Goal: Task Accomplishment & Management: Manage account settings

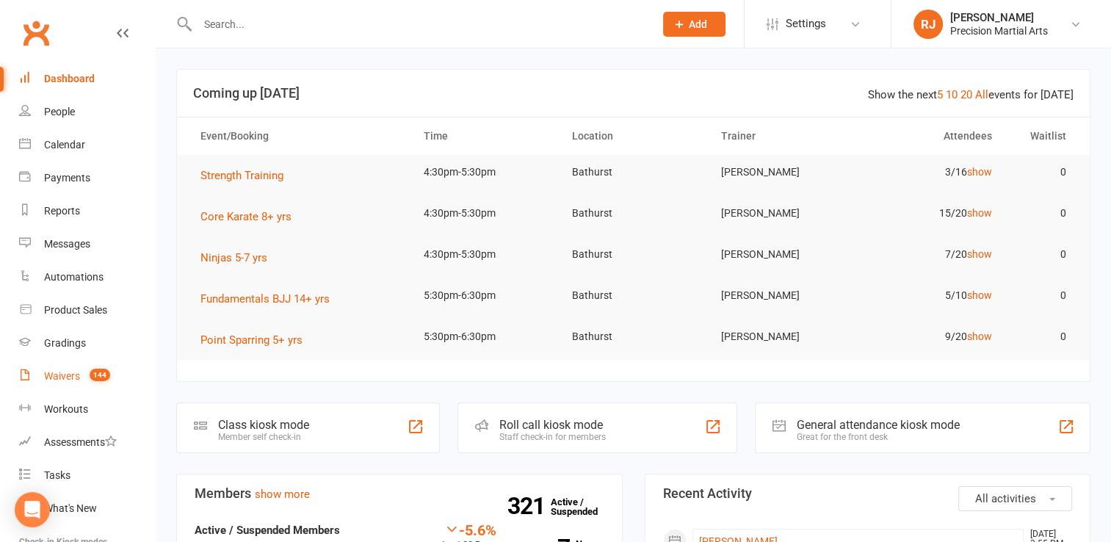
click at [71, 373] on div "Waivers" at bounding box center [62, 376] width 36 height 12
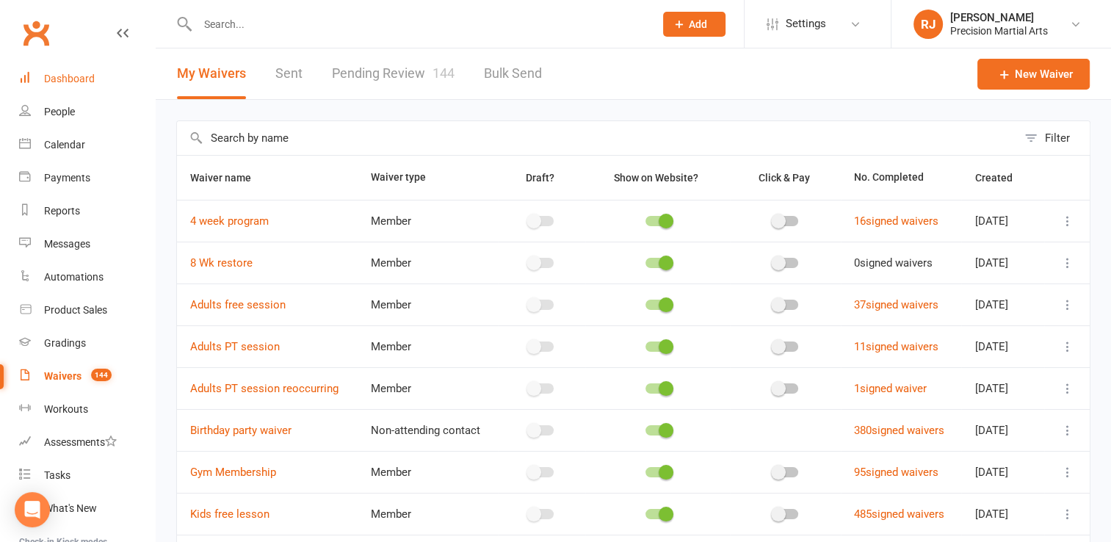
click at [70, 84] on div "Dashboard" at bounding box center [69, 79] width 51 height 12
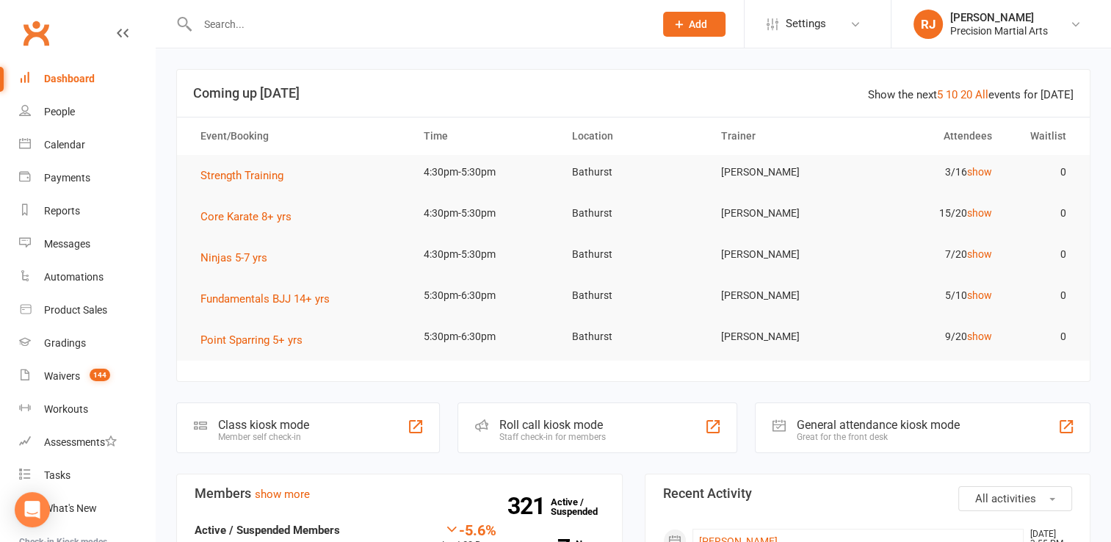
click at [245, 26] on input "text" at bounding box center [418, 24] width 451 height 21
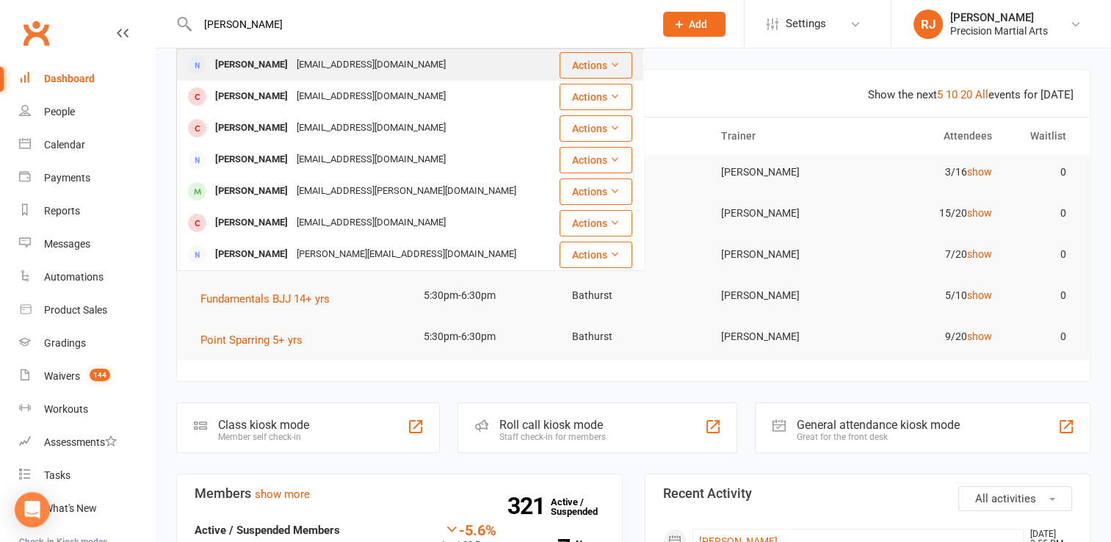
type input "matt clarke"
click at [286, 69] on div "Matthew Clarke" at bounding box center [251, 64] width 81 height 21
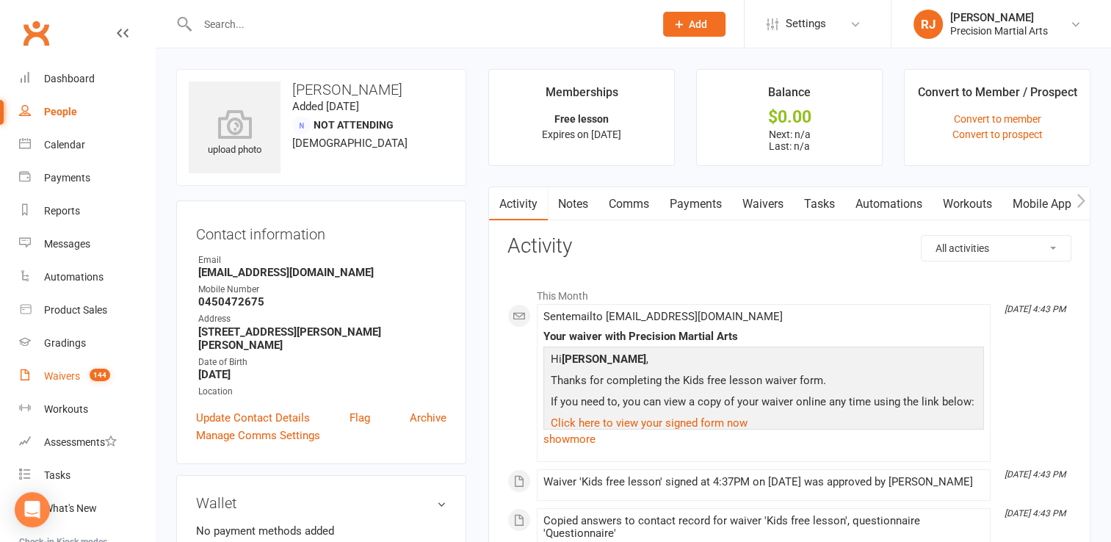
click at [79, 377] on div "Waivers" at bounding box center [62, 376] width 36 height 12
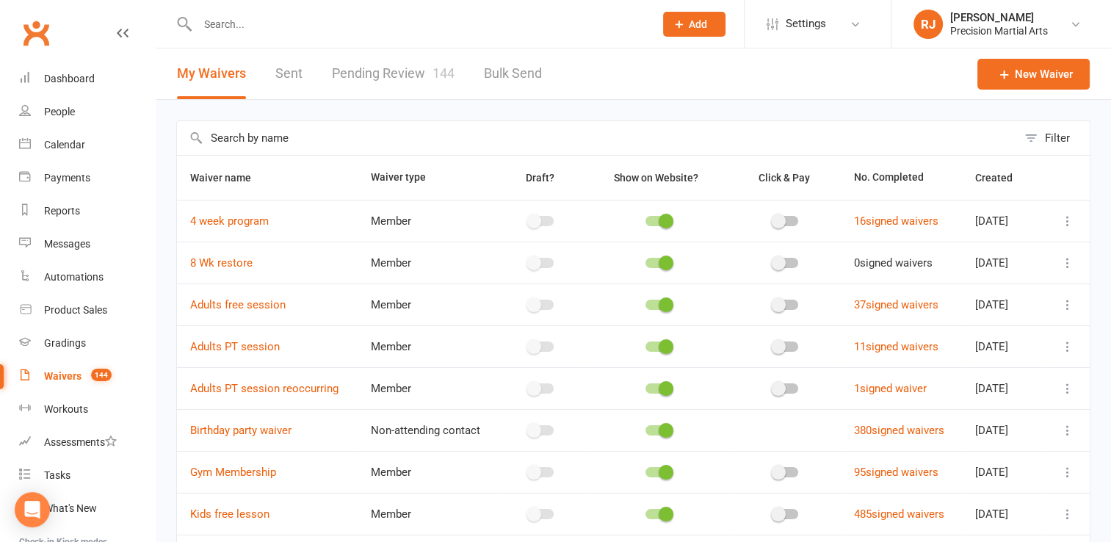
click at [408, 76] on link "Pending Review 144" at bounding box center [393, 73] width 123 height 51
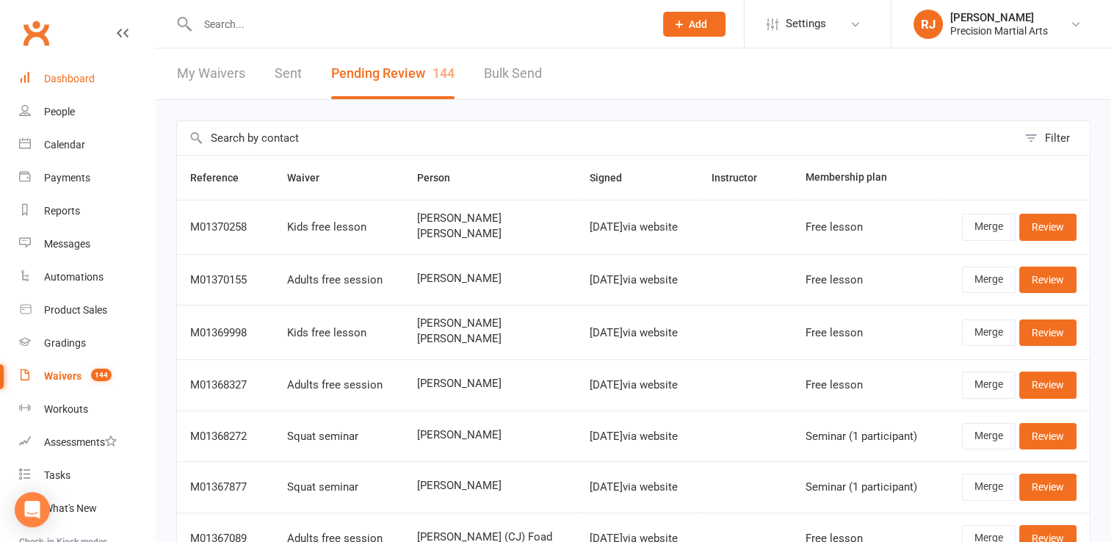
click at [107, 74] on link "Dashboard" at bounding box center [87, 78] width 136 height 33
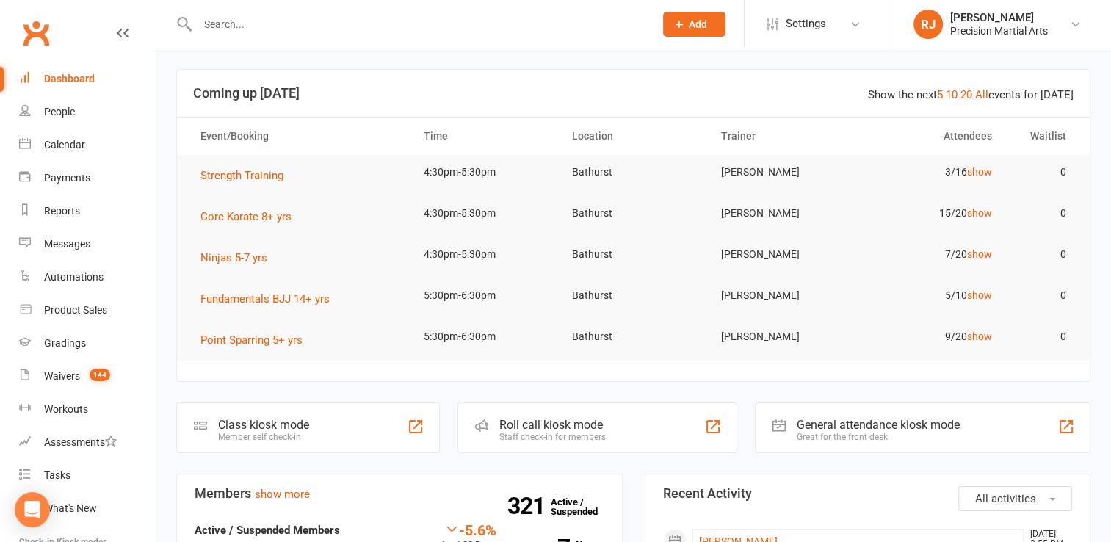
click at [233, 30] on input "text" at bounding box center [418, 24] width 451 height 21
click at [219, 24] on input "text" at bounding box center [418, 24] width 451 height 21
click at [226, 25] on input "text" at bounding box center [418, 24] width 451 height 21
click at [230, 25] on input "text" at bounding box center [418, 24] width 451 height 21
click at [250, 32] on input "text" at bounding box center [418, 24] width 451 height 21
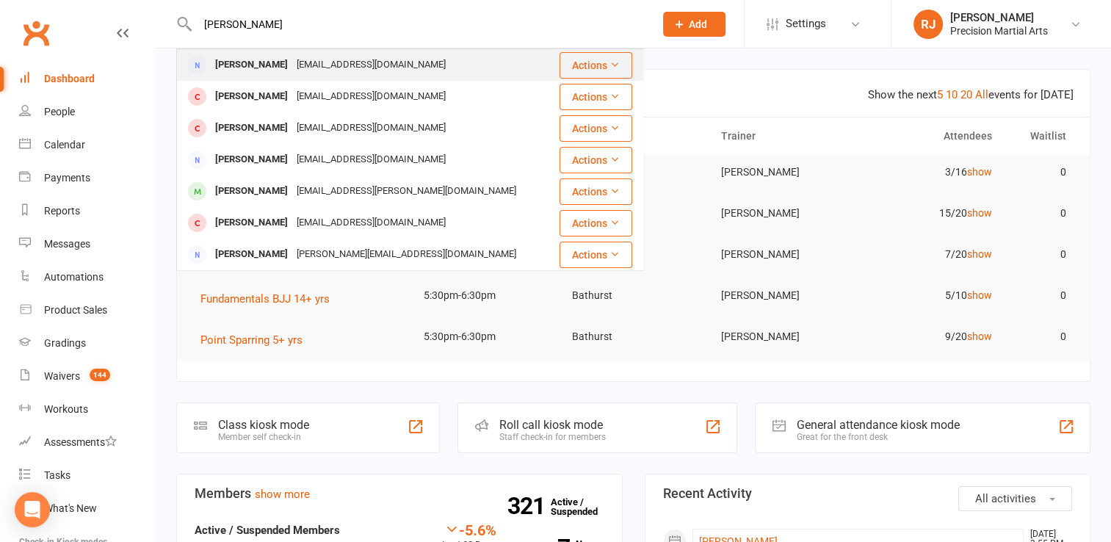
type input "matt clarke"
click at [240, 69] on div "Matthew Clarke" at bounding box center [251, 64] width 81 height 21
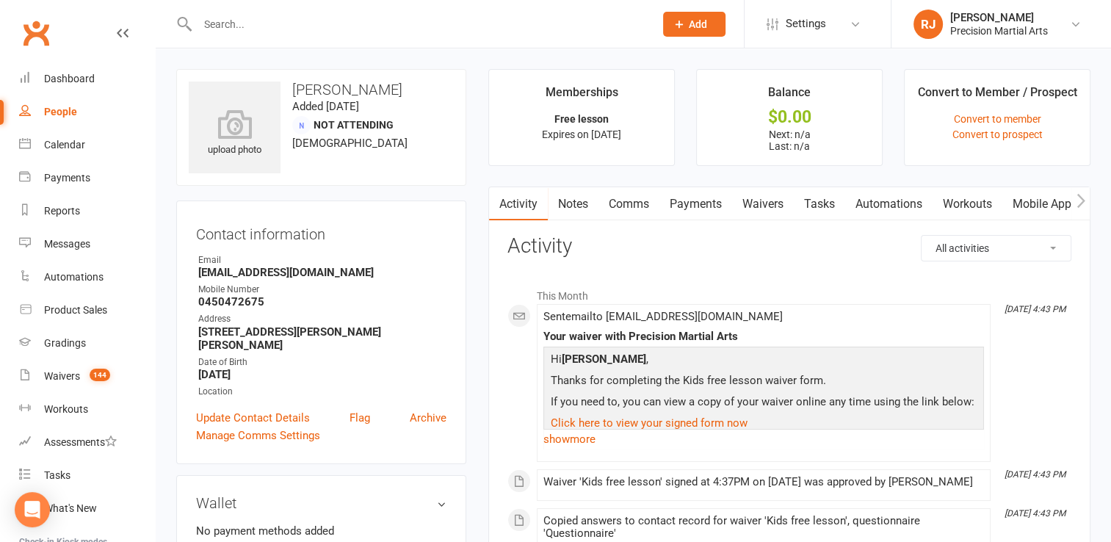
click at [764, 207] on link "Waivers" at bounding box center [763, 204] width 62 height 34
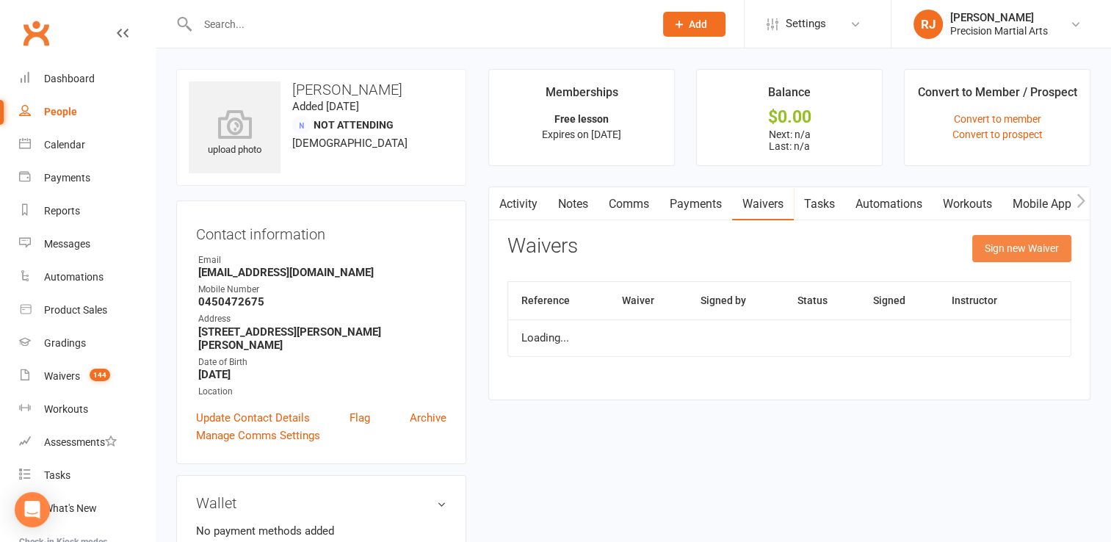
click at [1040, 242] on button "Sign new Waiver" at bounding box center [1021, 248] width 99 height 26
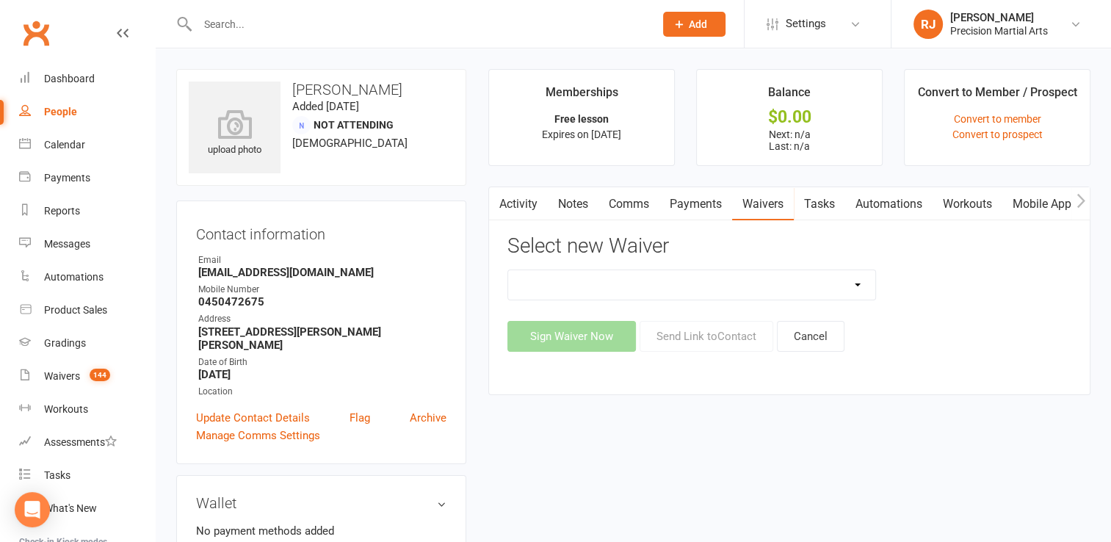
click at [821, 289] on select "4 week program 8 Wk restore Adults free session Adults PT session Adults PT ses…" at bounding box center [691, 284] width 367 height 29
select select "2767"
click at [508, 270] on select "4 week program 8 Wk restore Adults free session Adults PT session Adults PT ses…" at bounding box center [691, 284] width 367 height 29
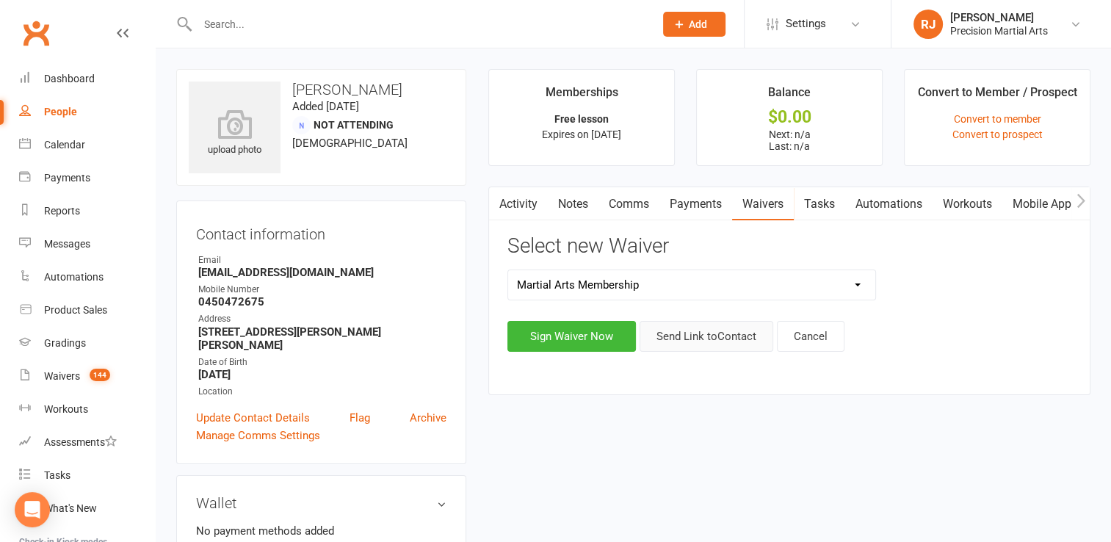
click at [687, 336] on button "Send Link to Contact" at bounding box center [706, 336] width 134 height 31
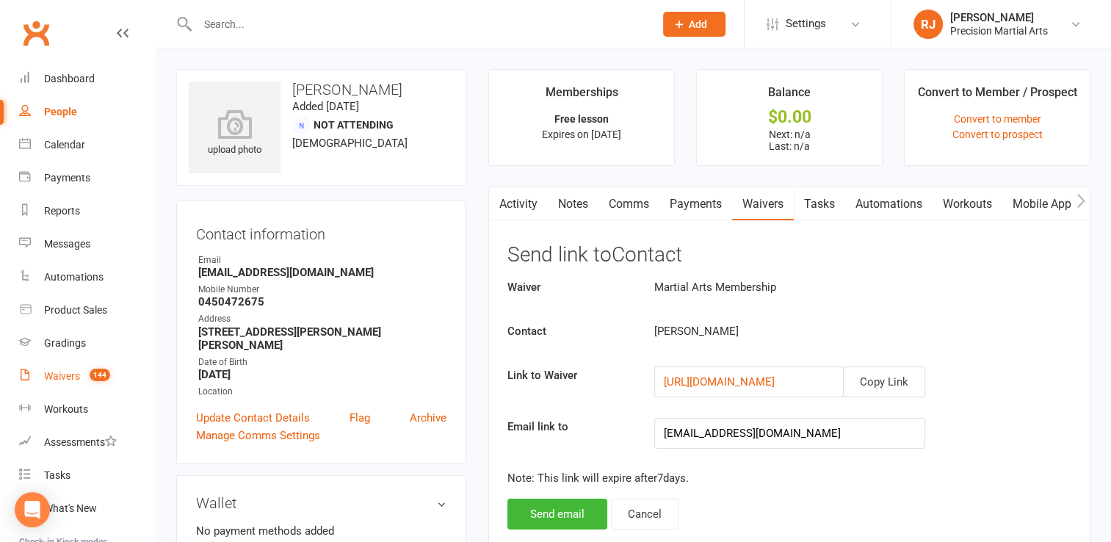
click at [65, 367] on link "Waivers 144" at bounding box center [87, 376] width 136 height 33
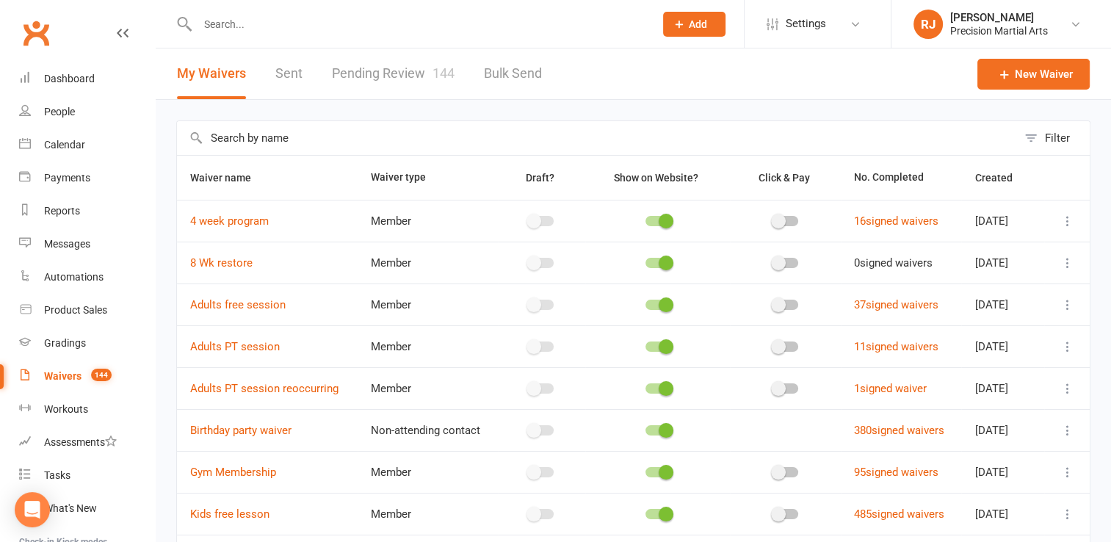
click at [385, 81] on link "Pending Review 144" at bounding box center [393, 73] width 123 height 51
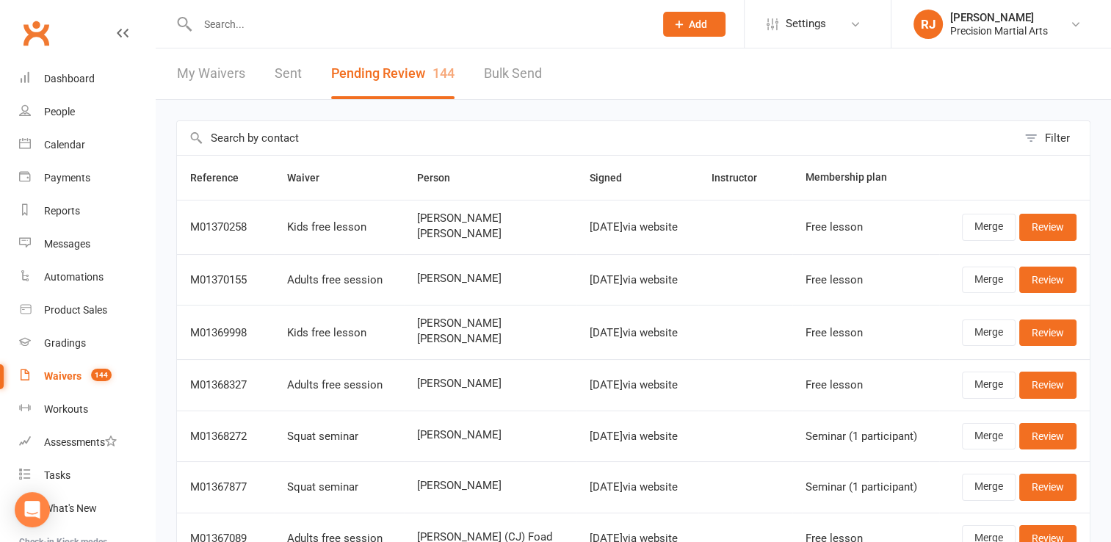
click at [232, 22] on input "text" at bounding box center [418, 24] width 451 height 21
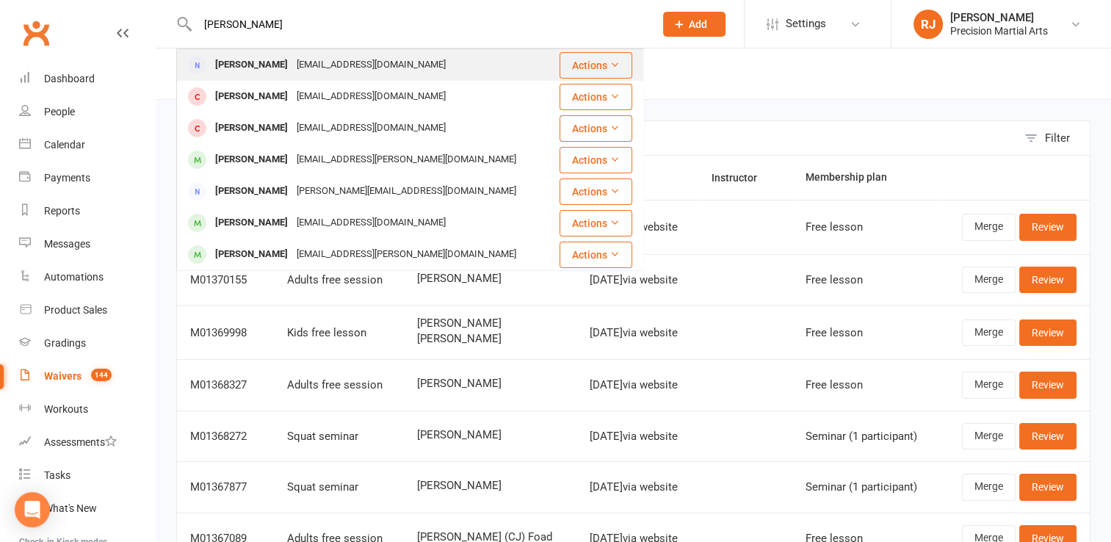
type input "matt clark"
click at [261, 90] on div "Elijah Clarke" at bounding box center [251, 96] width 81 height 21
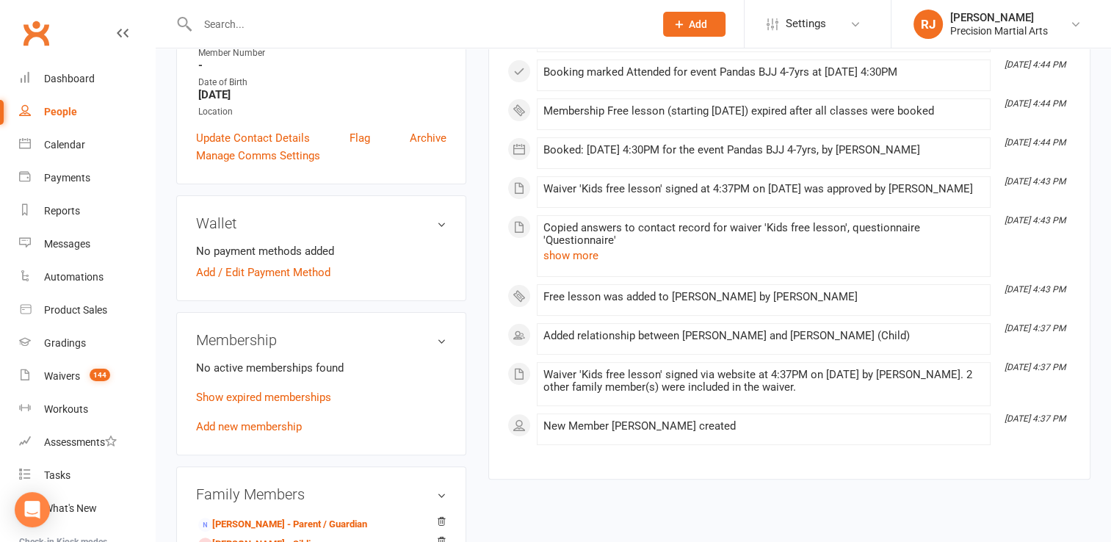
scroll to position [352, 0]
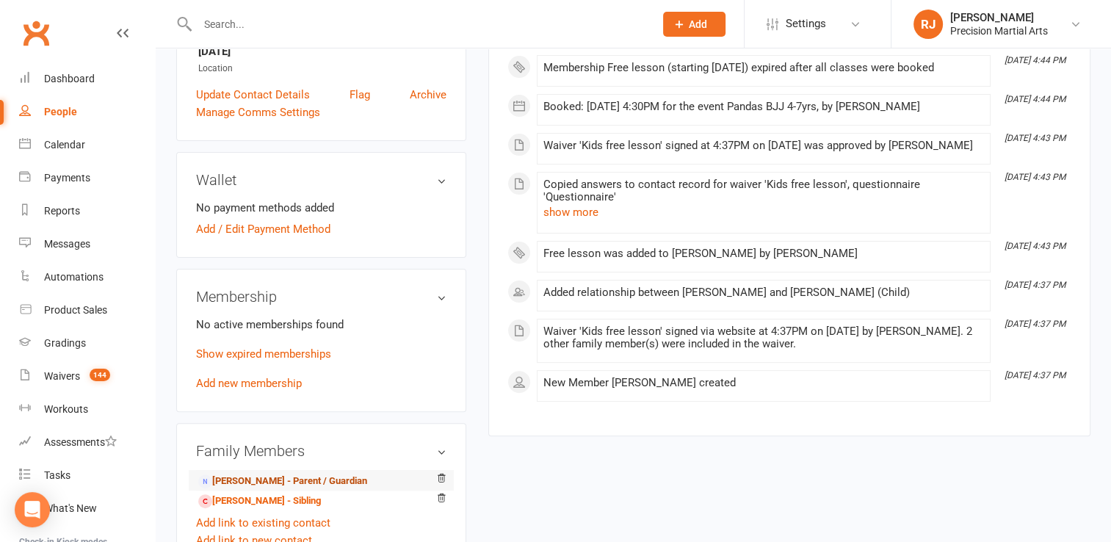
click at [233, 474] on link "Matthew Clarke - Parent / Guardian" at bounding box center [282, 481] width 169 height 15
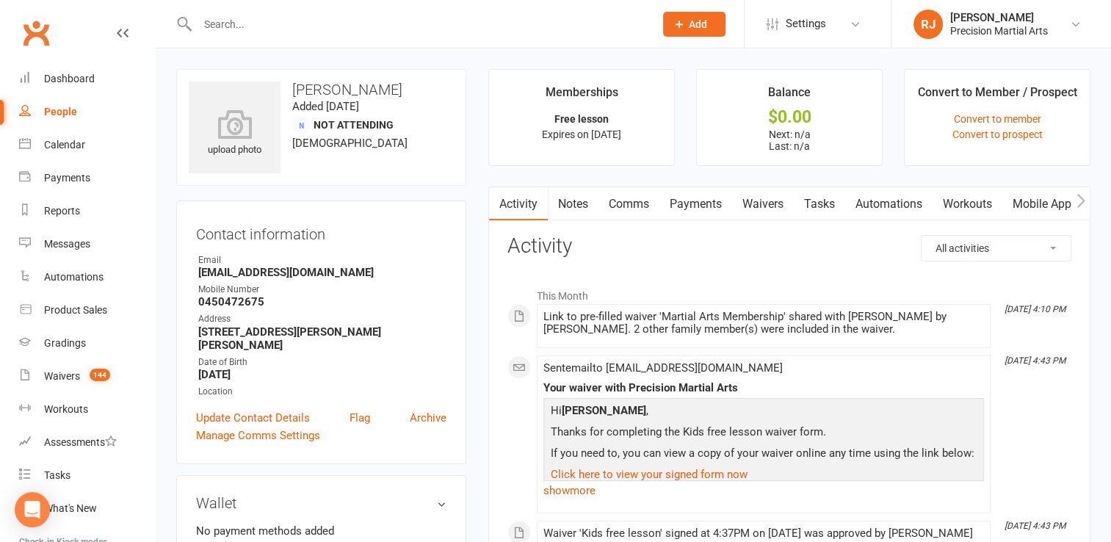
click at [758, 204] on link "Waivers" at bounding box center [763, 204] width 62 height 34
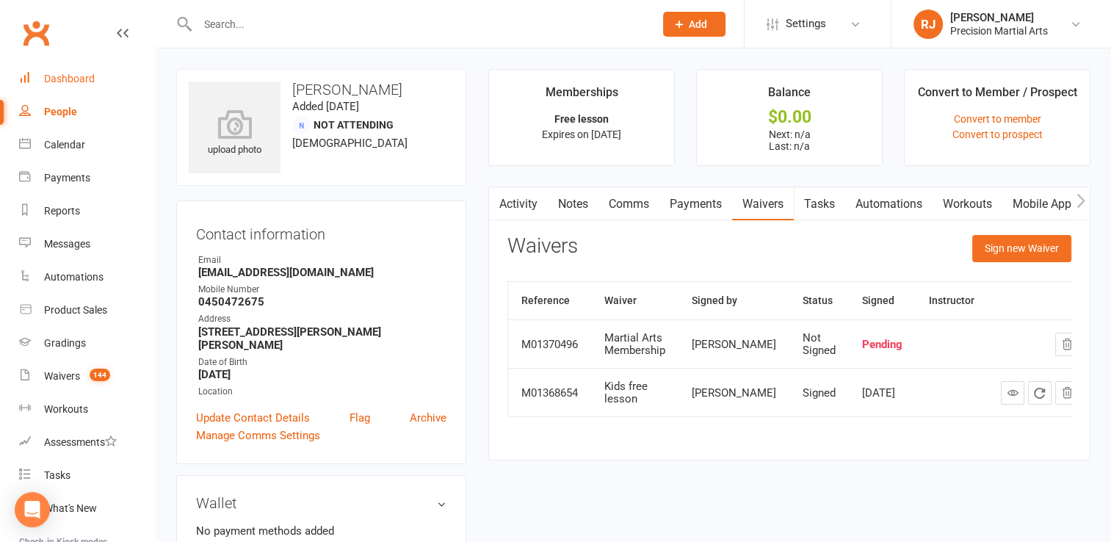
click at [68, 75] on div "Dashboard" at bounding box center [69, 79] width 51 height 12
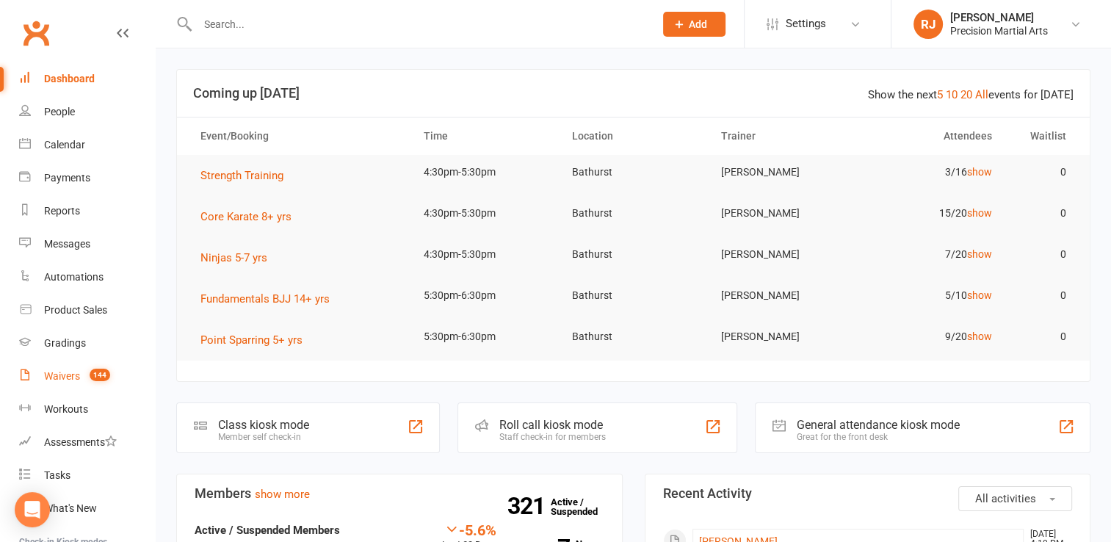
click at [81, 363] on link "Waivers 144" at bounding box center [87, 376] width 136 height 33
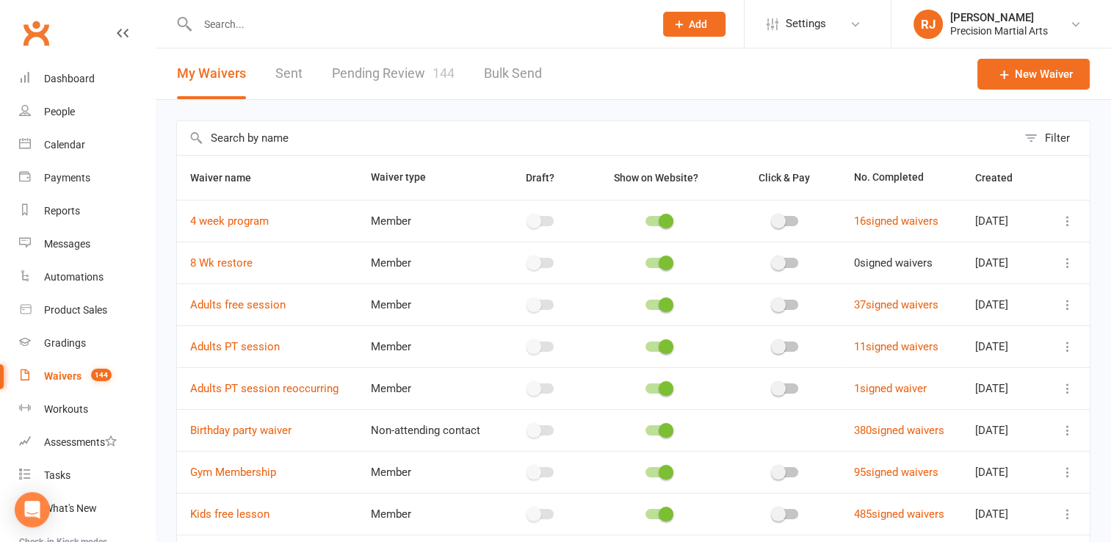
click at [385, 65] on link "Pending Review 144" at bounding box center [393, 73] width 123 height 51
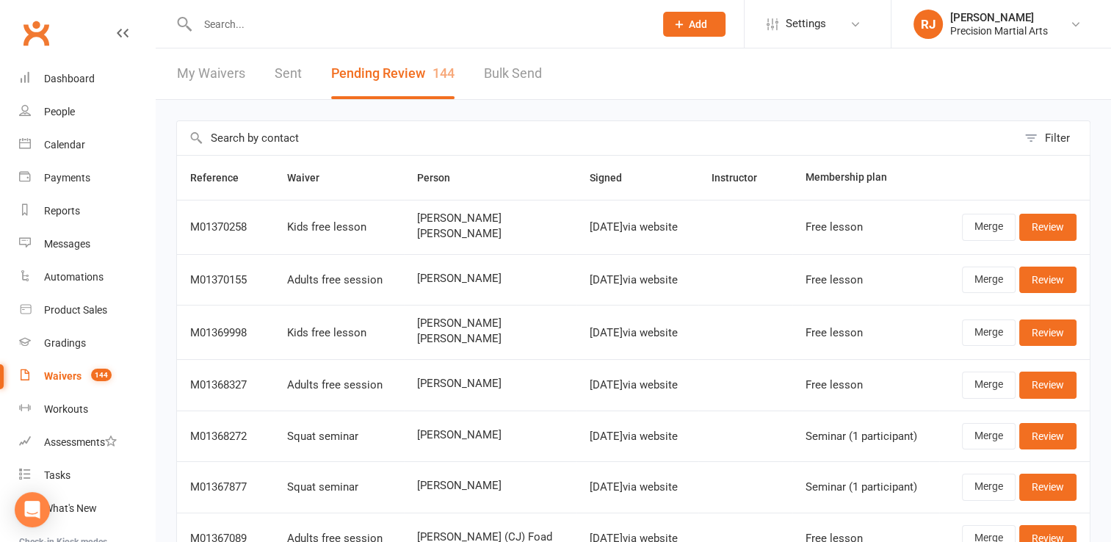
click at [168, 138] on div "Filter Reference Waiver Person Signed Instructor Membership plan M01370258 Kids…" at bounding box center [633, 456] width 955 height 712
click at [223, 33] on input "text" at bounding box center [418, 24] width 451 height 21
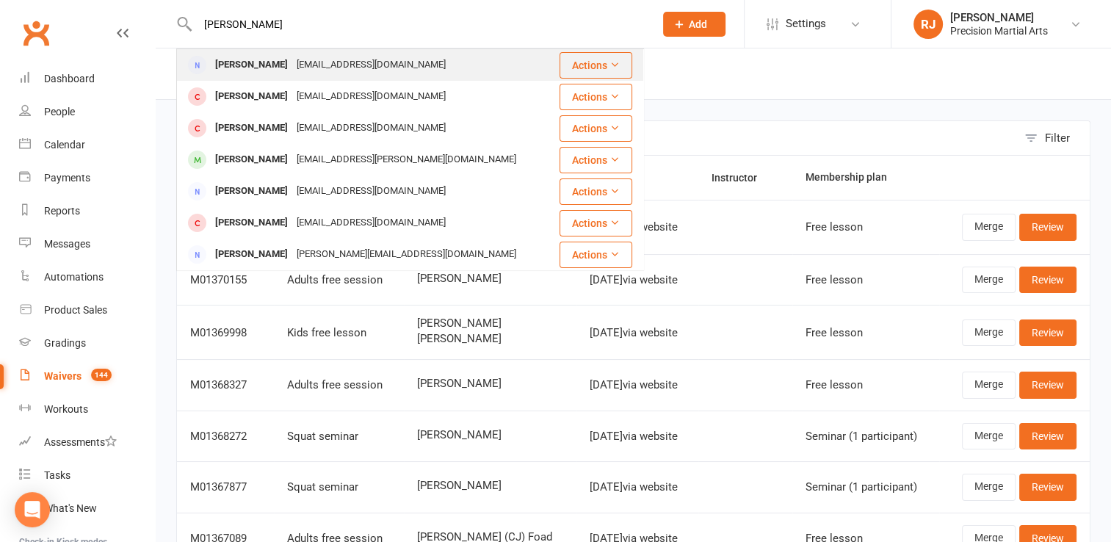
type input "matt clarke"
click at [295, 61] on div "mattclarke777@hotmail.com" at bounding box center [371, 64] width 158 height 21
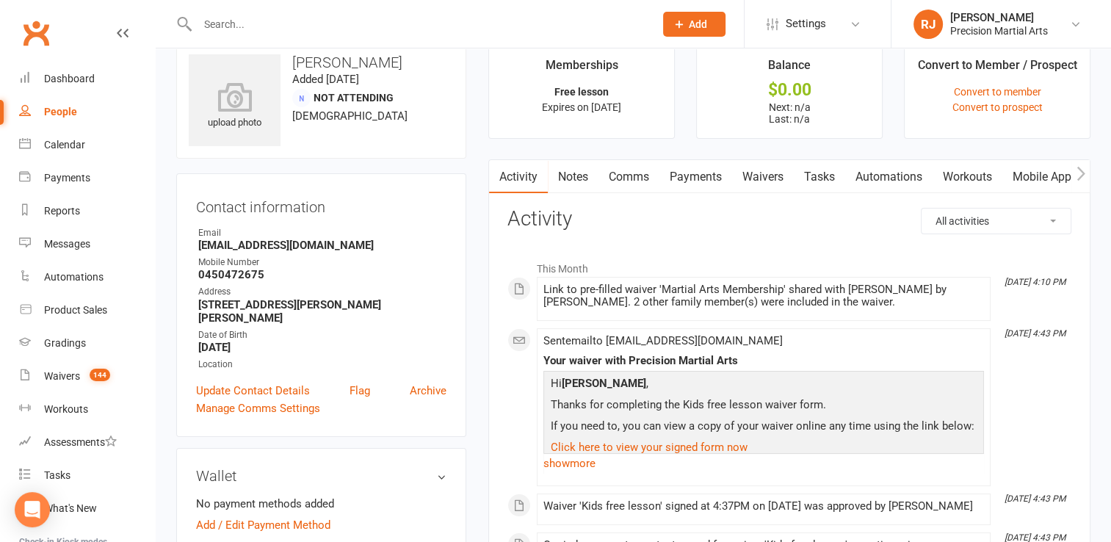
scroll to position [30, 0]
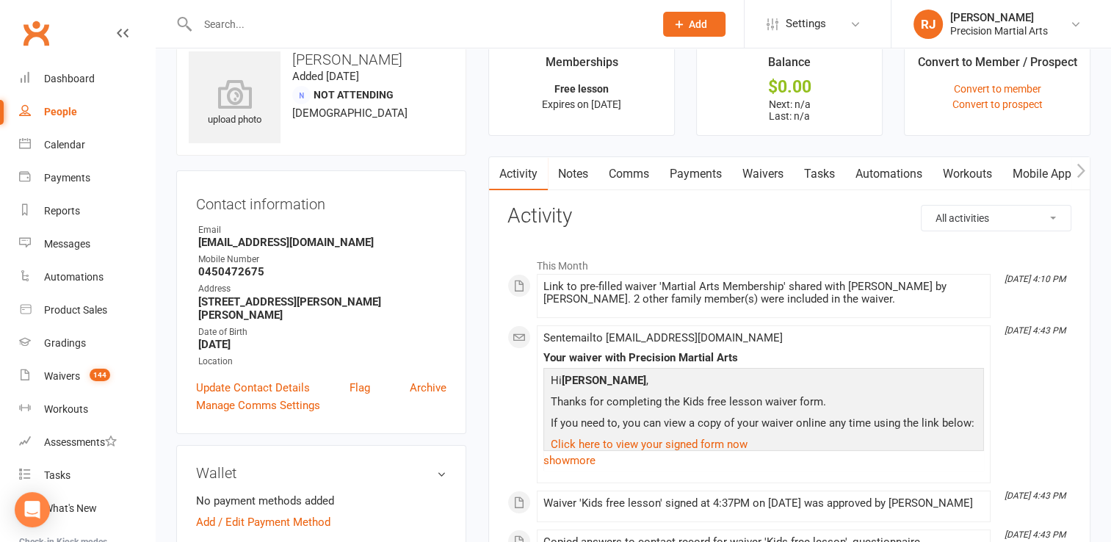
click at [764, 173] on link "Waivers" at bounding box center [763, 174] width 62 height 34
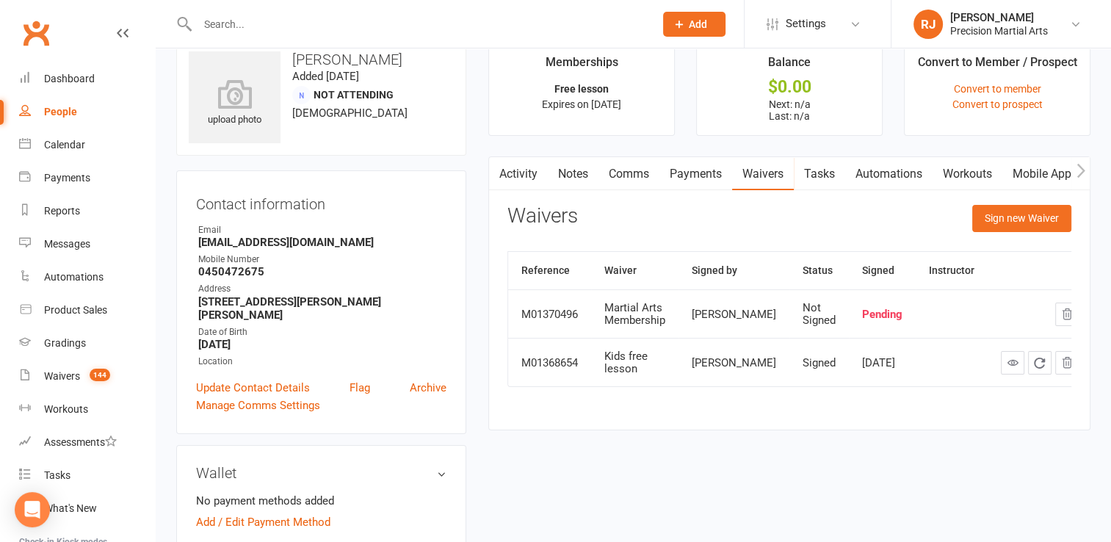
click at [796, 210] on div "Waivers Sign new Waiver" at bounding box center [789, 222] width 564 height 35
click at [477, 157] on main "Memberships Free lesson Expires on 12th November, 2025 Balance $0.00 Next: n/a …" at bounding box center [789, 242] width 624 height 406
click at [511, 146] on main "Memberships Free lesson Expires on 12th November, 2025 Balance $0.00 Next: n/a …" at bounding box center [789, 242] width 624 height 406
click at [478, 203] on main "Memberships Free lesson Expires on 12th November, 2025 Balance $0.00 Next: n/a …" at bounding box center [789, 242] width 624 height 406
click at [54, 369] on link "Waivers 144" at bounding box center [87, 376] width 136 height 33
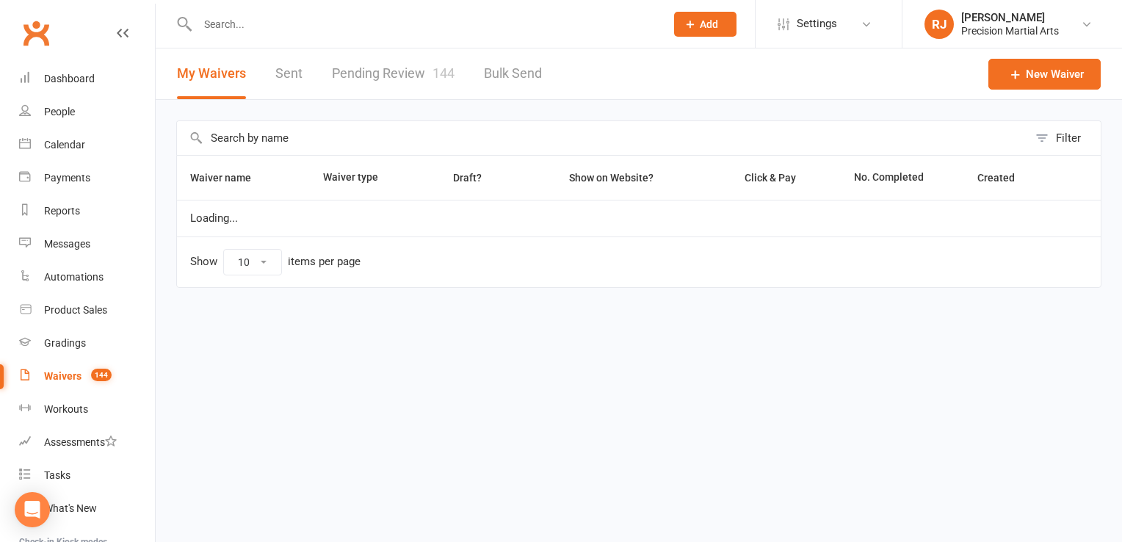
click at [426, 69] on link "Pending Review 144" at bounding box center [393, 73] width 123 height 51
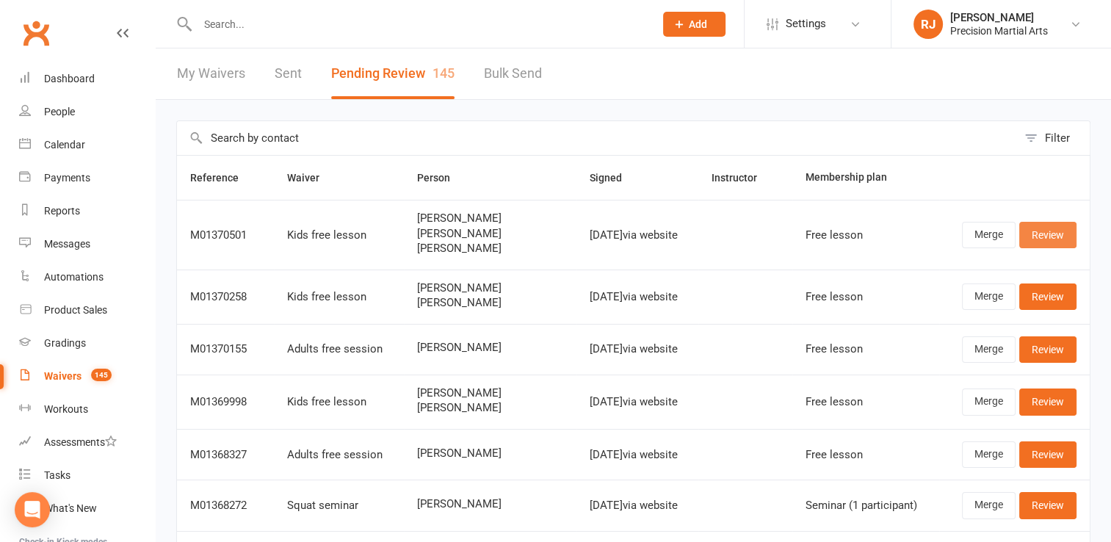
click at [1034, 239] on link "Review" at bounding box center [1047, 235] width 57 height 26
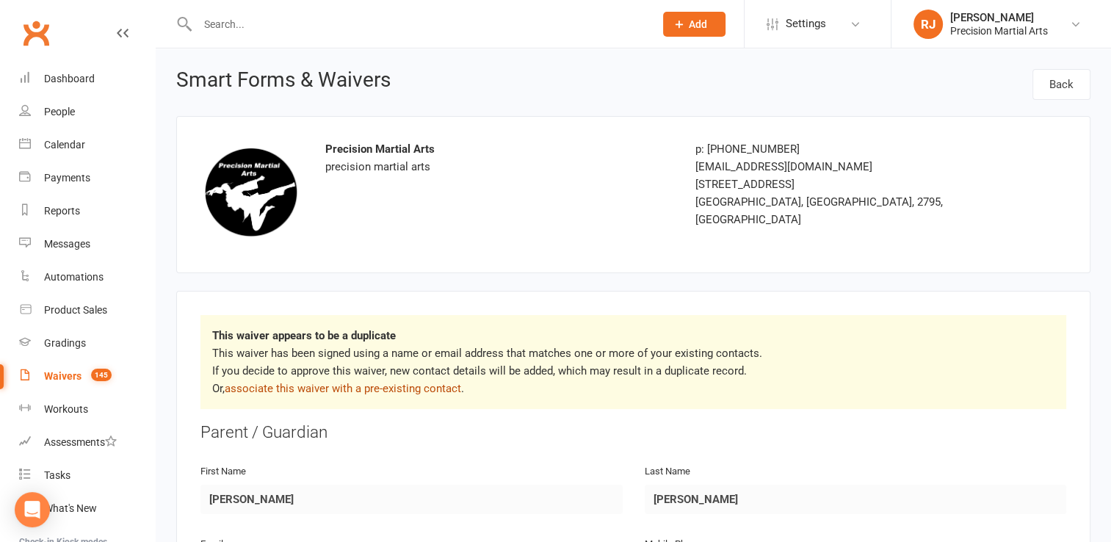
click at [251, 389] on link "associate this waiver with a pre-existing contact" at bounding box center [343, 388] width 236 height 13
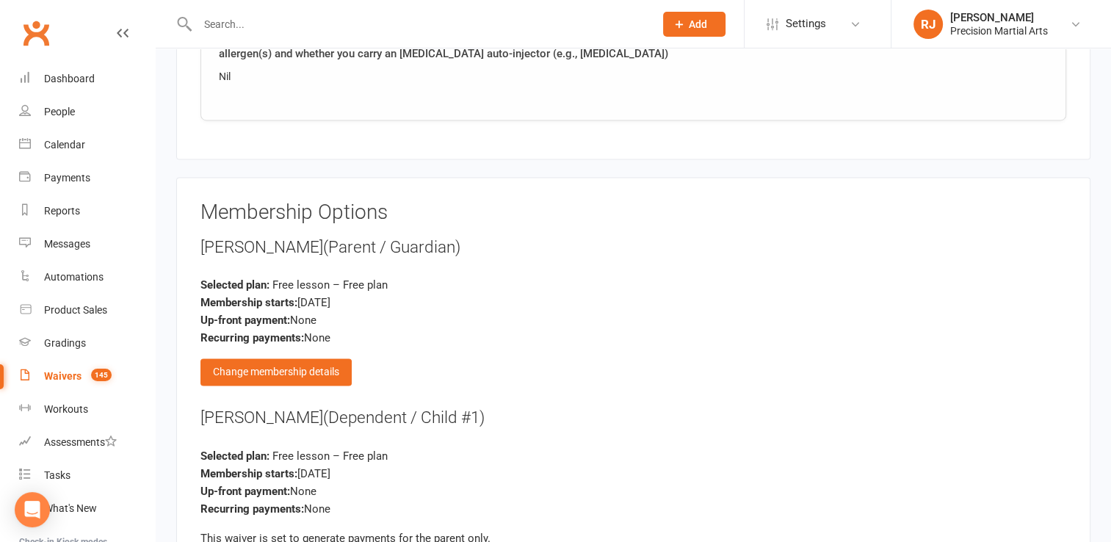
scroll to position [2834, 0]
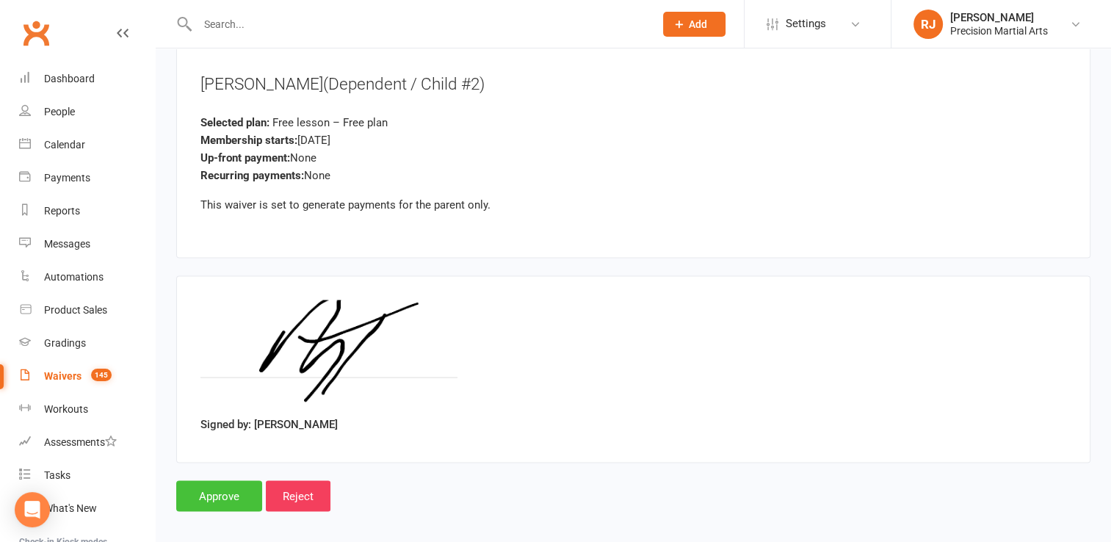
click at [228, 481] on input "Approve" at bounding box center [219, 496] width 86 height 31
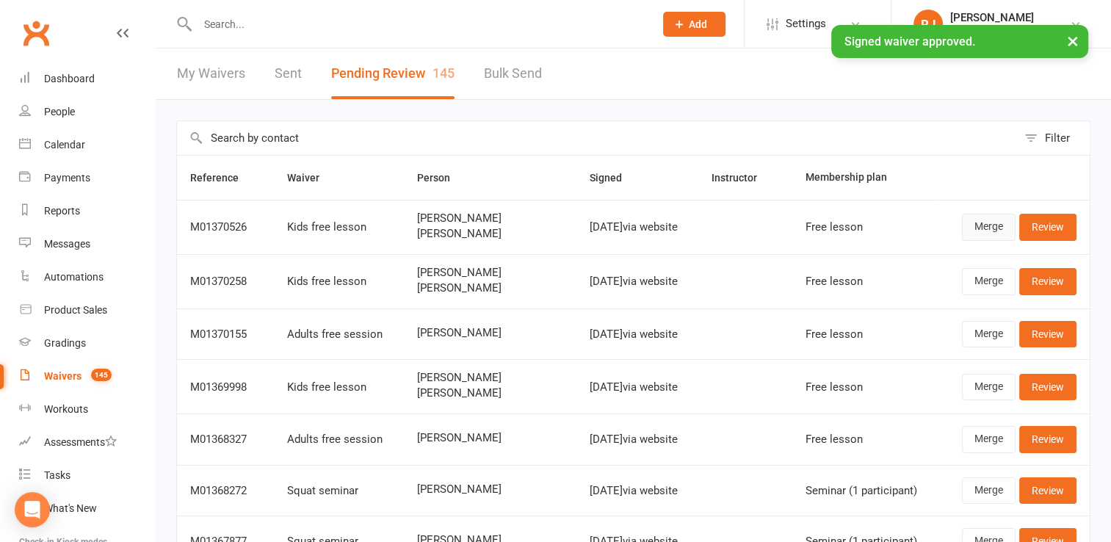
click at [982, 232] on link "Merge" at bounding box center [989, 227] width 54 height 26
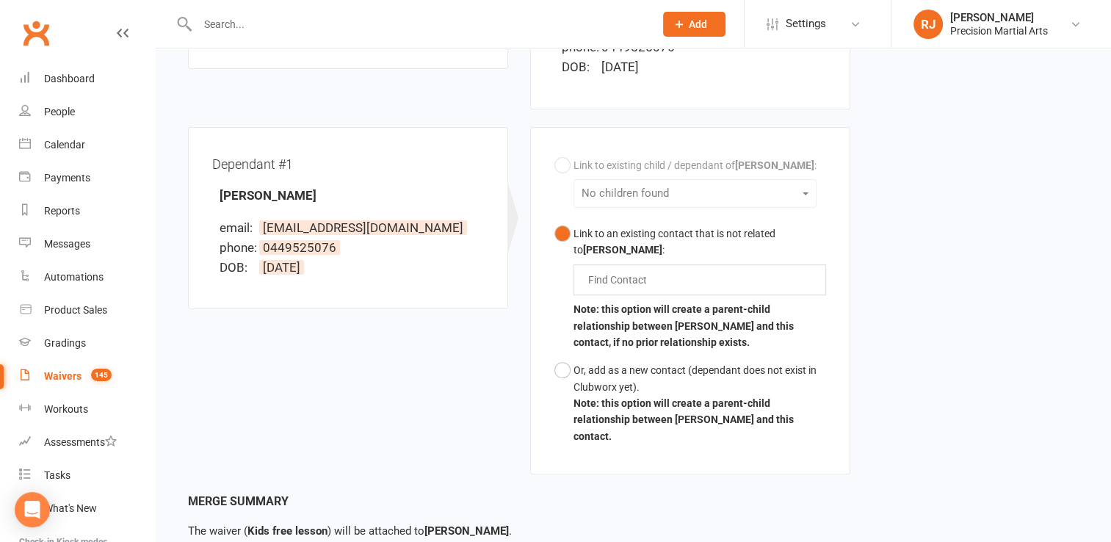
scroll to position [346, 0]
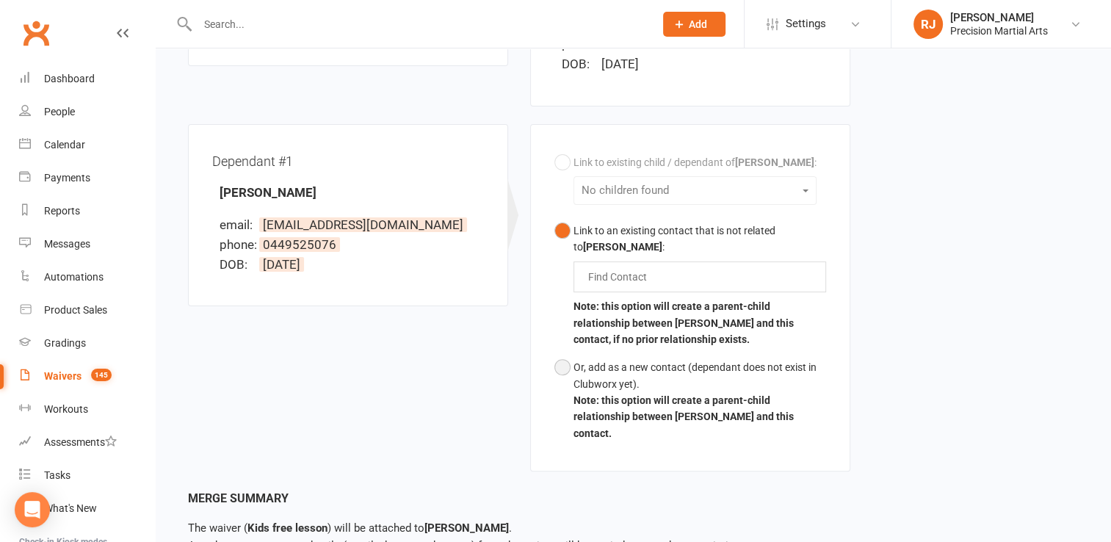
click at [570, 363] on button "Or, add as a new contact (dependant does not exist in Clubworx yet). Note: this…" at bounding box center [690, 400] width 272 height 94
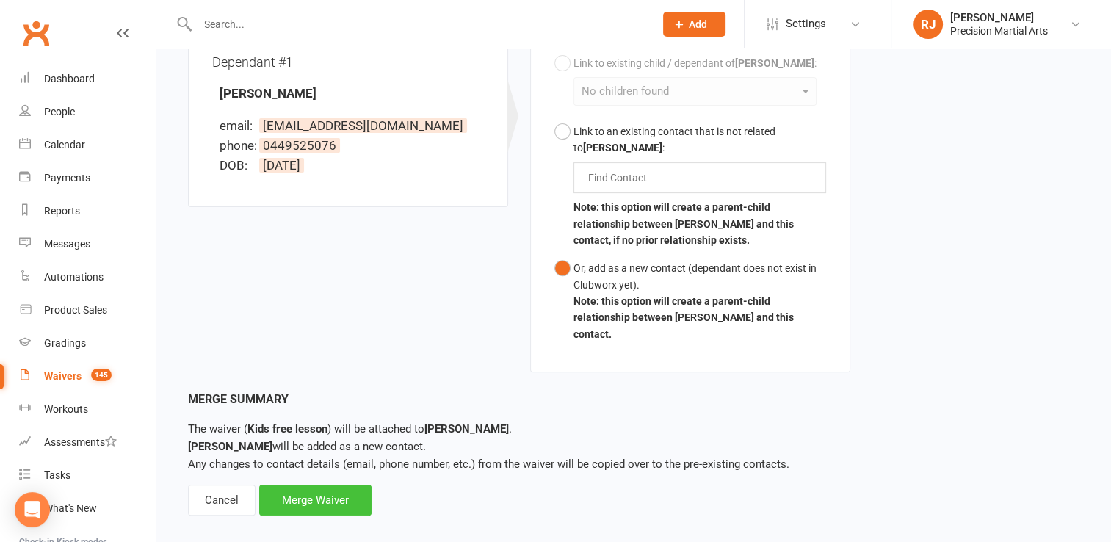
click at [339, 485] on div "Merge Waiver" at bounding box center [315, 500] width 112 height 31
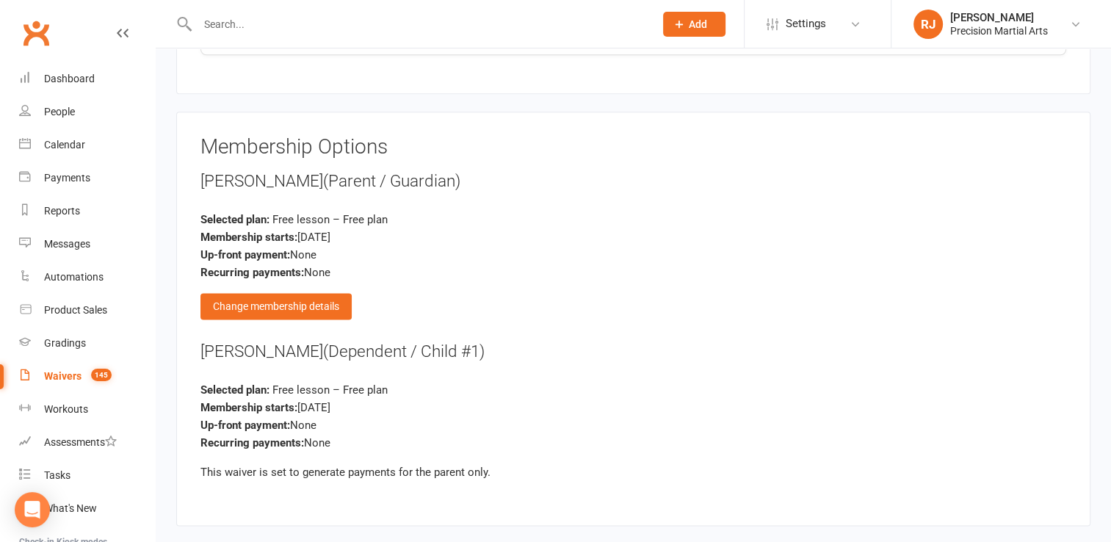
scroll to position [2090, 0]
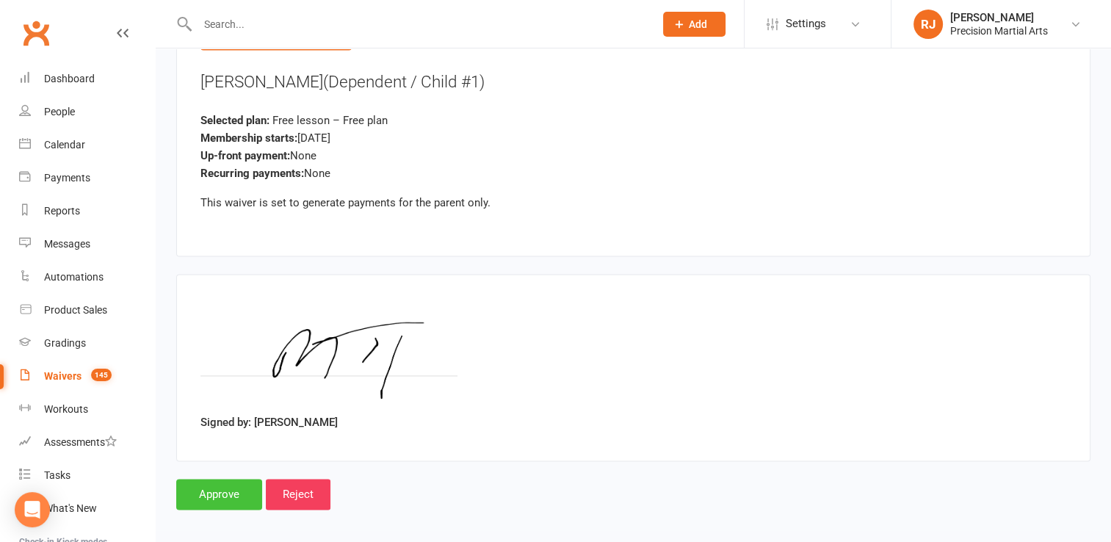
click at [233, 486] on input "Approve" at bounding box center [219, 494] width 86 height 31
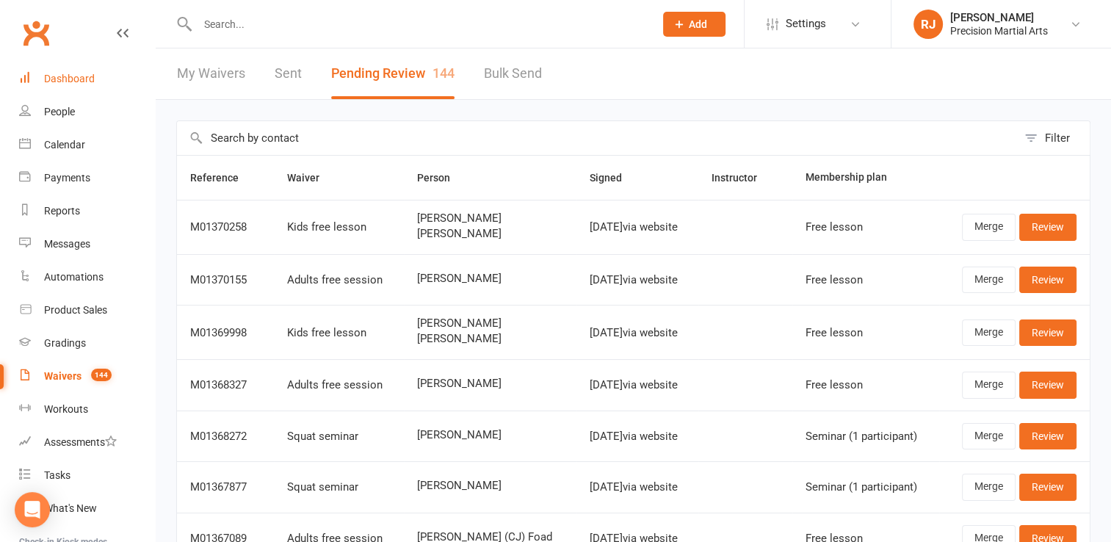
click at [76, 81] on div "Dashboard" at bounding box center [69, 79] width 51 height 12
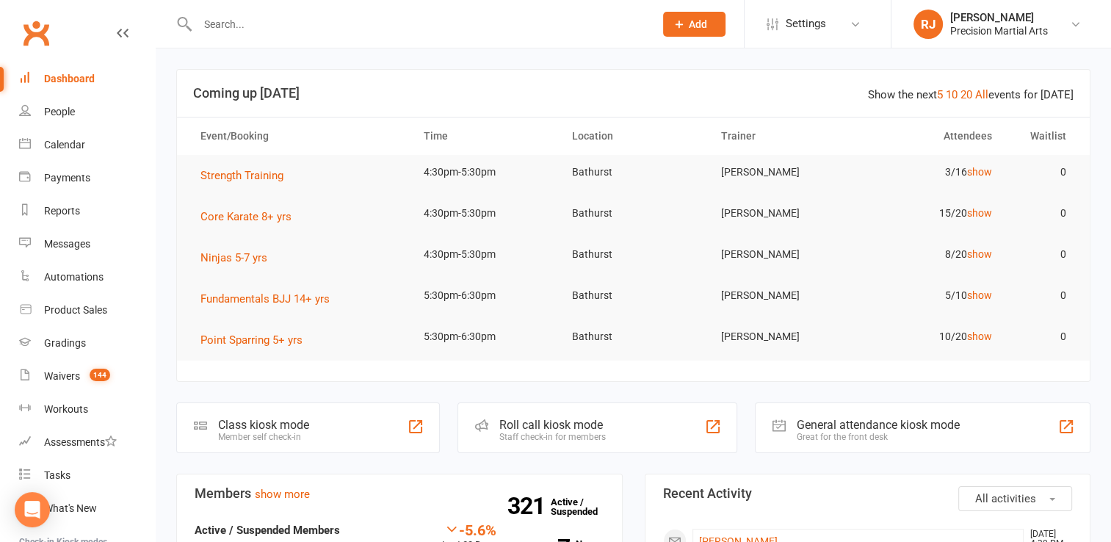
click at [228, 16] on input "text" at bounding box center [418, 24] width 451 height 21
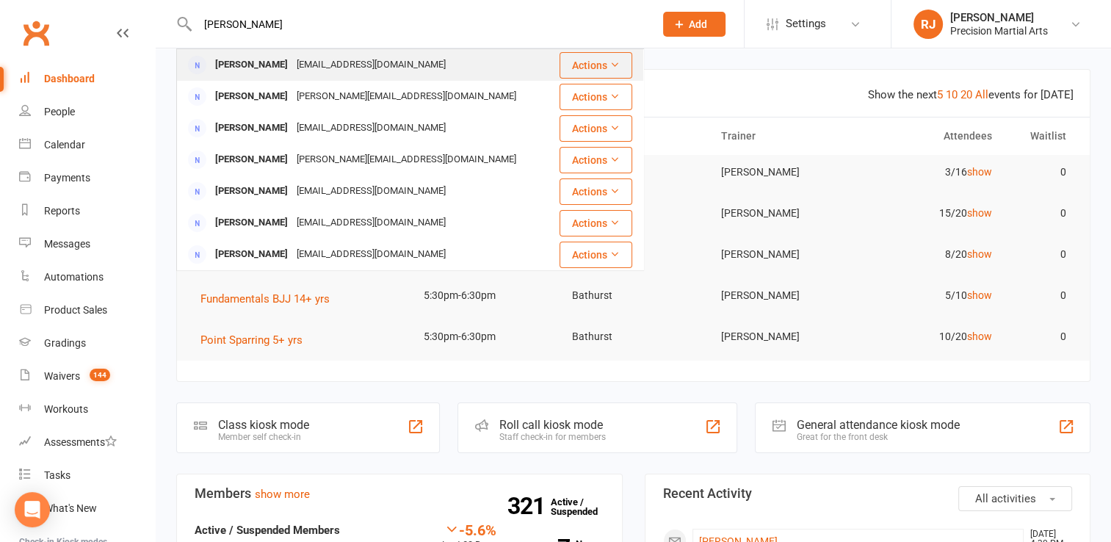
type input "mel tay"
click at [275, 73] on div "Melissa Taylor" at bounding box center [251, 64] width 81 height 21
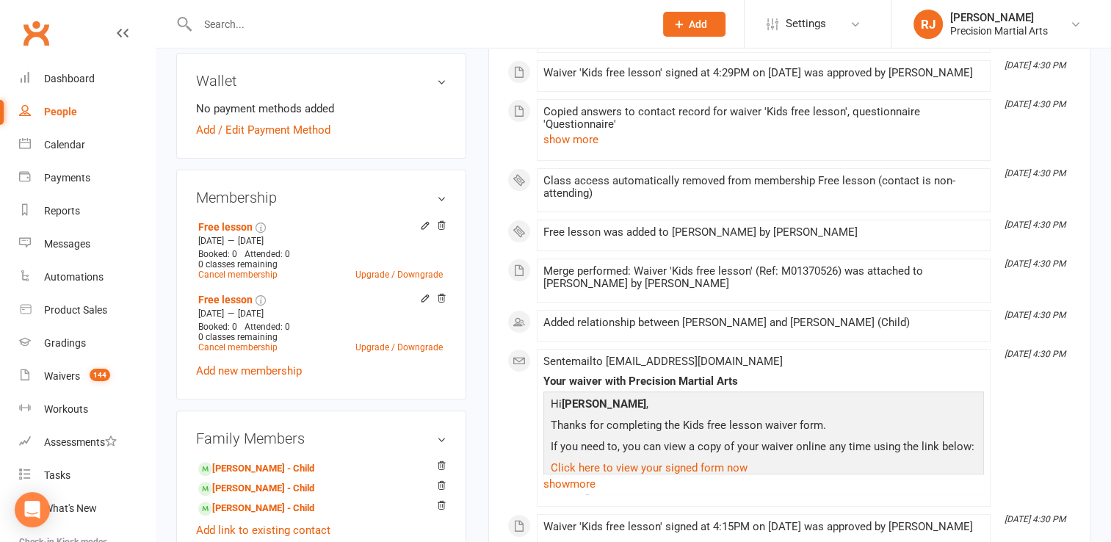
scroll to position [411, 0]
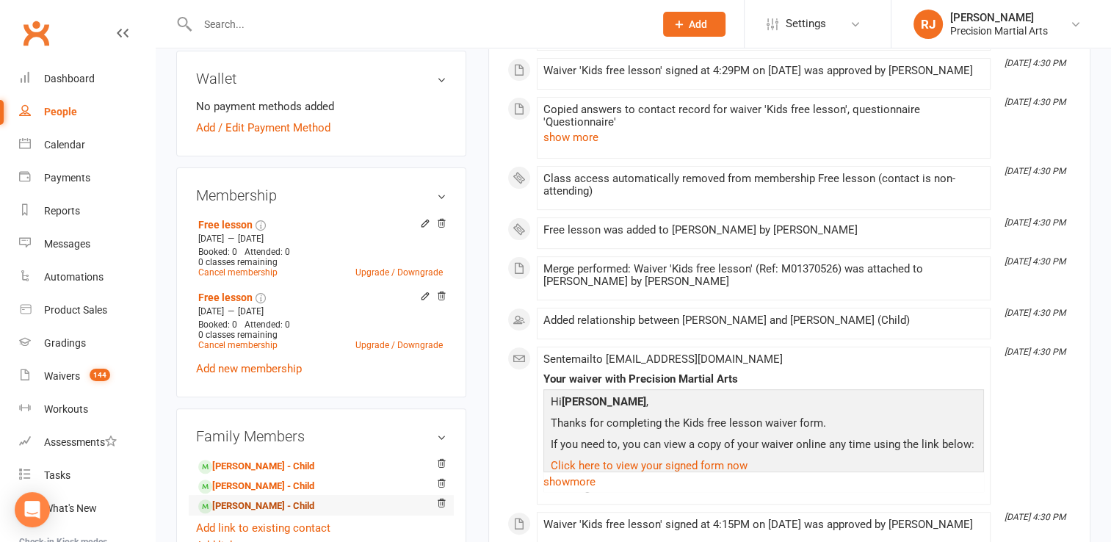
click at [259, 503] on link "Charlotte Taylor - Child" at bounding box center [256, 505] width 116 height 15
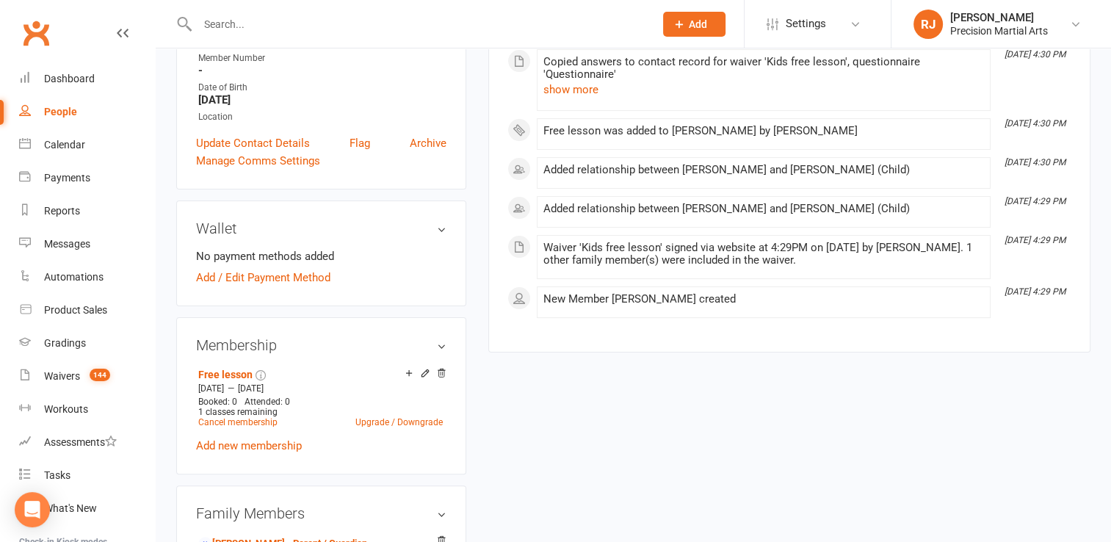
scroll to position [382, 0]
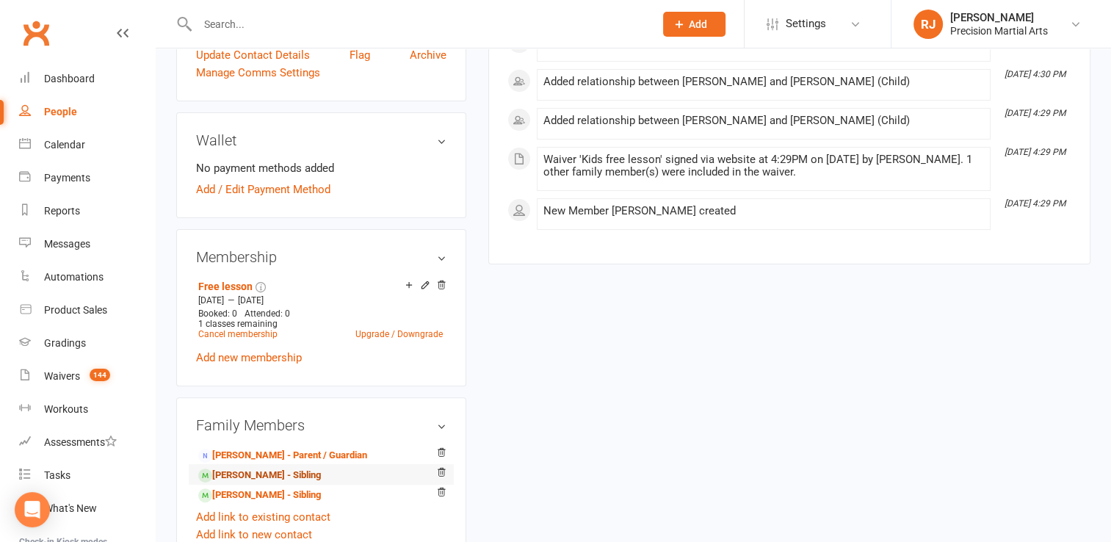
click at [252, 481] on link "Mason Taylor - Sibling" at bounding box center [259, 475] width 123 height 15
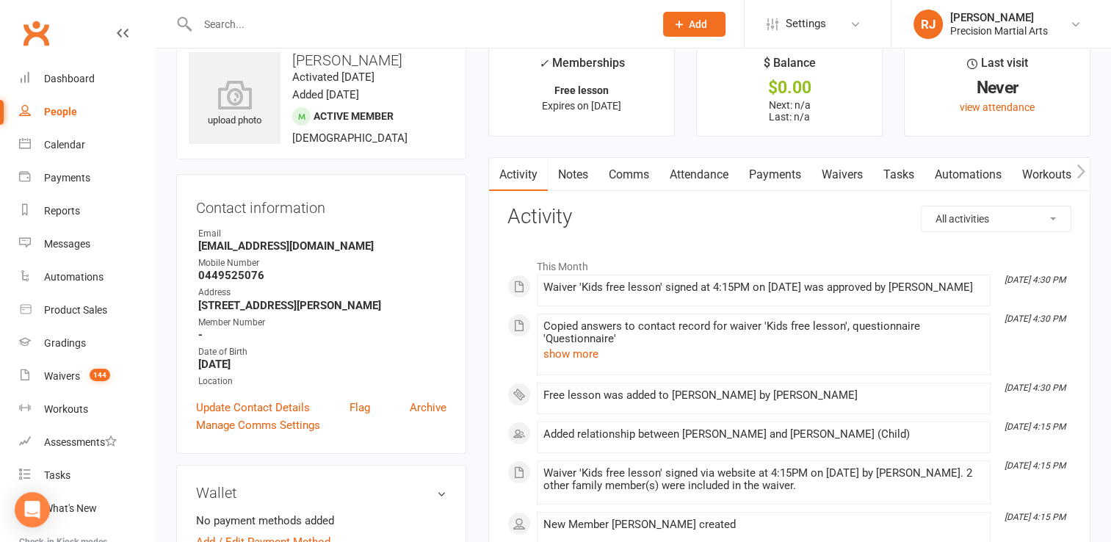
scroll to position [59, 0]
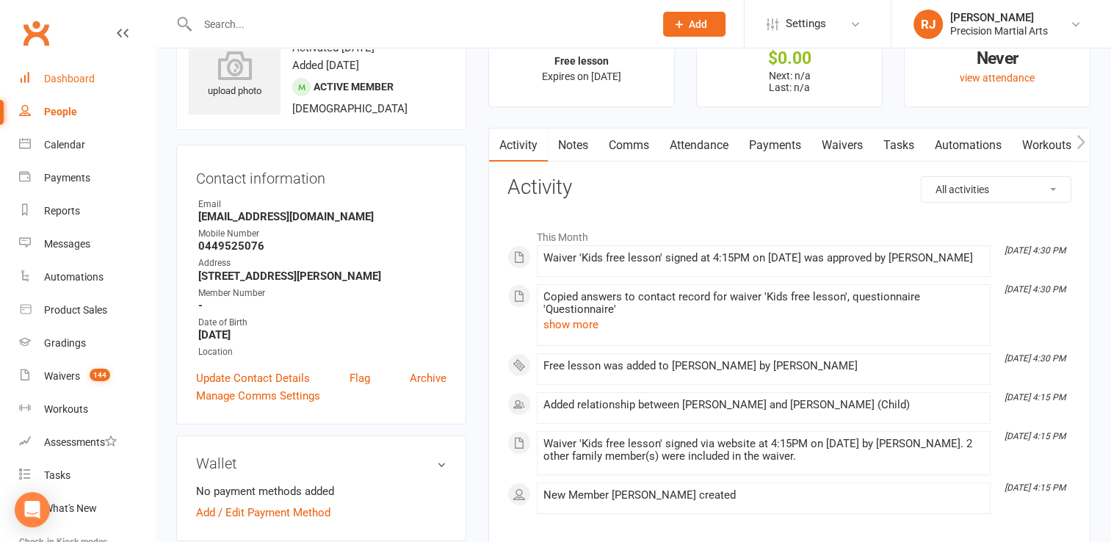
click at [65, 78] on div "Dashboard" at bounding box center [69, 79] width 51 height 12
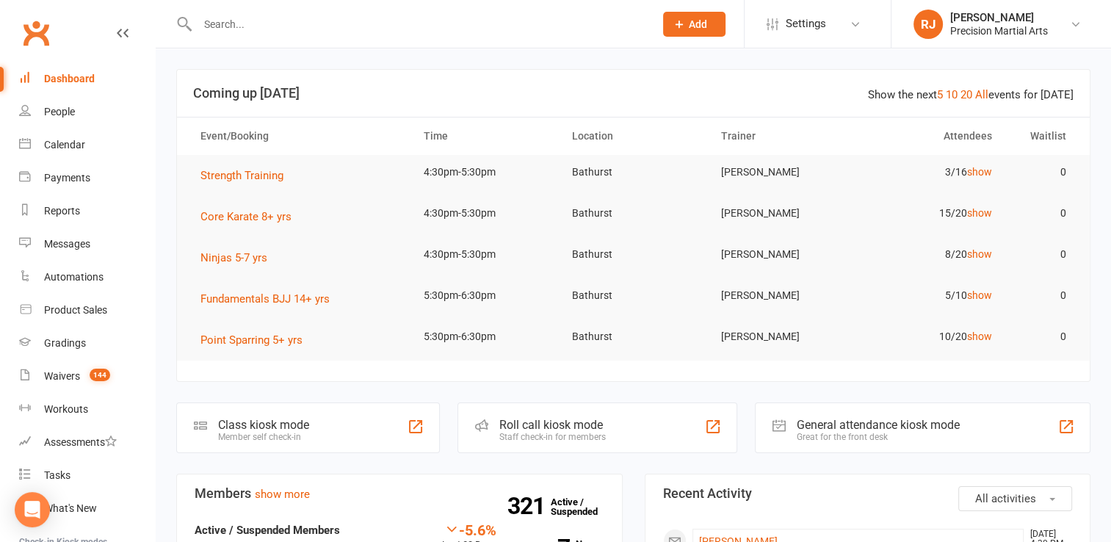
click at [241, 21] on input "text" at bounding box center [418, 24] width 451 height 21
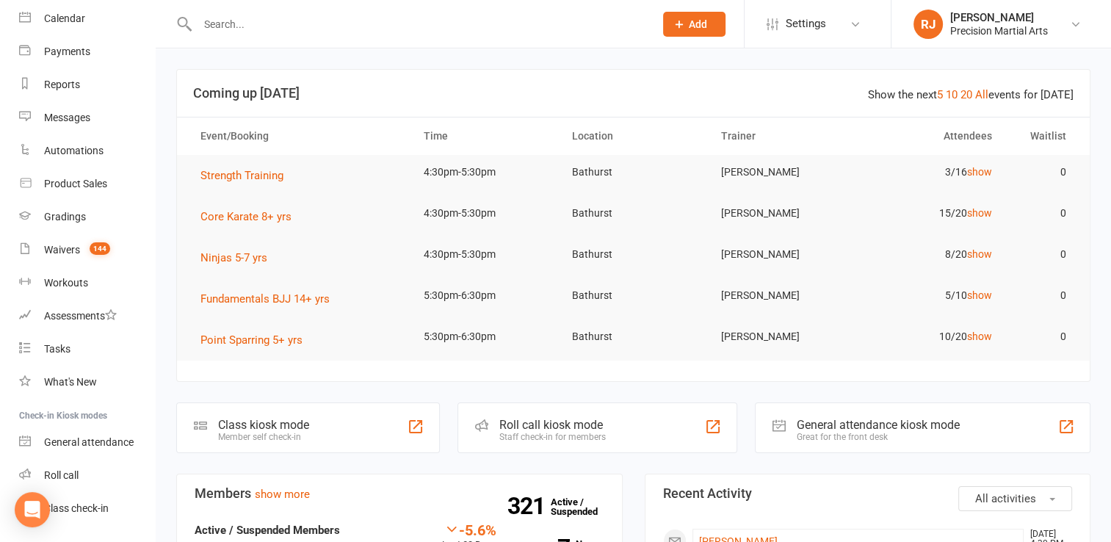
scroll to position [164, 0]
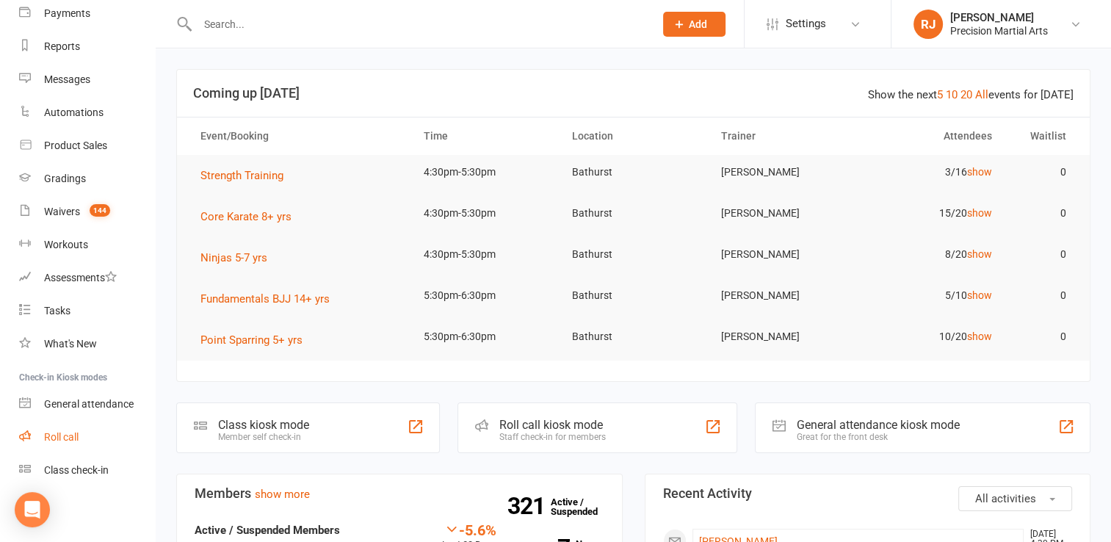
click at [74, 431] on div "Roll call" at bounding box center [61, 437] width 35 height 12
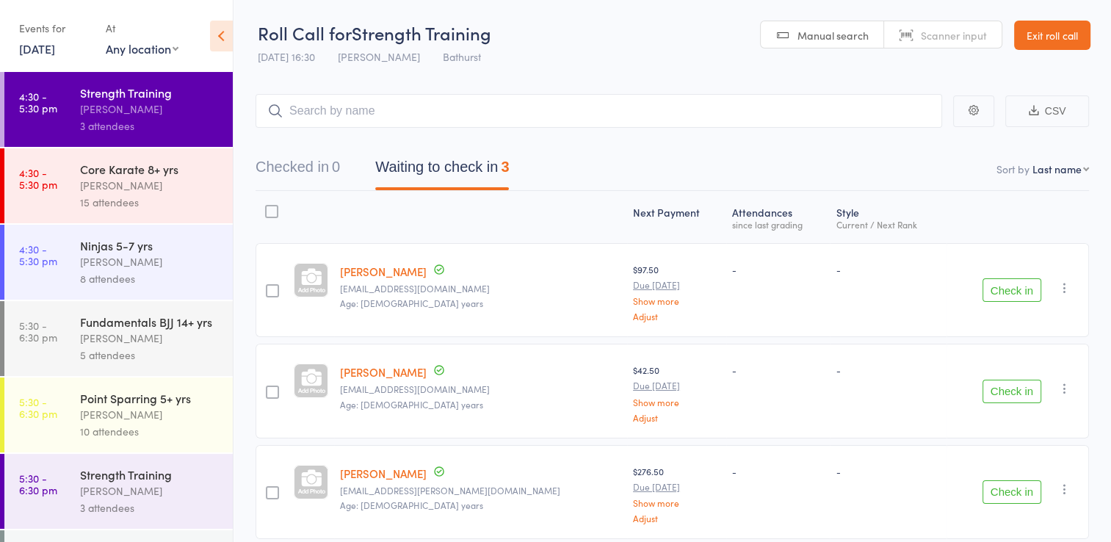
click at [83, 231] on div "Ninjas 5-7 yrs Isabella Morris 8 attendees" at bounding box center [156, 262] width 153 height 75
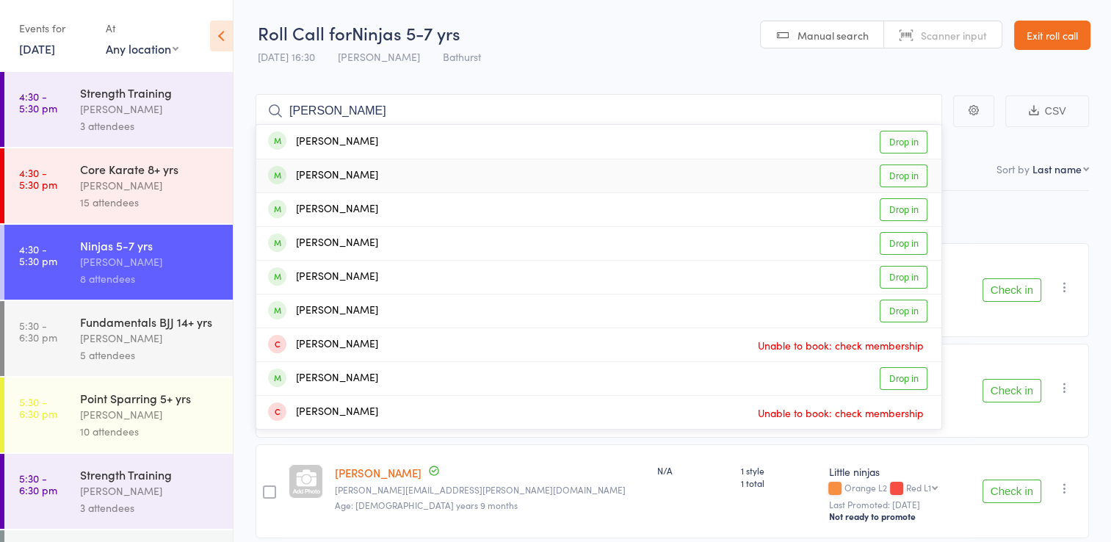
type input "charlie"
click at [899, 168] on link "Drop in" at bounding box center [904, 175] width 48 height 23
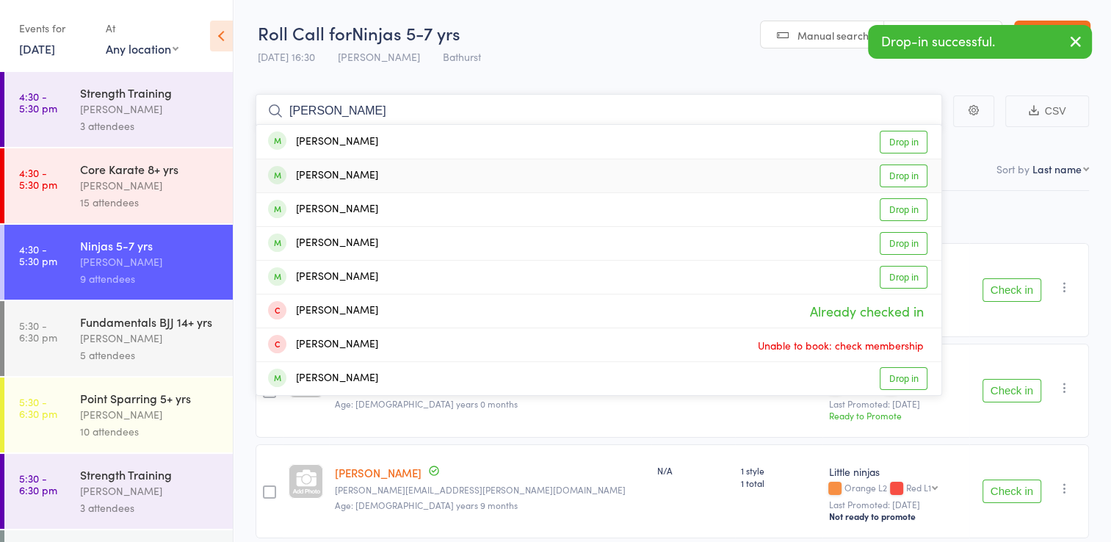
type input "charlott"
click at [902, 175] on link "Drop in" at bounding box center [904, 175] width 48 height 23
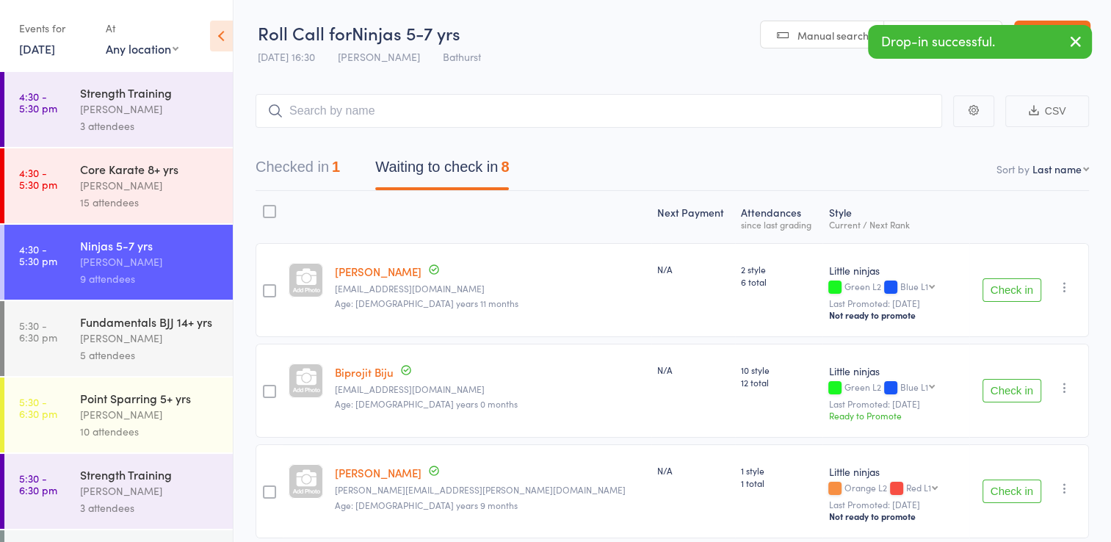
click at [178, 181] on div "[PERSON_NAME]" at bounding box center [150, 185] width 140 height 17
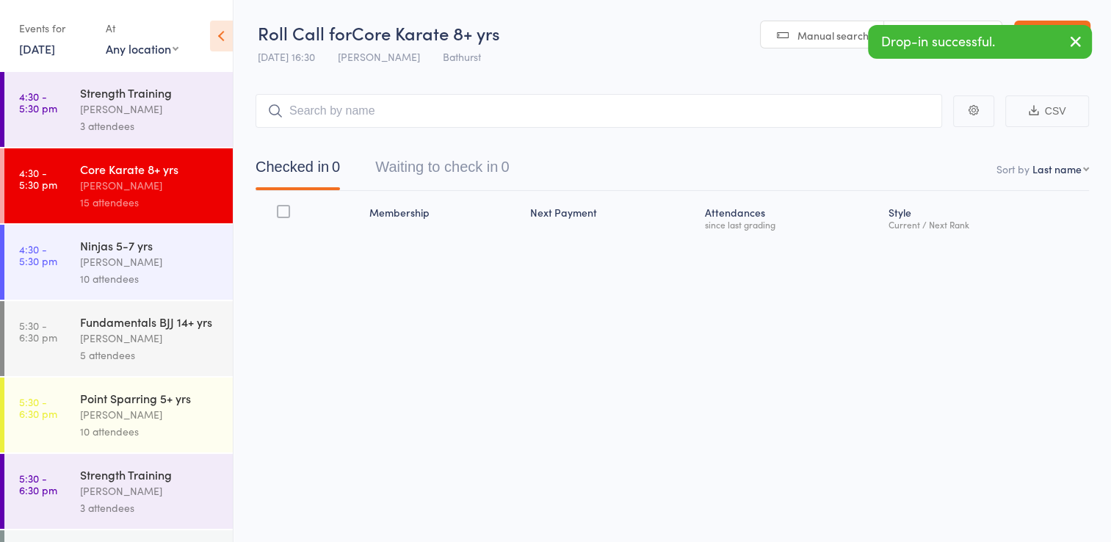
click at [320, 110] on input "search" at bounding box center [598, 111] width 686 height 34
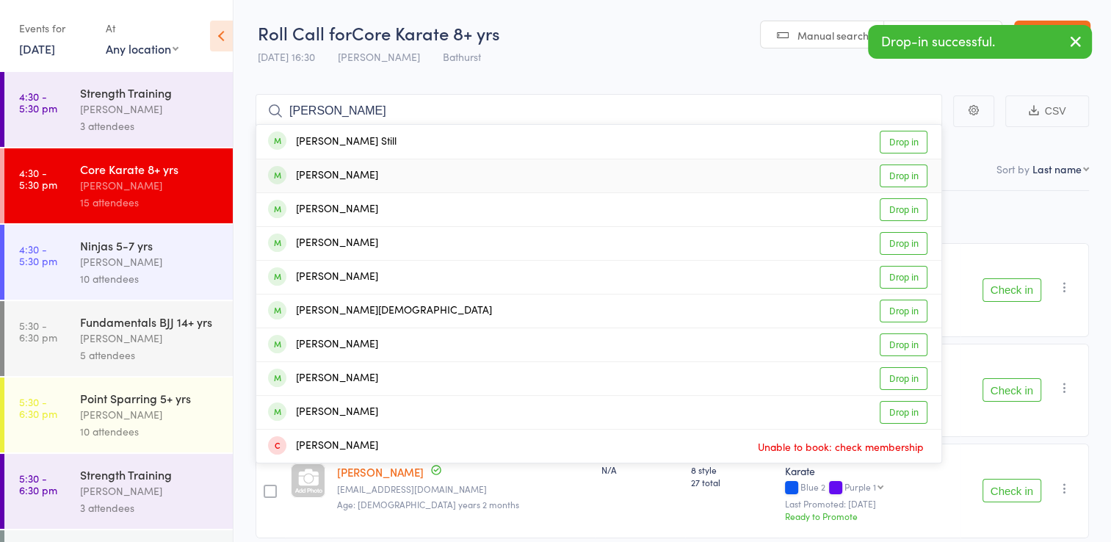
type input "mason"
click at [893, 174] on link "Drop in" at bounding box center [904, 175] width 48 height 23
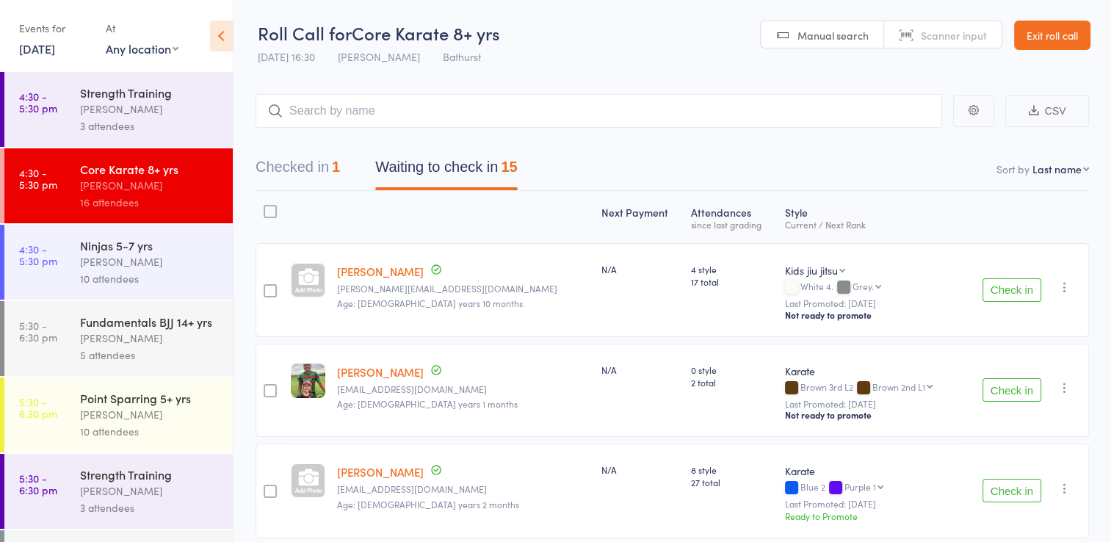
click at [1062, 40] on link "Exit roll call" at bounding box center [1052, 35] width 76 height 29
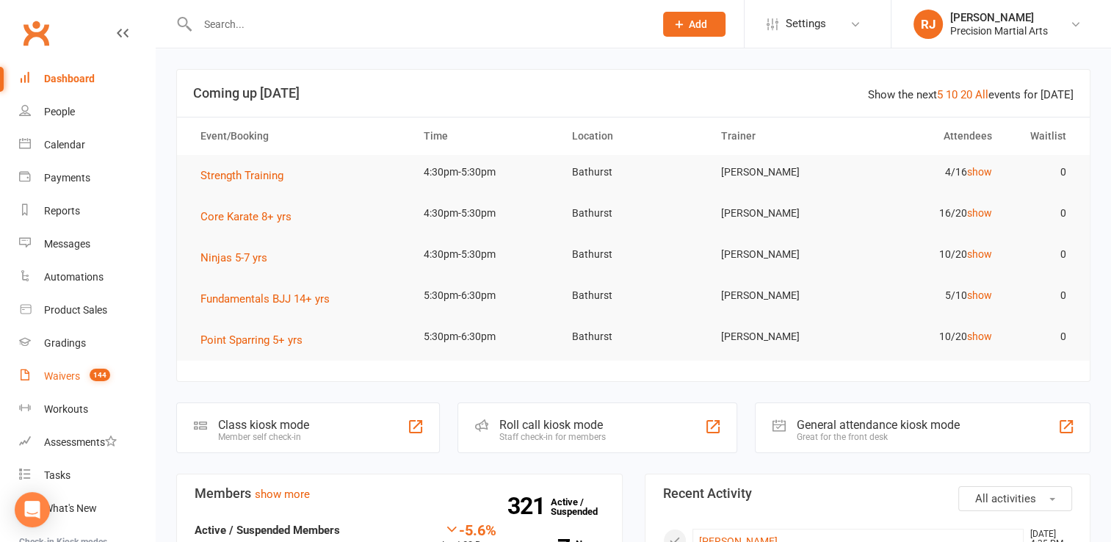
click at [98, 378] on span "144" at bounding box center [100, 375] width 21 height 12
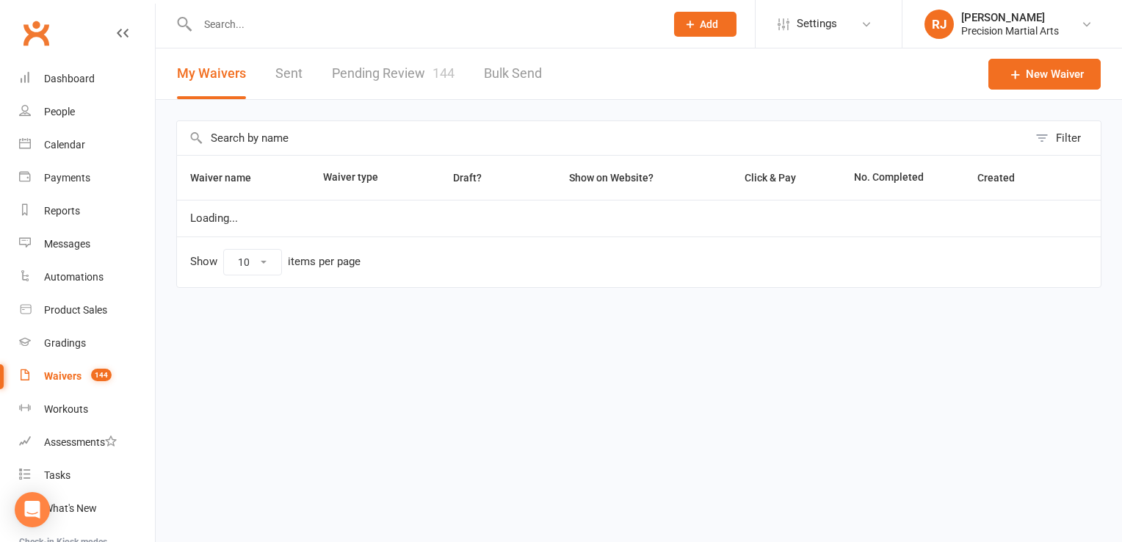
click at [429, 88] on link "Pending Review 144" at bounding box center [393, 73] width 123 height 51
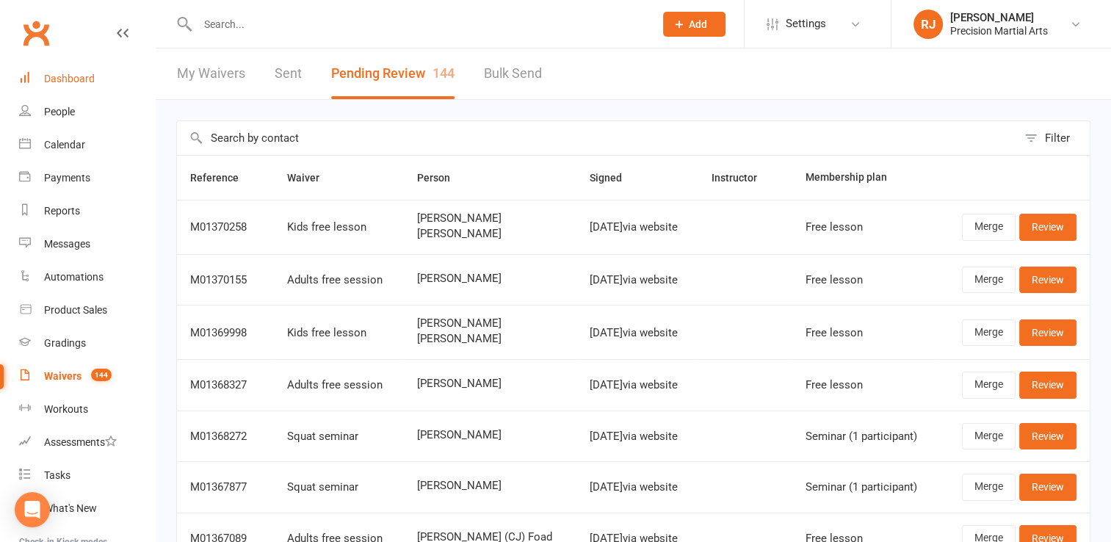
click at [81, 66] on link "Dashboard" at bounding box center [87, 78] width 136 height 33
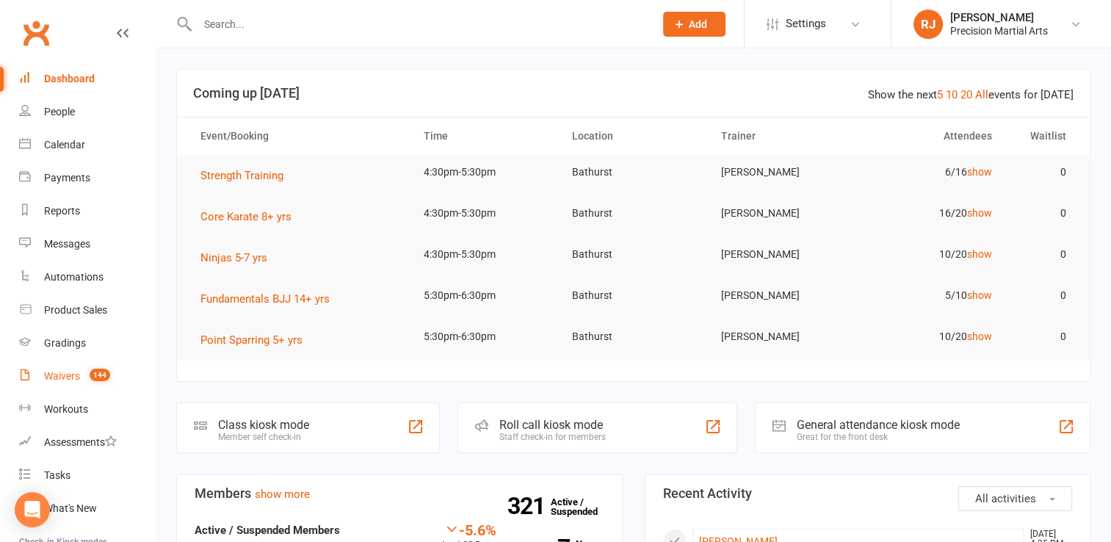
click at [77, 374] on div "Waivers" at bounding box center [62, 376] width 36 height 12
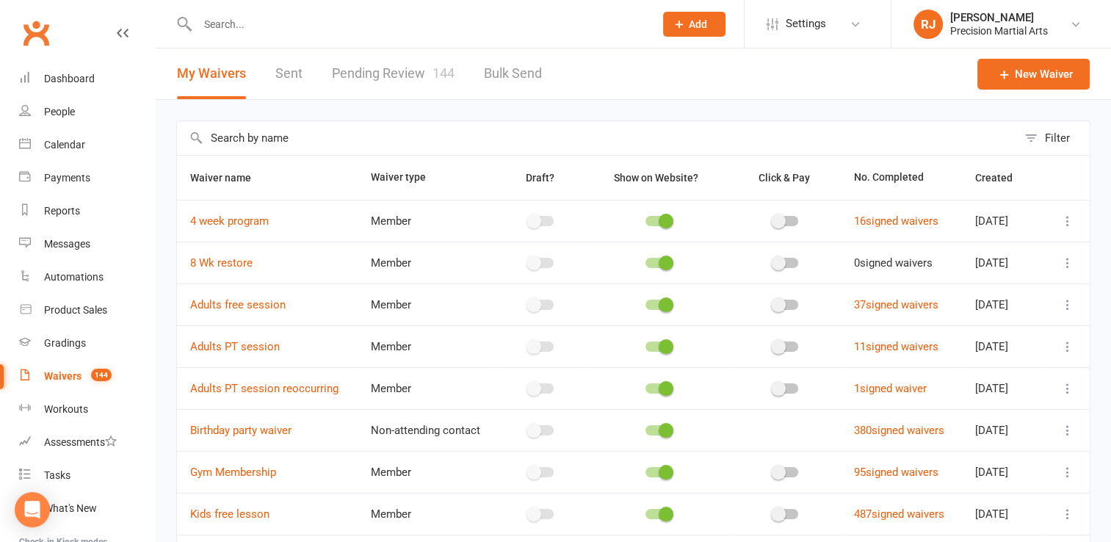
click at [388, 60] on link "Pending Review 144" at bounding box center [393, 73] width 123 height 51
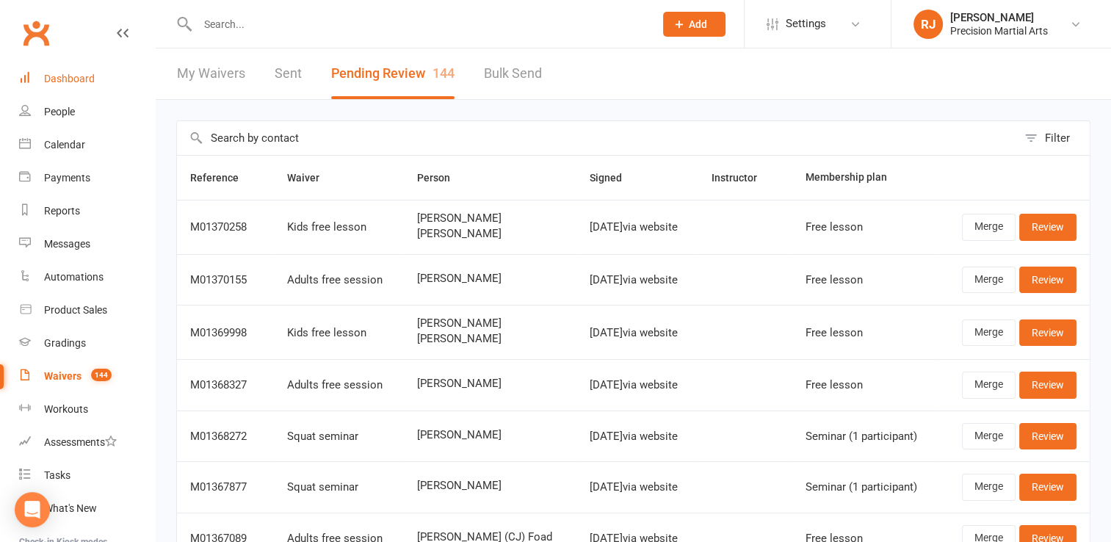
click at [79, 76] on div "Dashboard" at bounding box center [69, 79] width 51 height 12
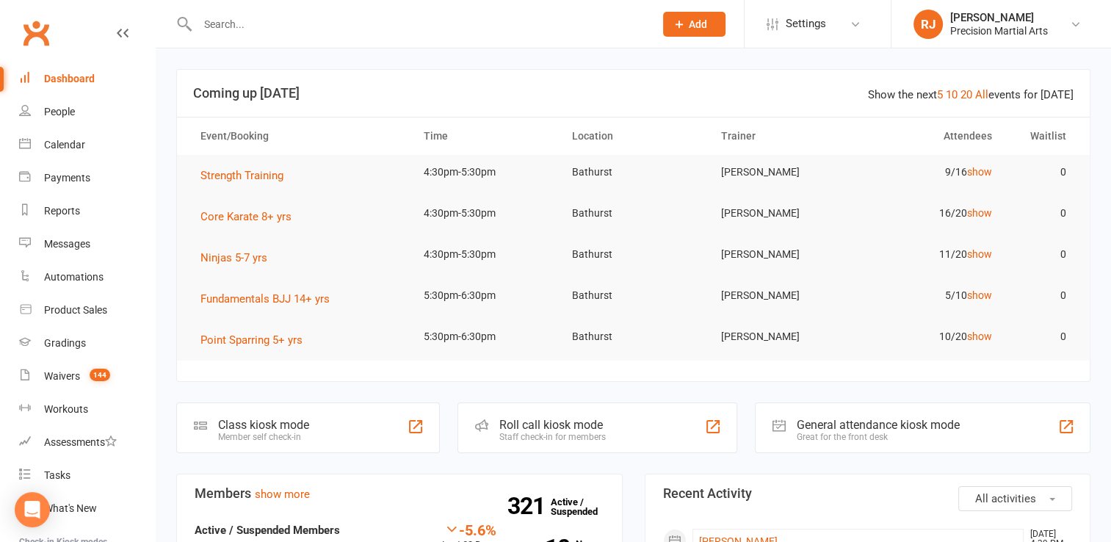
click at [76, 83] on div "Dashboard" at bounding box center [69, 79] width 51 height 12
click at [205, 22] on input "text" at bounding box center [418, 24] width 451 height 21
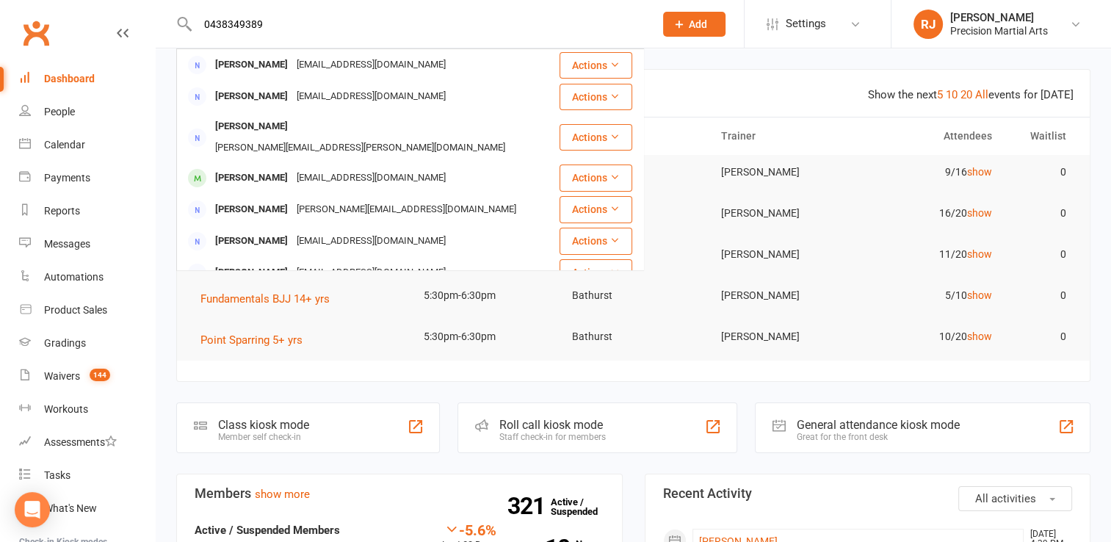
type input "0438349389"
drag, startPoint x: 317, startPoint y: 29, endPoint x: 174, endPoint y: 29, distance: 143.2
click at [174, 29] on react-component "0438349389 [PERSON_NAME] [EMAIL_ADDRESS][DOMAIN_NAME] Actions [PERSON_NAME] [PE…" at bounding box center [322, 24] width 644 height 48
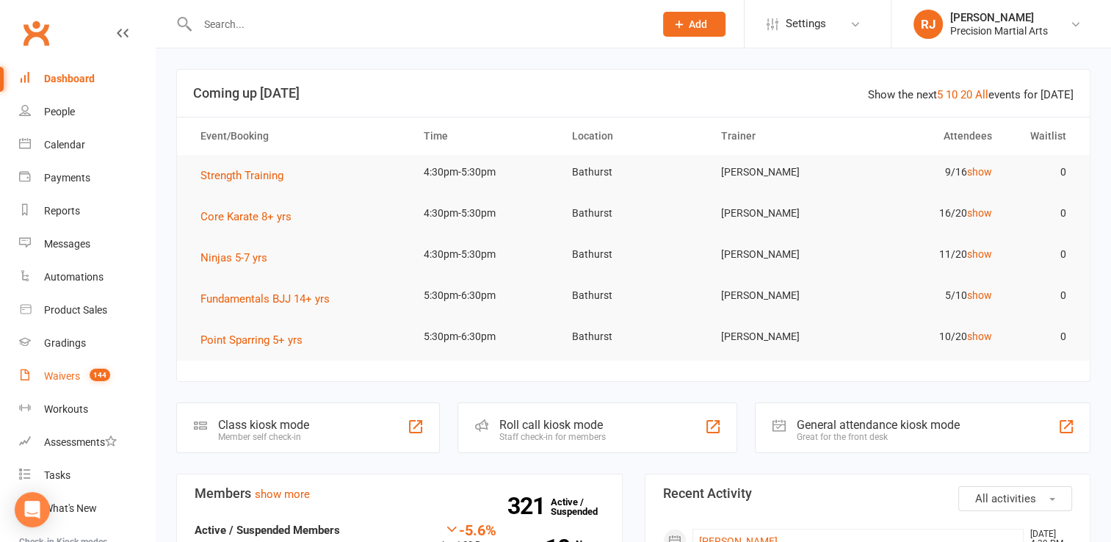
click at [79, 377] on div "Waivers" at bounding box center [62, 376] width 36 height 12
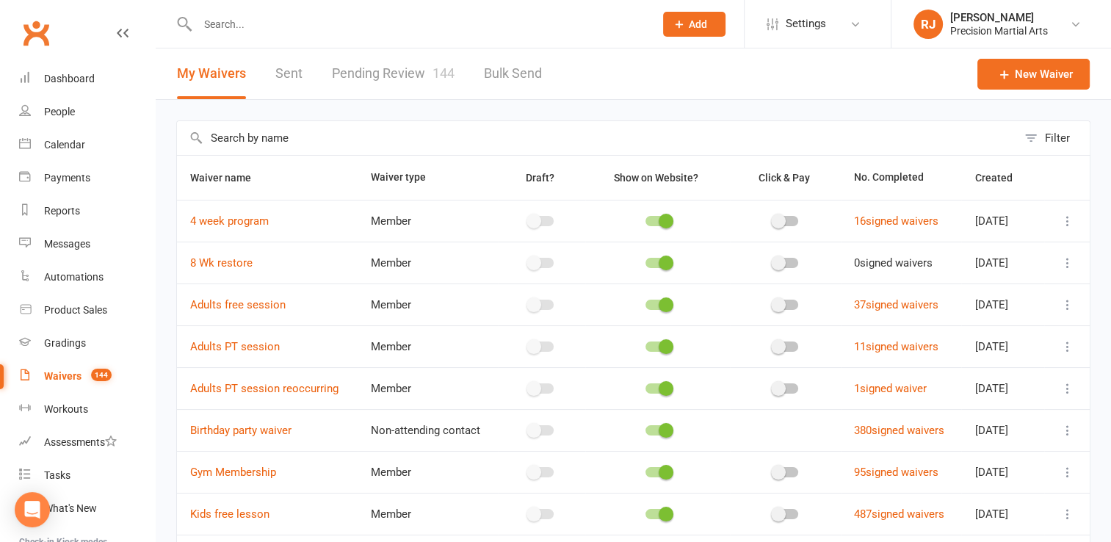
click at [402, 75] on link "Pending Review 144" at bounding box center [393, 73] width 123 height 51
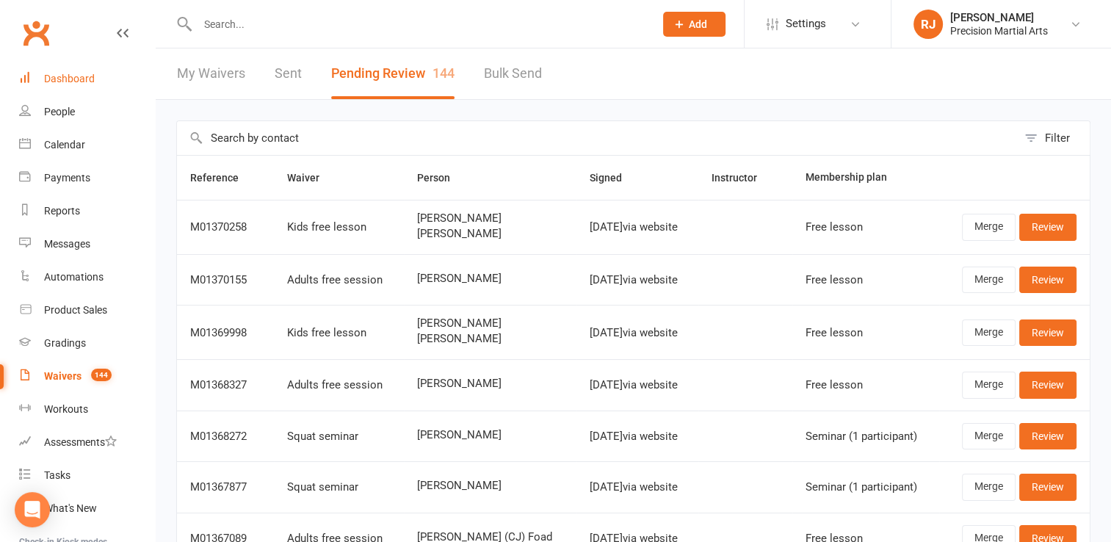
click at [89, 77] on div "Dashboard" at bounding box center [69, 79] width 51 height 12
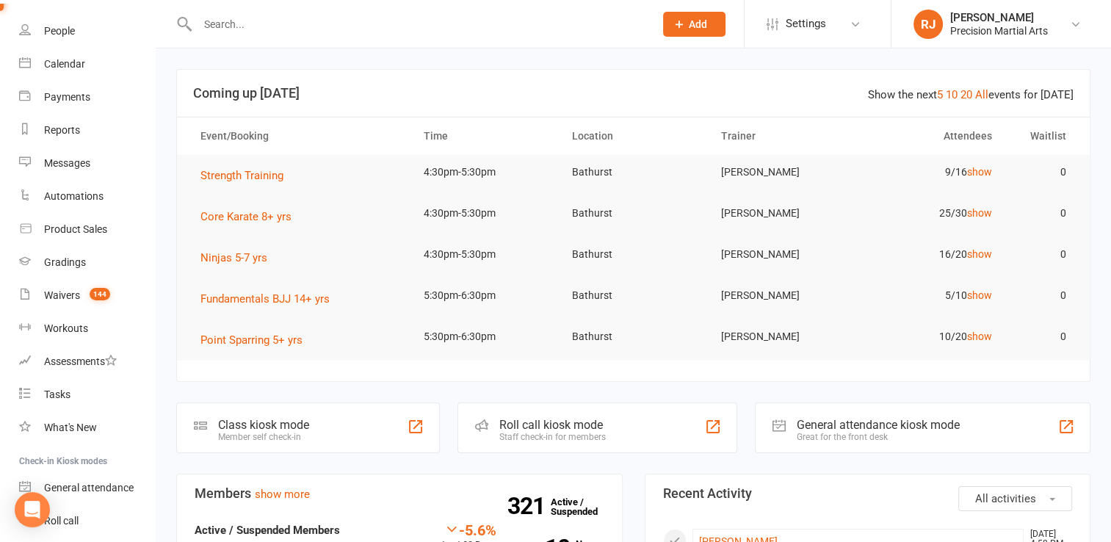
scroll to position [91, 0]
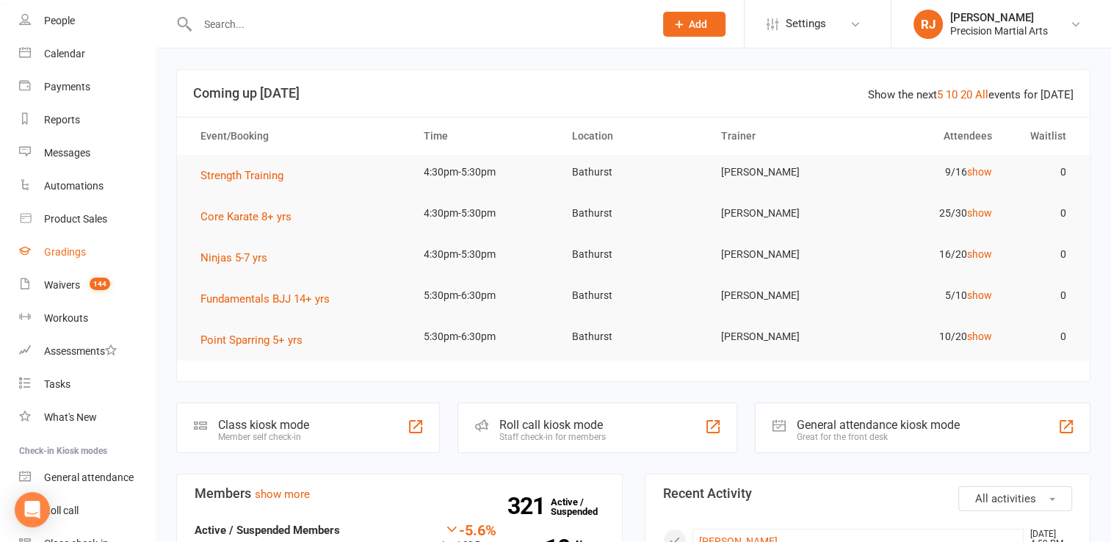
click at [63, 248] on div "Gradings" at bounding box center [65, 252] width 42 height 12
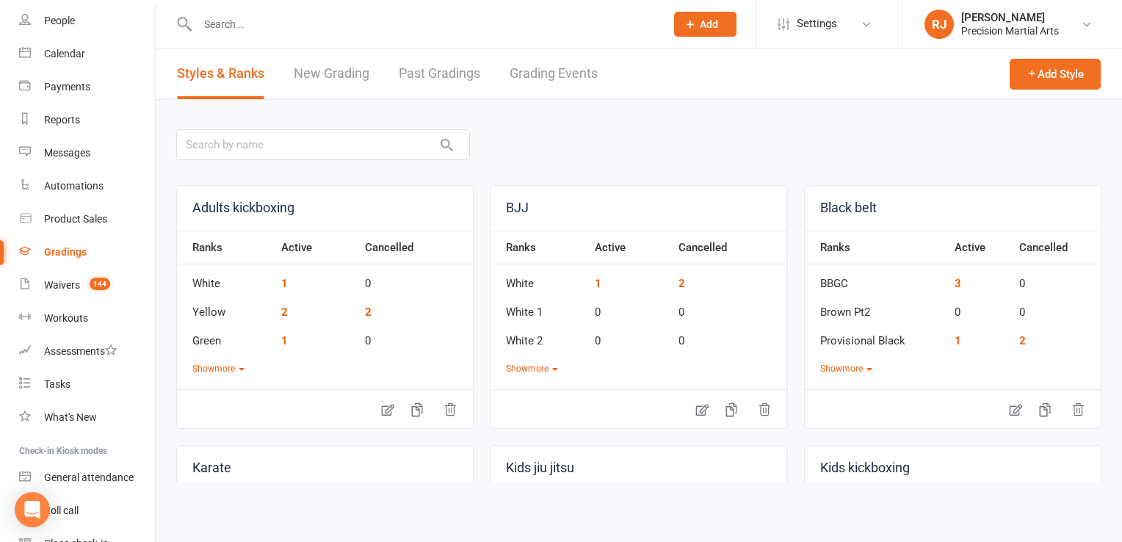
click at [337, 68] on link "New Grading" at bounding box center [332, 73] width 76 height 51
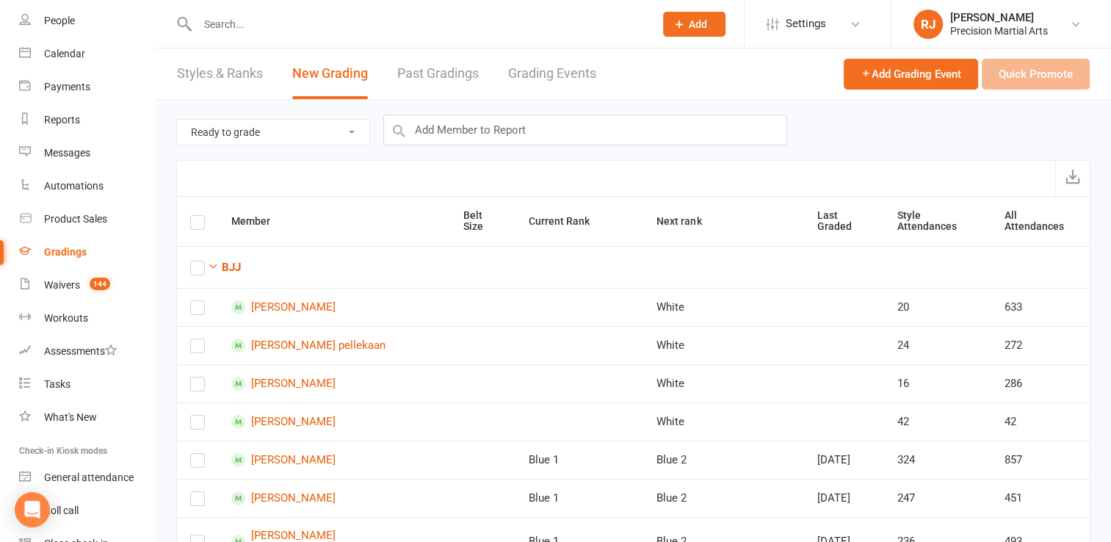
click at [338, 126] on select "Ready to grade All members enrolled in a style Active members enrolled in a sty…" at bounding box center [273, 132] width 192 height 25
select select "all_members_in_style"
click at [177, 120] on select "Ready to grade All members enrolled in a style Active members enrolled in a sty…" at bounding box center [273, 132] width 192 height 25
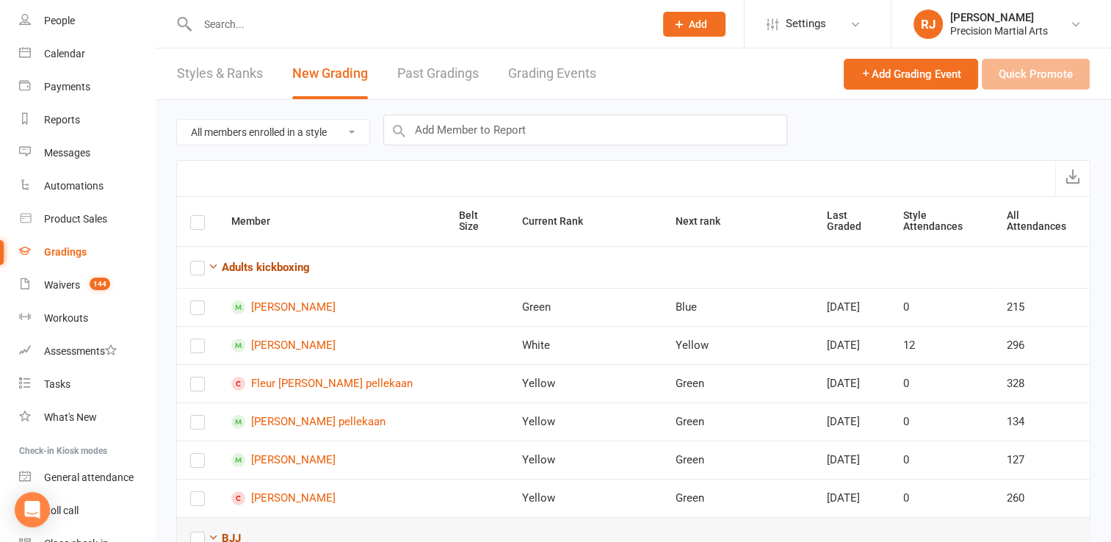
click at [226, 261] on strong "Adults kickboxing" at bounding box center [266, 267] width 88 height 13
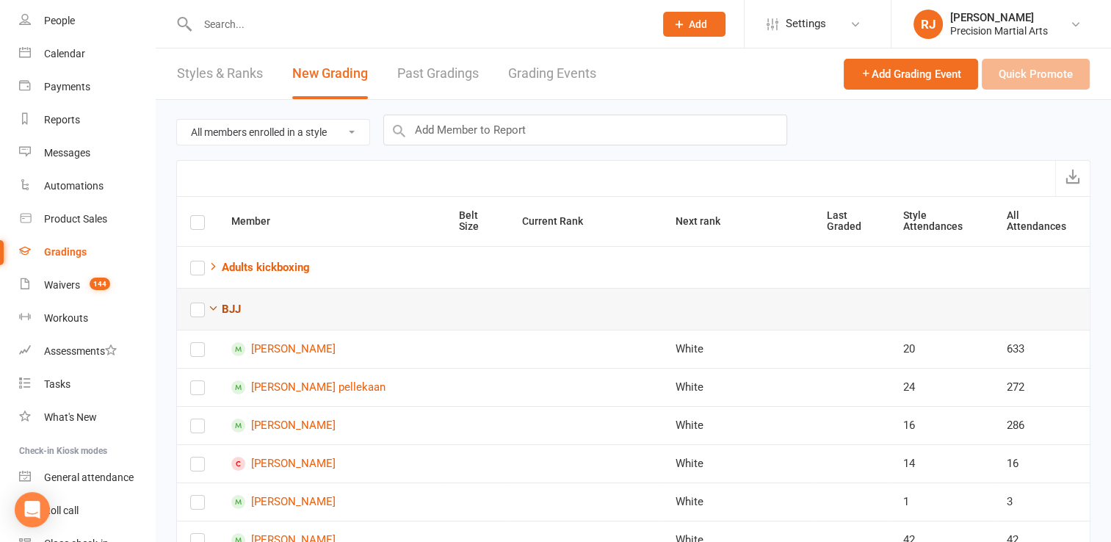
click at [230, 302] on strong "BJJ" at bounding box center [231, 308] width 19 height 13
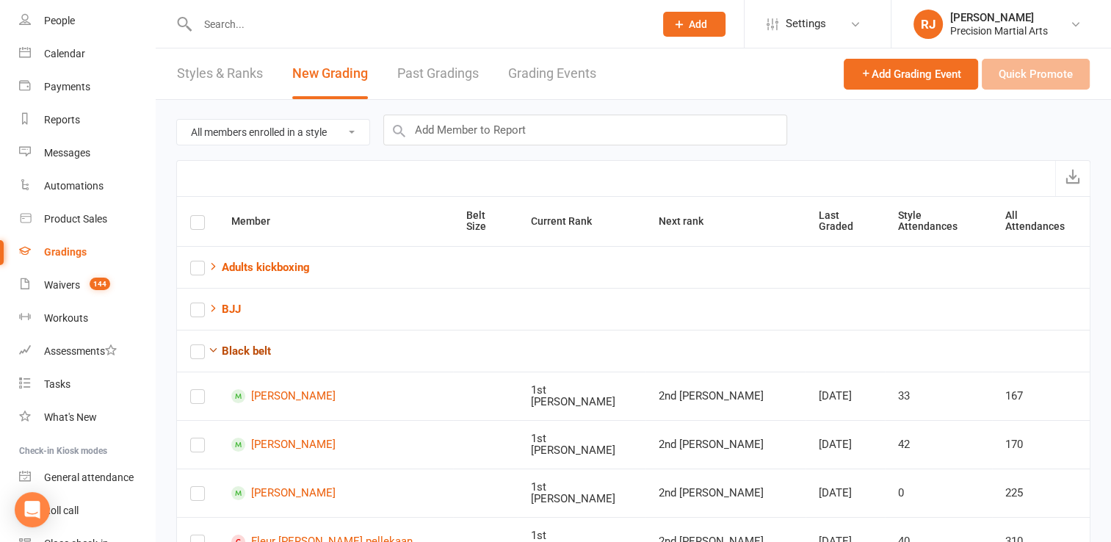
click at [235, 344] on strong "Black belt" at bounding box center [246, 350] width 49 height 13
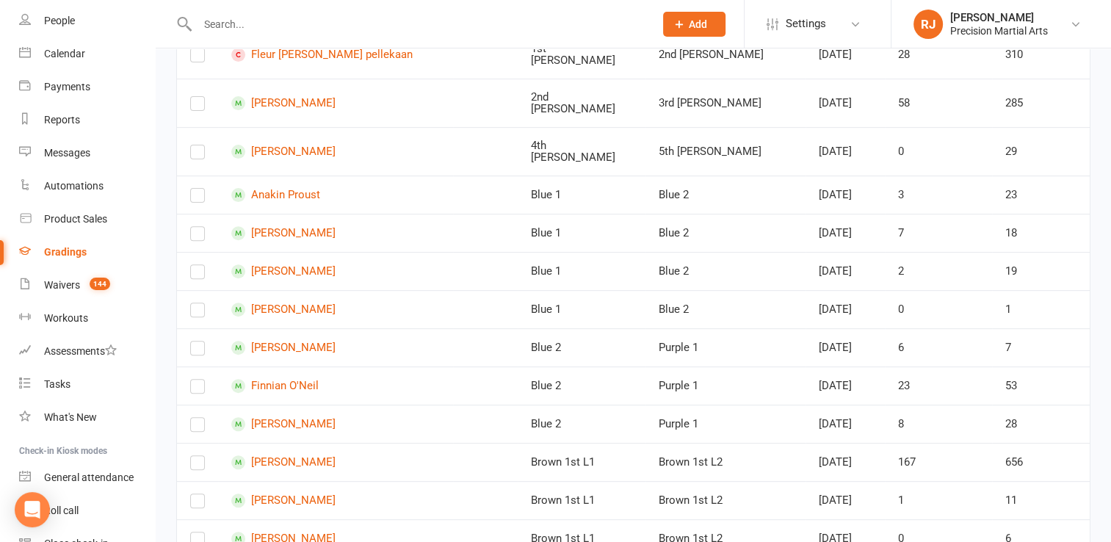
scroll to position [492, 0]
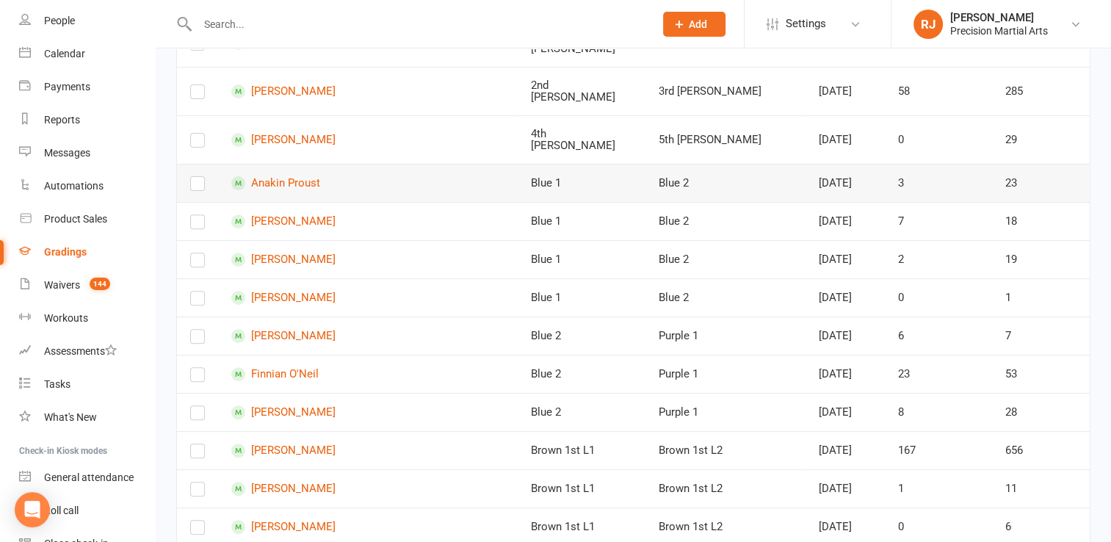
click at [198, 186] on label at bounding box center [197, 186] width 15 height 0
click at [198, 177] on input "checkbox" at bounding box center [197, 177] width 15 height 0
click at [197, 263] on label at bounding box center [197, 263] width 15 height 0
click at [197, 253] on input "checkbox" at bounding box center [197, 253] width 15 height 0
click at [196, 492] on label at bounding box center [197, 492] width 15 height 0
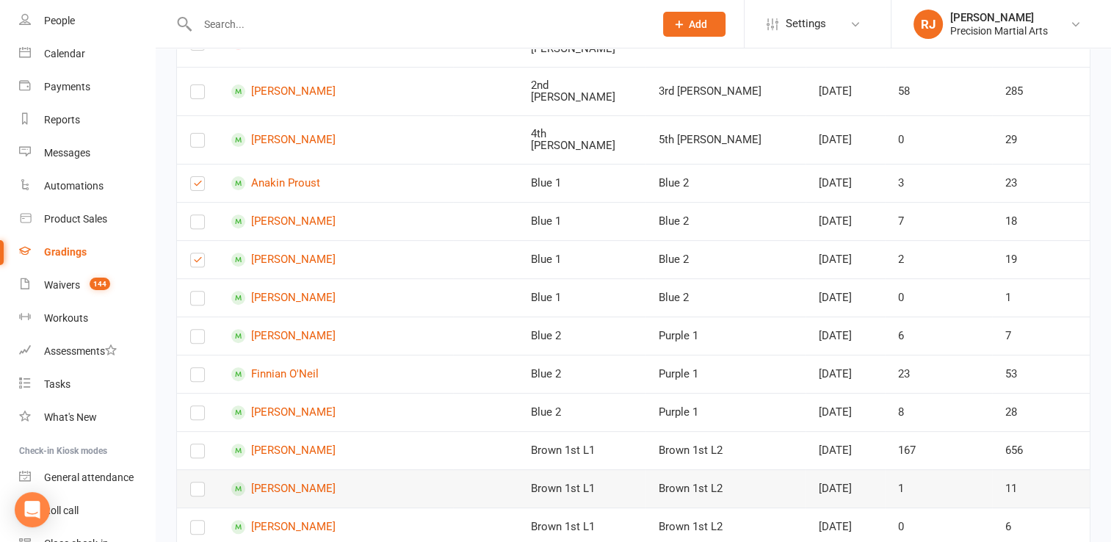
click at [196, 482] on input "checkbox" at bounding box center [197, 482] width 15 height 0
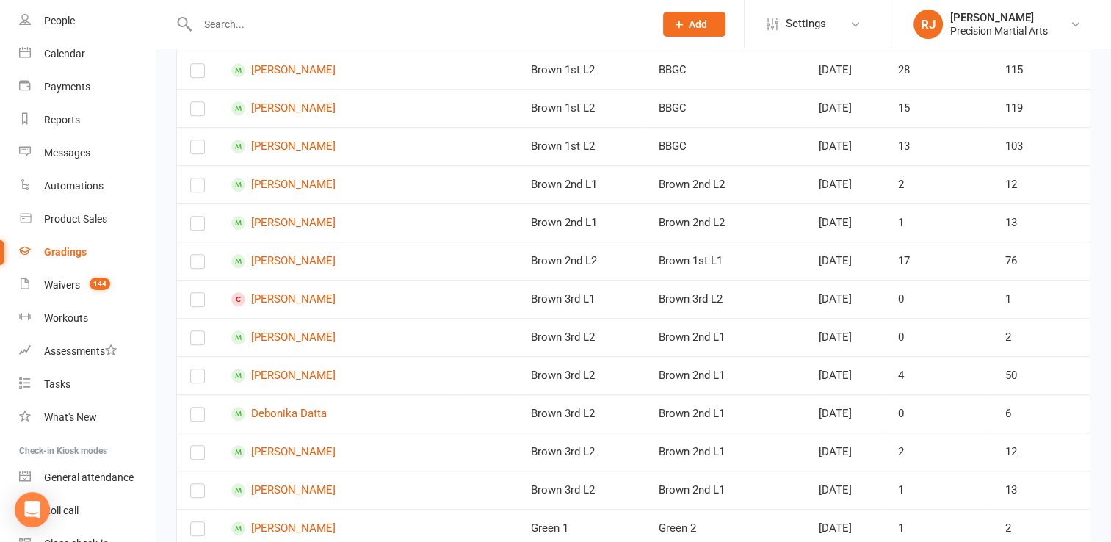
scroll to position [1087, 0]
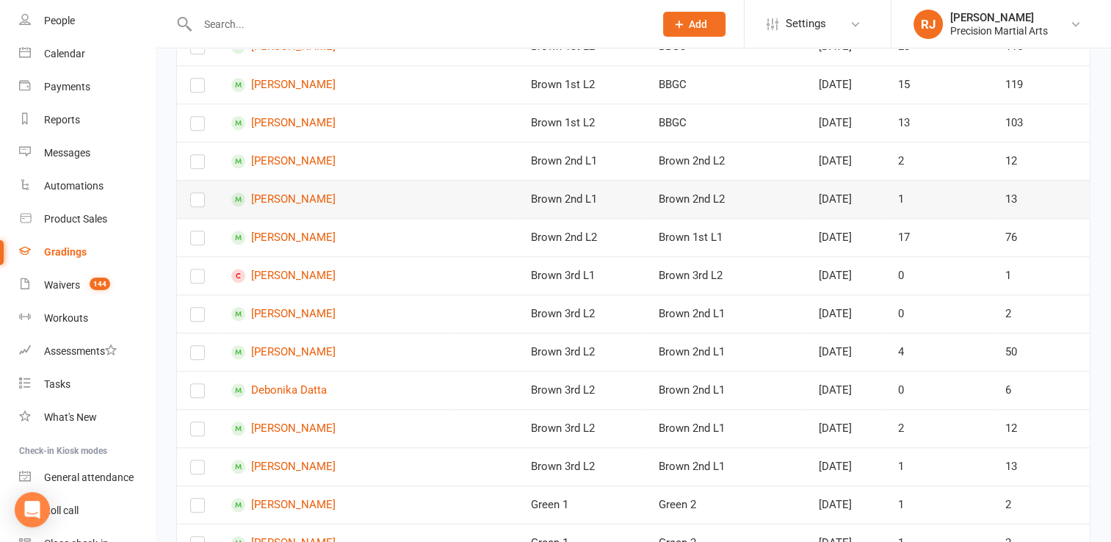
click at [194, 203] on label at bounding box center [197, 203] width 15 height 0
click at [194, 193] on input "checkbox" at bounding box center [197, 193] width 15 height 0
click at [197, 432] on label at bounding box center [197, 432] width 15 height 0
click at [197, 422] on input "checkbox" at bounding box center [197, 422] width 15 height 0
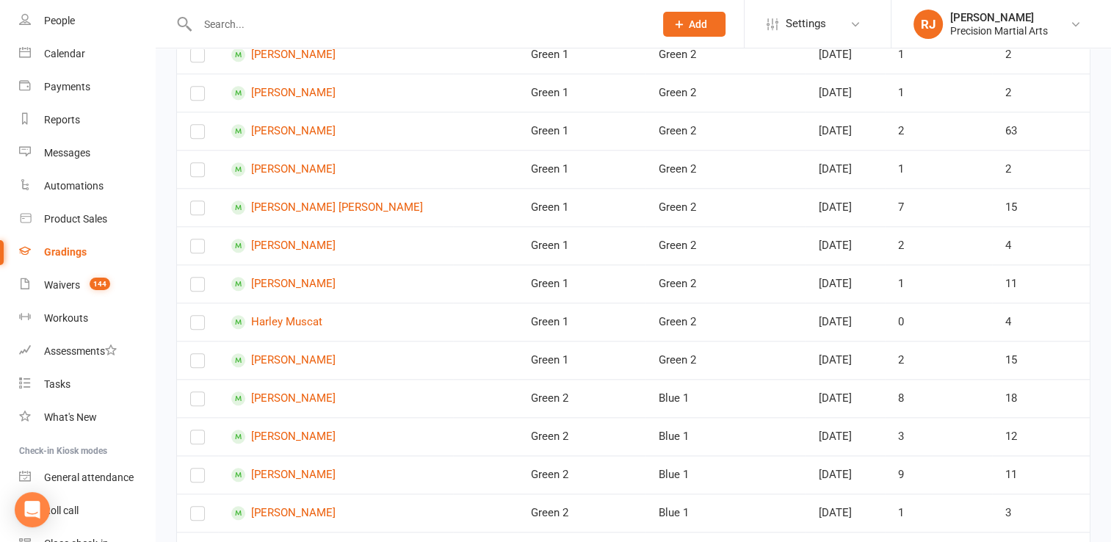
scroll to position [1549, 0]
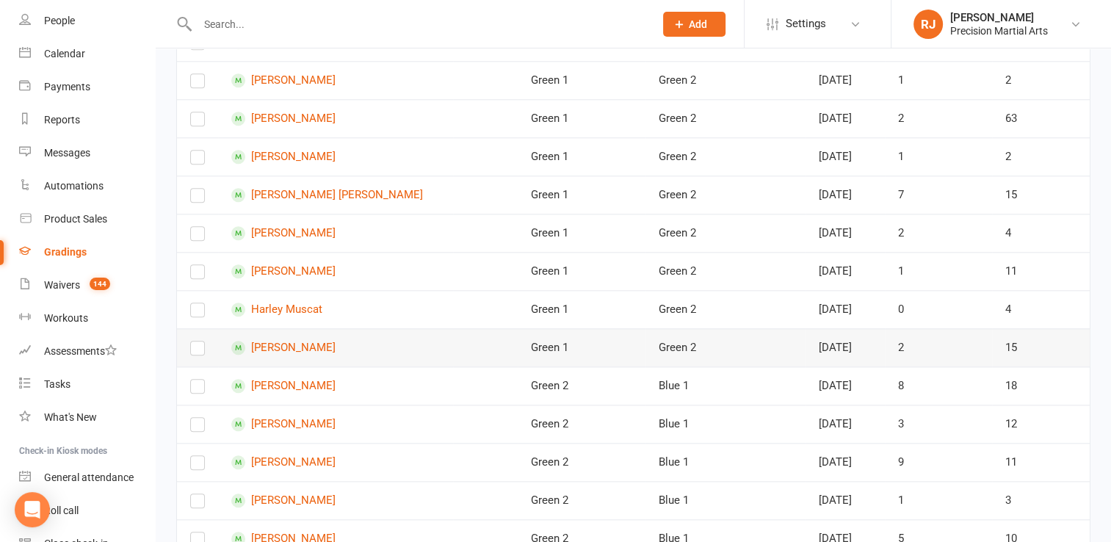
click at [202, 351] on label at bounding box center [197, 351] width 15 height 0
click at [202, 341] on input "checkbox" at bounding box center [197, 341] width 15 height 0
click at [200, 427] on label at bounding box center [197, 427] width 15 height 0
click at [200, 418] on input "checkbox" at bounding box center [197, 418] width 15 height 0
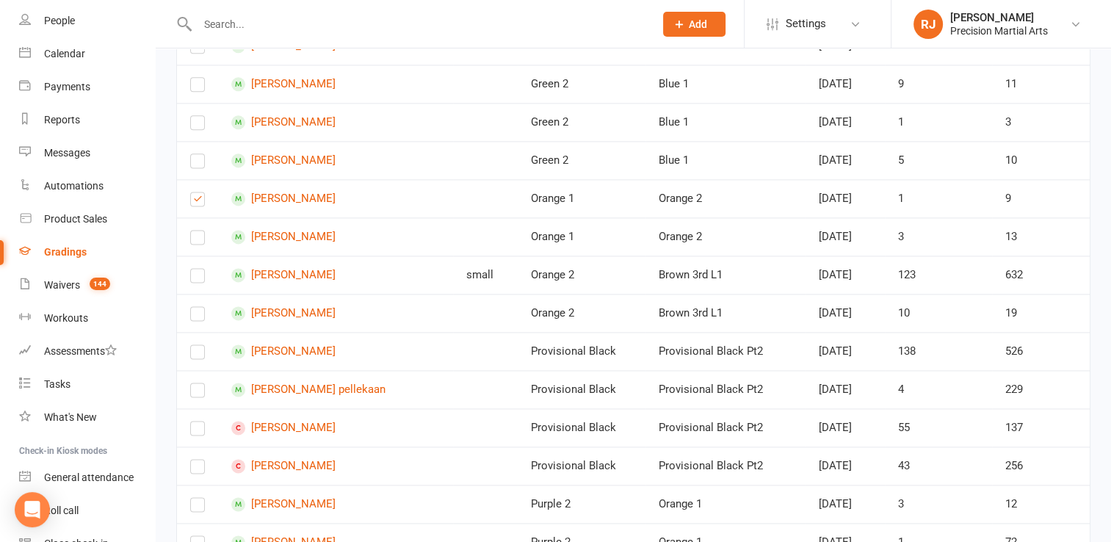
scroll to position [1939, 0]
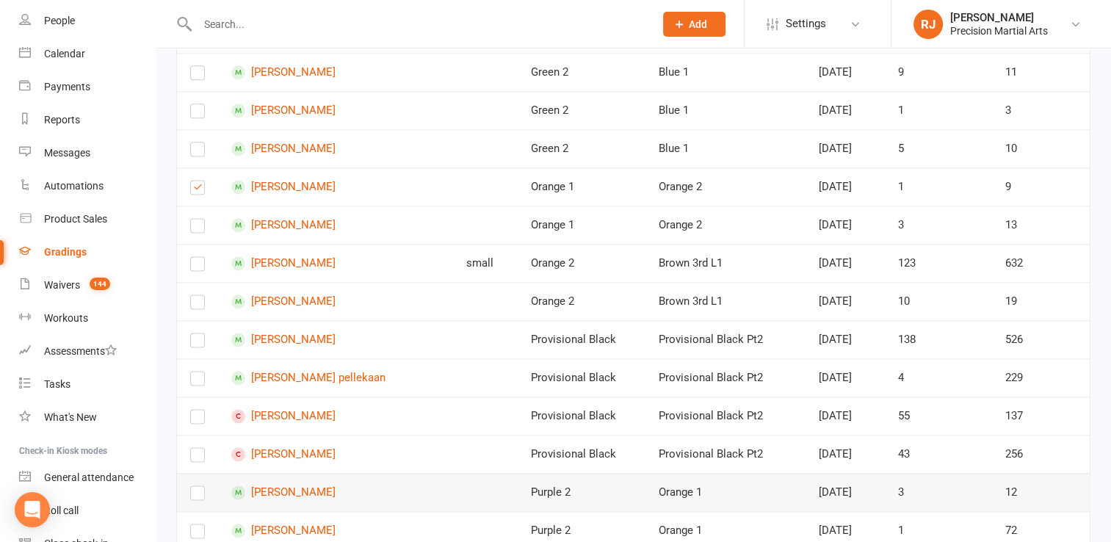
click at [200, 496] on label at bounding box center [197, 496] width 15 height 0
click at [200, 486] on input "checkbox" at bounding box center [197, 486] width 15 height 0
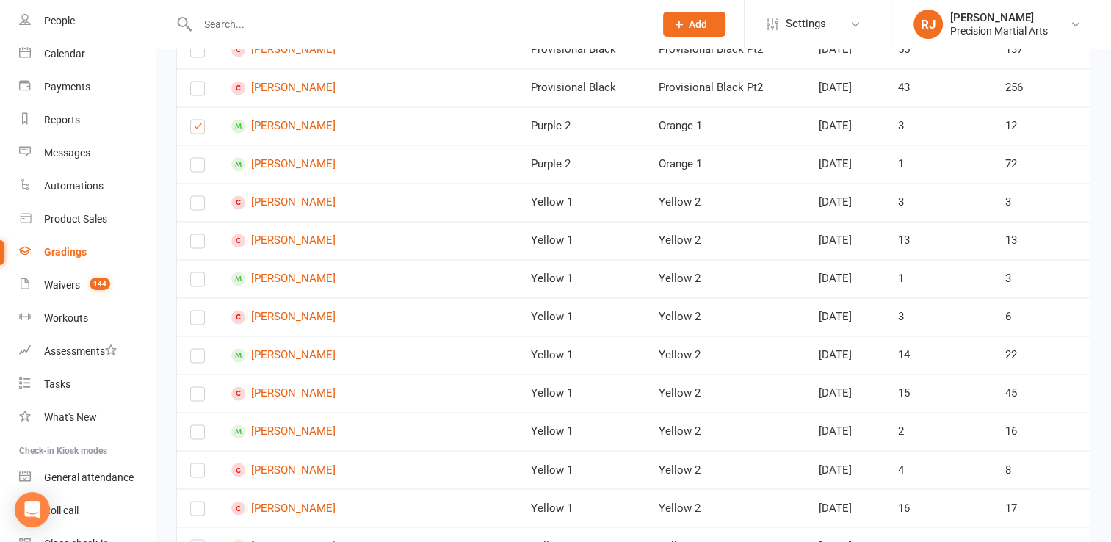
scroll to position [2329, 0]
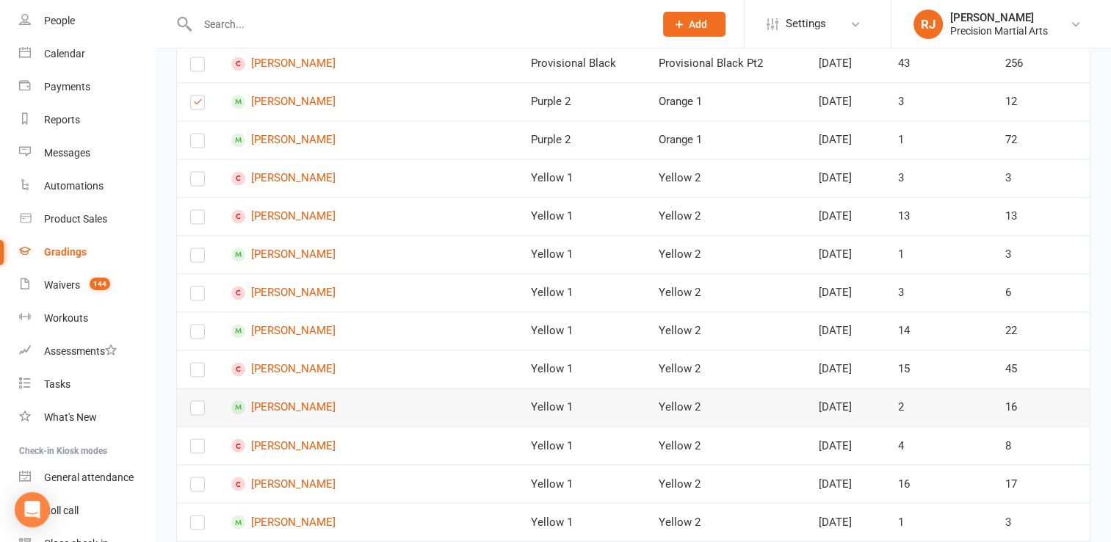
click at [197, 410] on label at bounding box center [197, 410] width 15 height 0
click at [197, 401] on input "checkbox" at bounding box center [197, 401] width 15 height 0
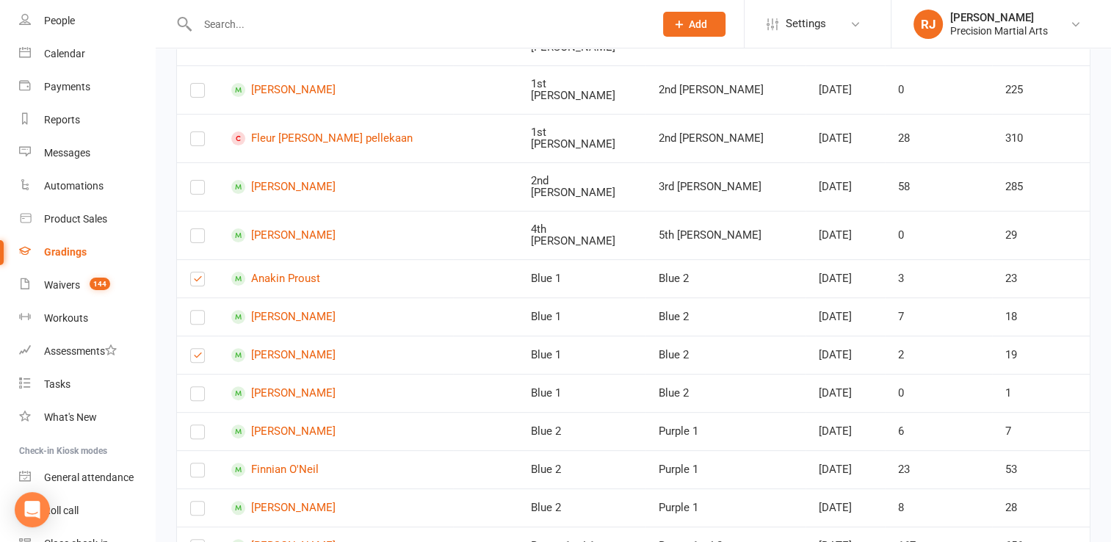
scroll to position [0, 0]
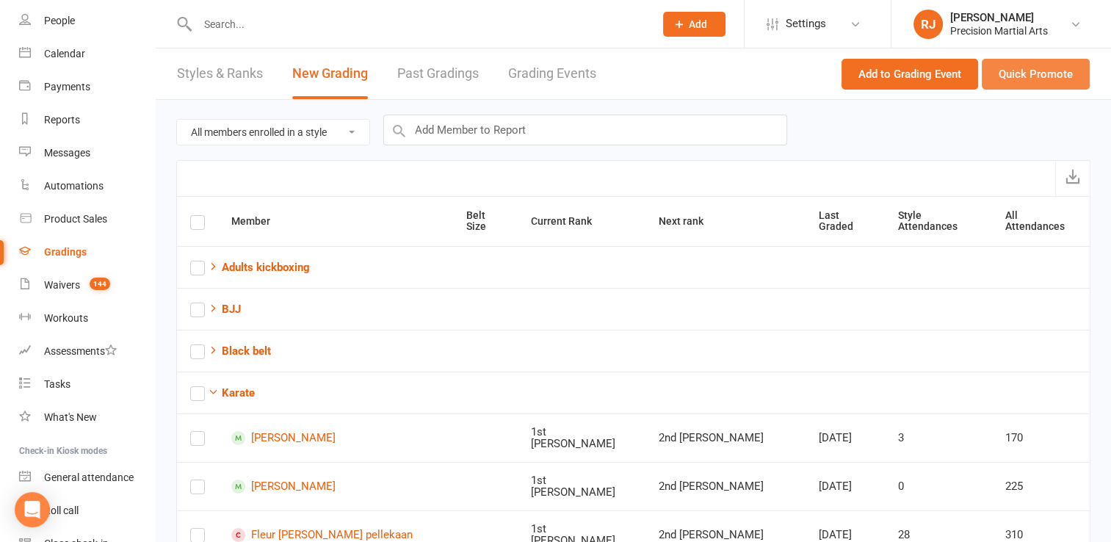
click at [1038, 72] on button "Quick Promote" at bounding box center [1036, 74] width 108 height 31
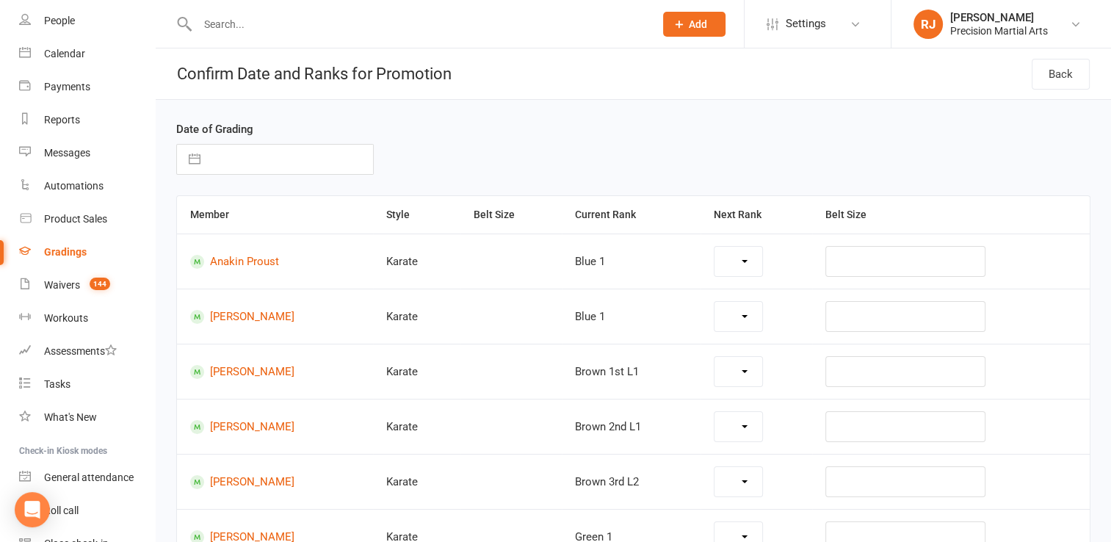
select select "11559"
select select "11569"
select select "11567"
select select "11566"
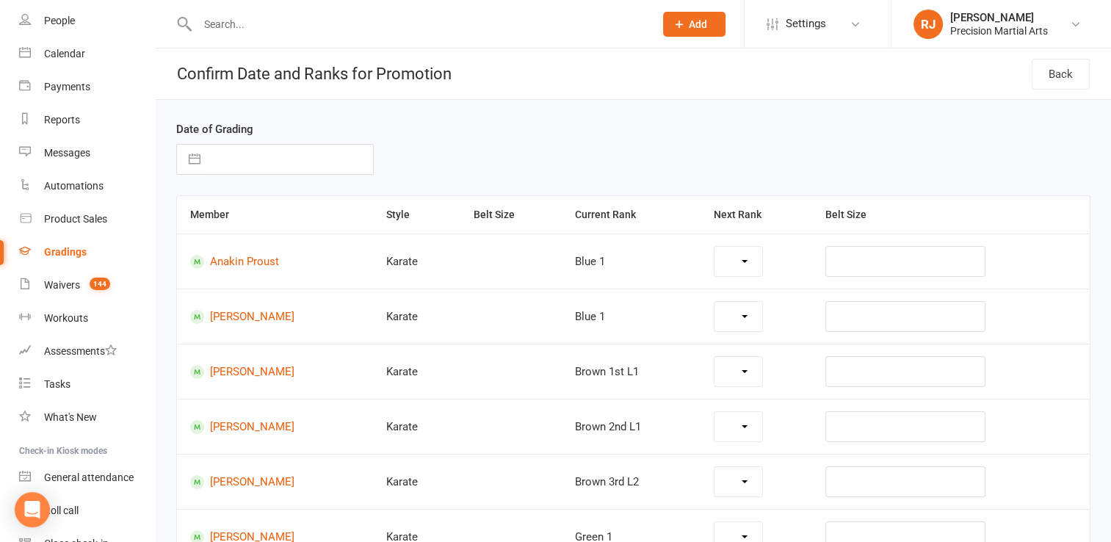
select select "11557"
select select "11558"
select select "11563"
select select "11562"
select select "11537"
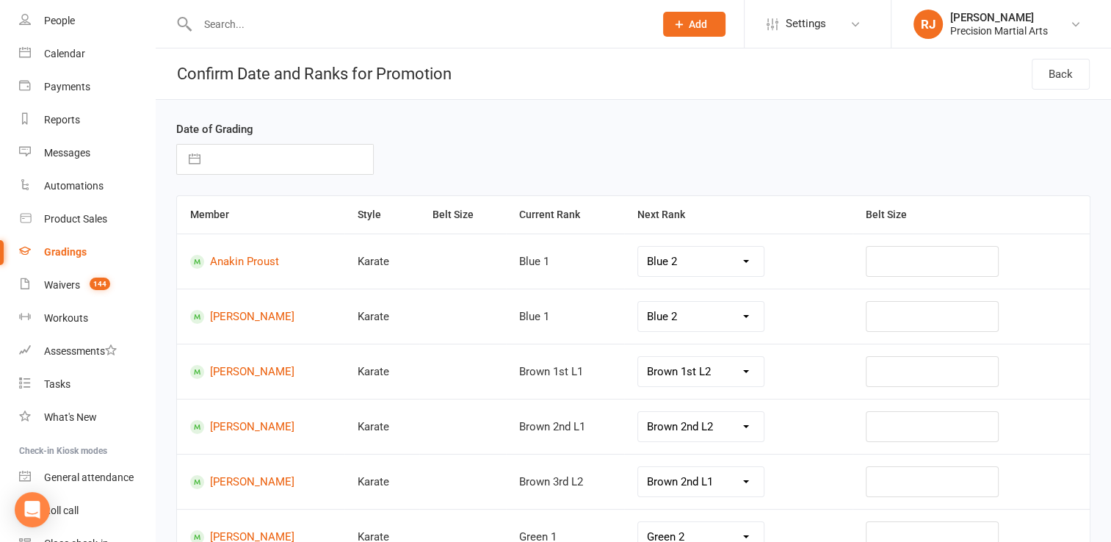
click at [182, 157] on button "button" at bounding box center [194, 159] width 26 height 29
select select "8"
select select "2025"
select select "9"
select select "2025"
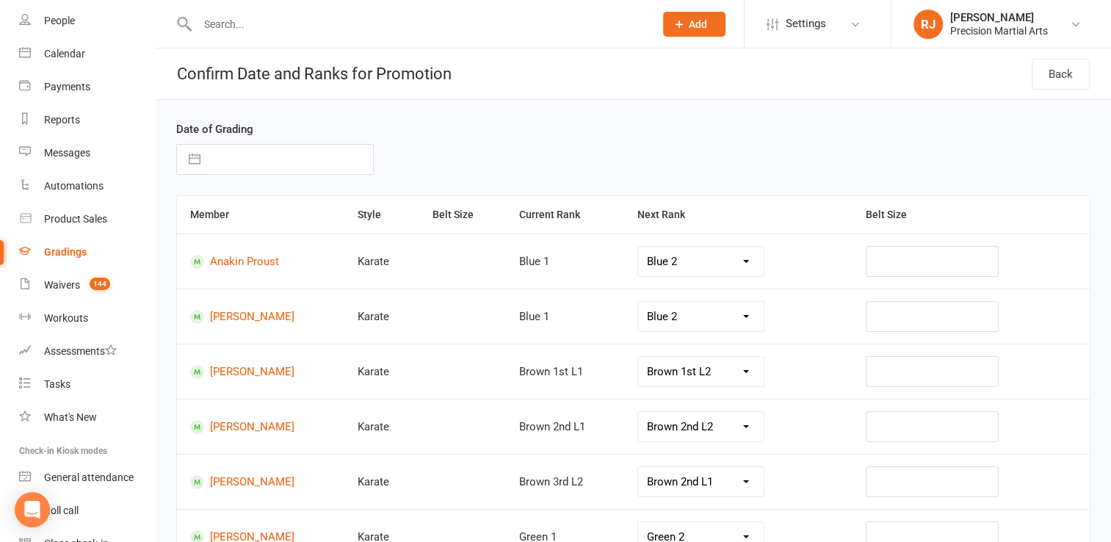
select select "10"
select select "2025"
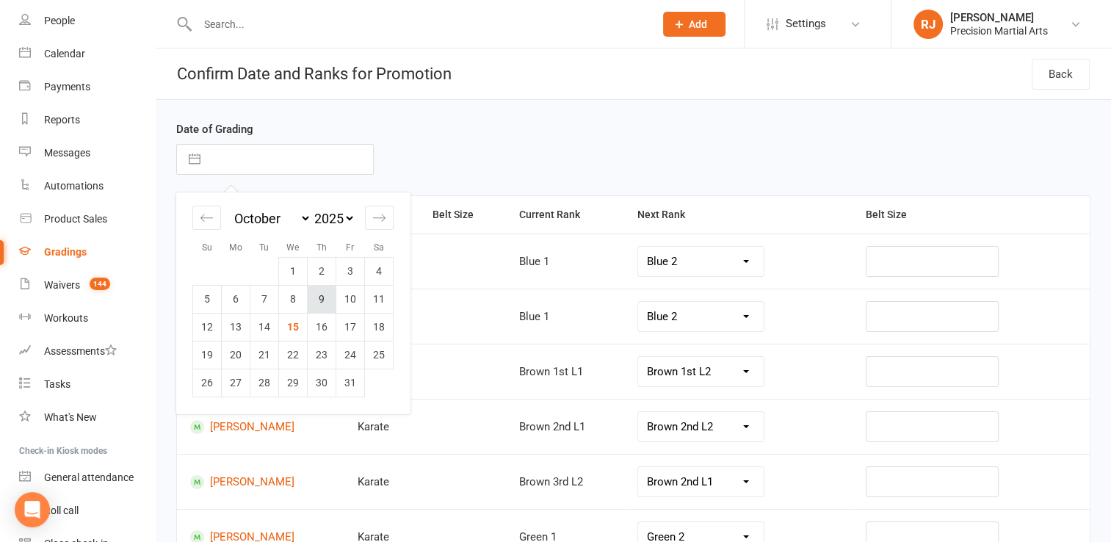
click at [320, 301] on td "9" at bounding box center [322, 299] width 29 height 28
type input "09 Oct 2025"
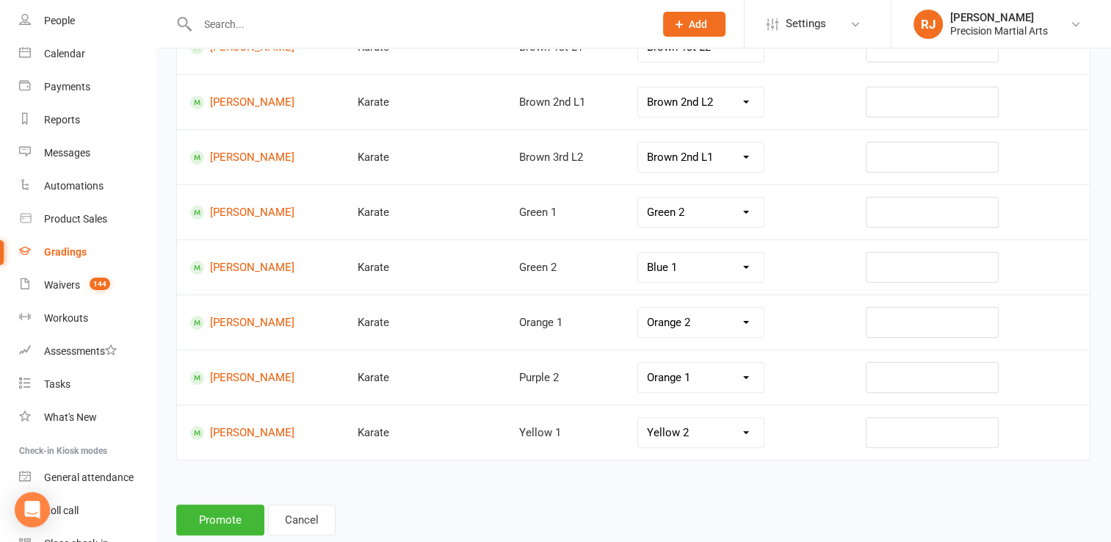
scroll to position [327, 0]
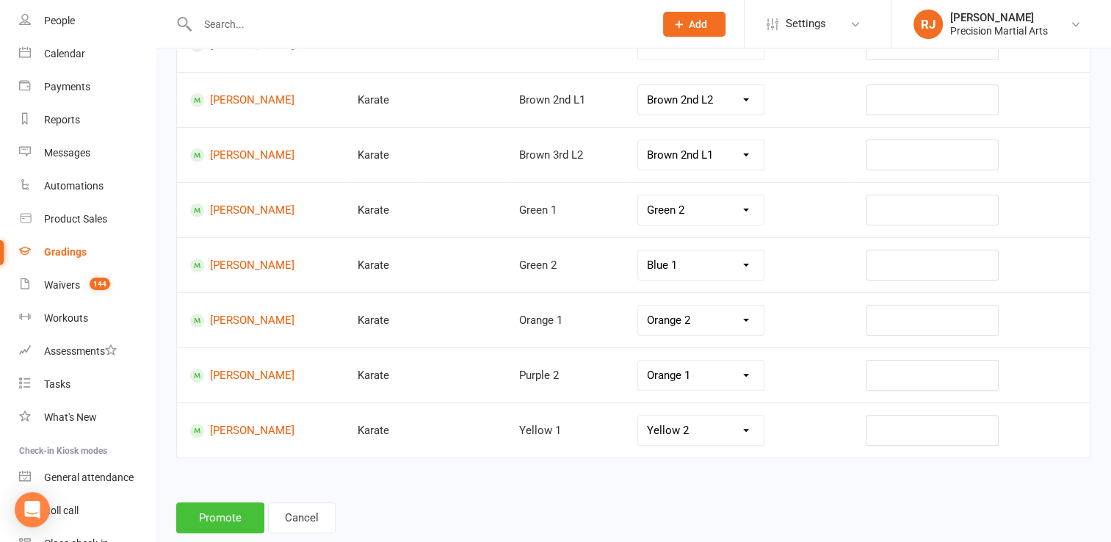
click at [231, 503] on button "Promote" at bounding box center [220, 517] width 88 height 31
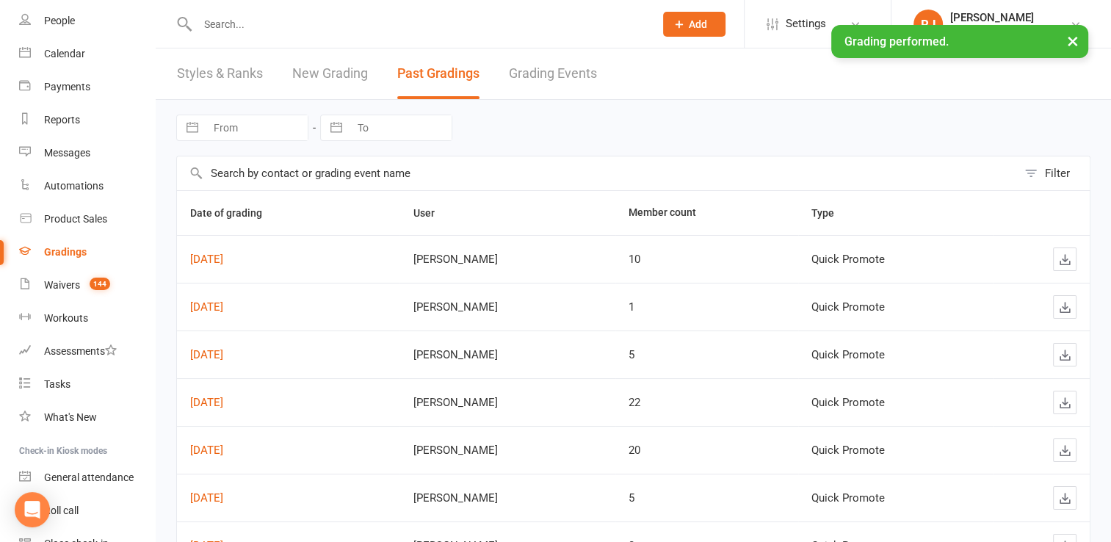
click at [330, 82] on link "New Grading" at bounding box center [330, 73] width 76 height 51
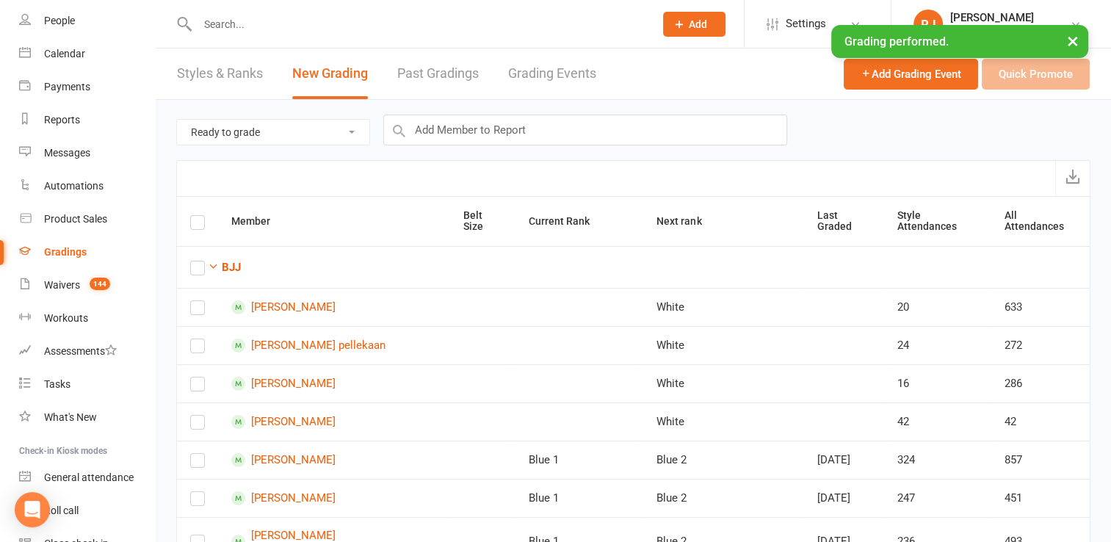
click at [304, 136] on select "Ready to grade All members enrolled in a style Active members enrolled in a sty…" at bounding box center [273, 132] width 192 height 25
select select "all_members_in_style"
click at [177, 120] on select "Ready to grade All members enrolled in a style Active members enrolled in a sty…" at bounding box center [273, 132] width 192 height 25
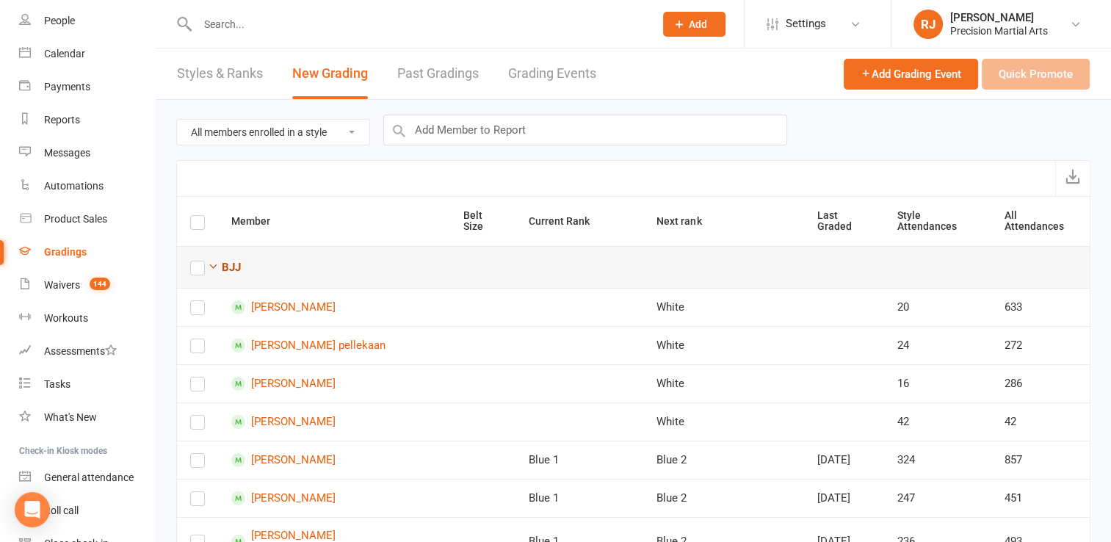
click at [235, 261] on strong "BJJ" at bounding box center [231, 267] width 19 height 13
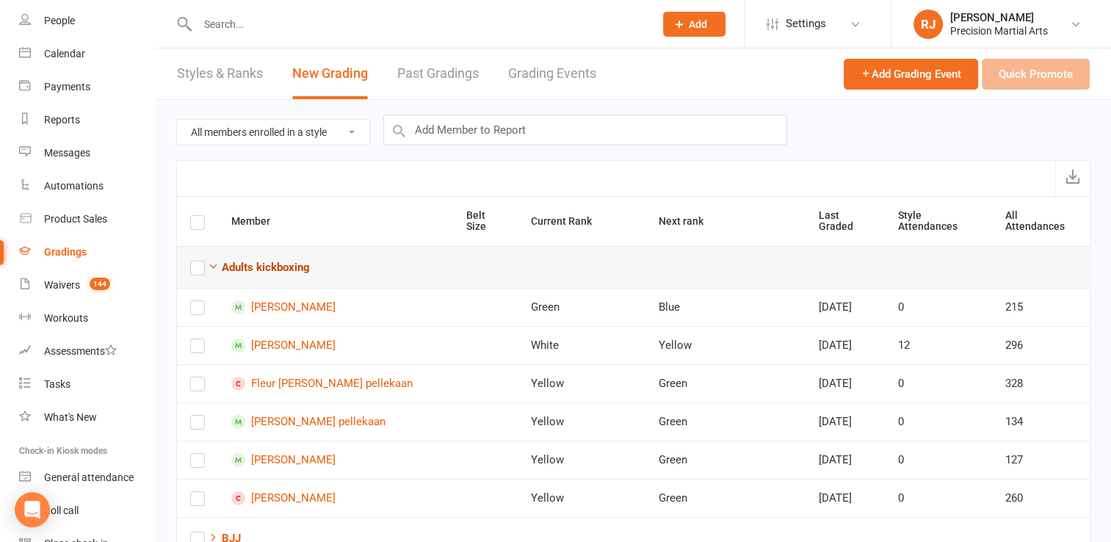
click at [233, 261] on strong "Adults kickboxing" at bounding box center [266, 267] width 88 height 13
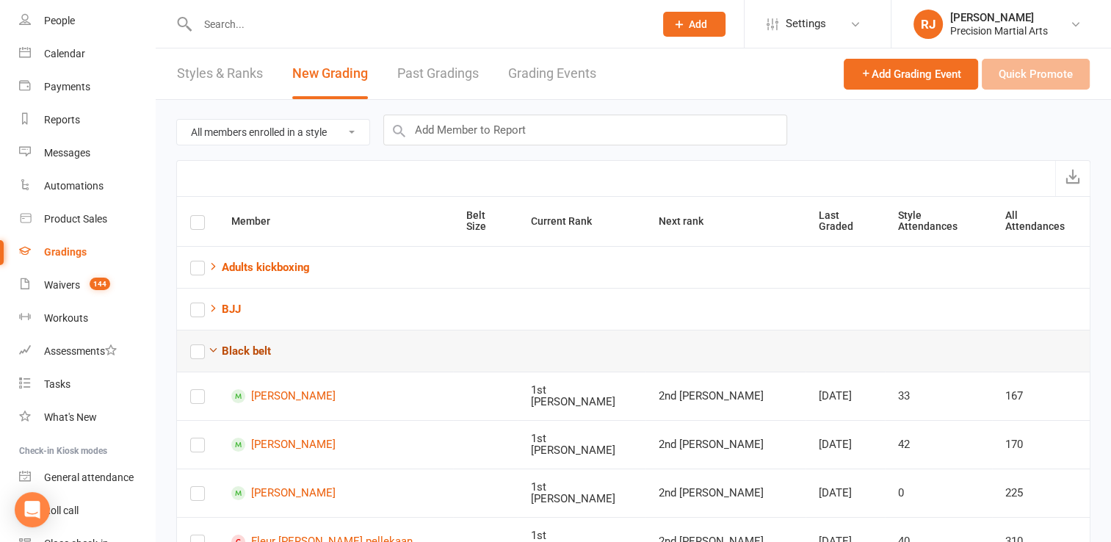
click at [241, 344] on strong "Black belt" at bounding box center [246, 350] width 49 height 13
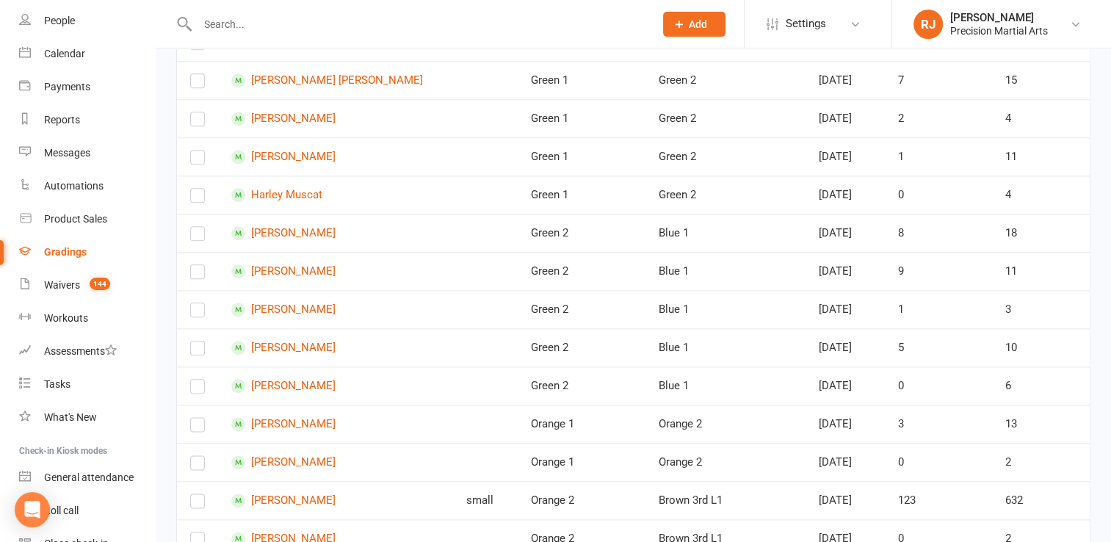
scroll to position [1703, 0]
click at [197, 426] on label at bounding box center [197, 426] width 15 height 0
click at [197, 416] on input "checkbox" at bounding box center [197, 416] width 15 height 0
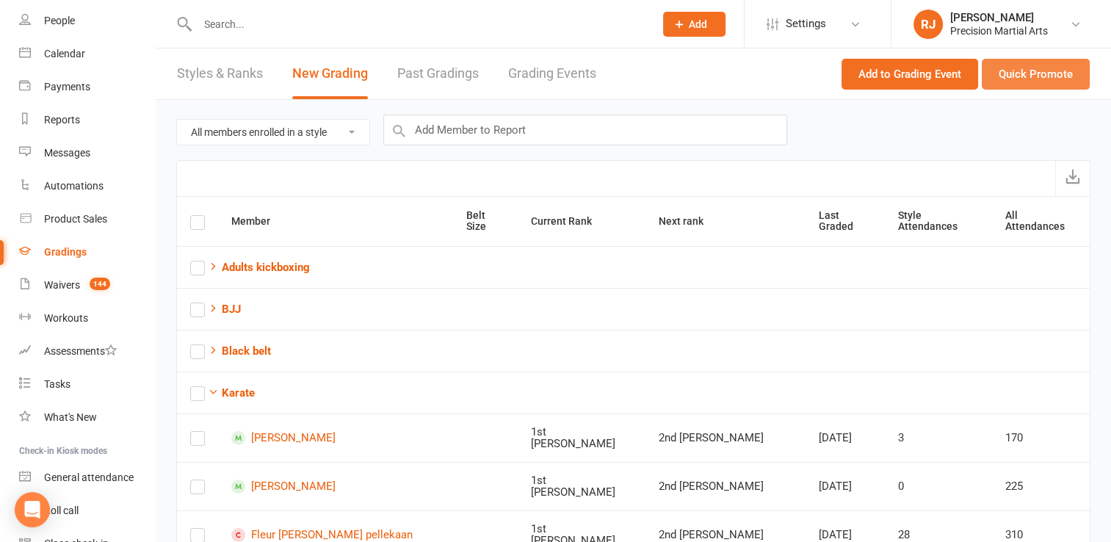
click at [1047, 74] on button "Quick Promote" at bounding box center [1036, 74] width 108 height 31
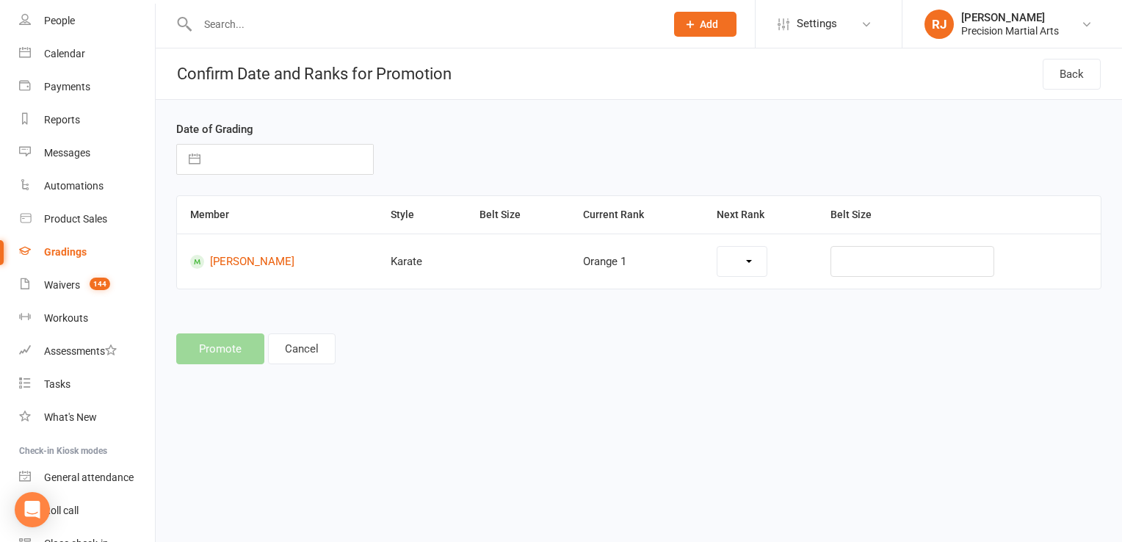
select select "8"
select select "2025"
select select "9"
select select "2025"
select select "10"
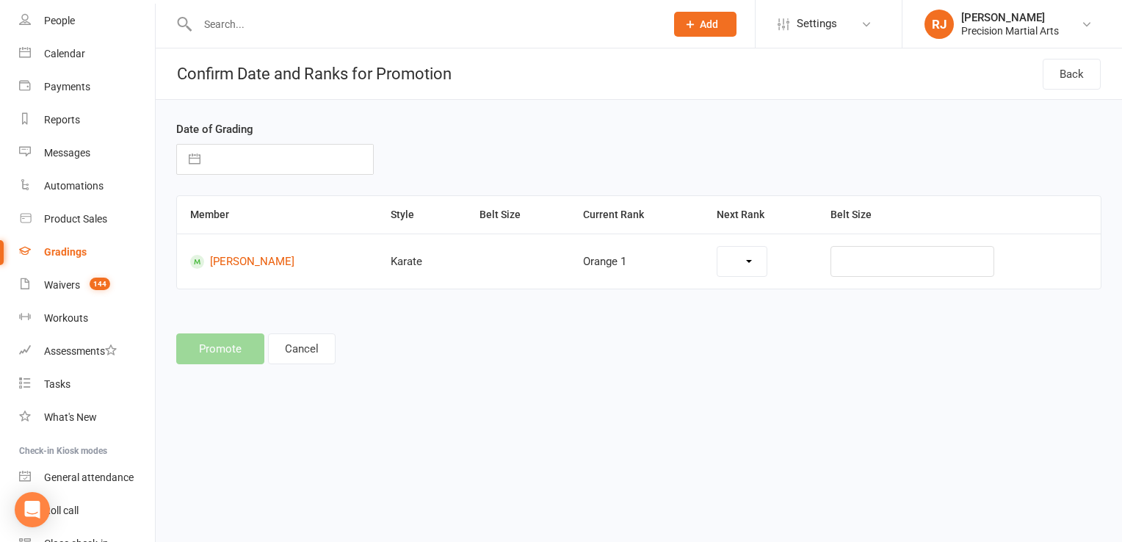
select select "2025"
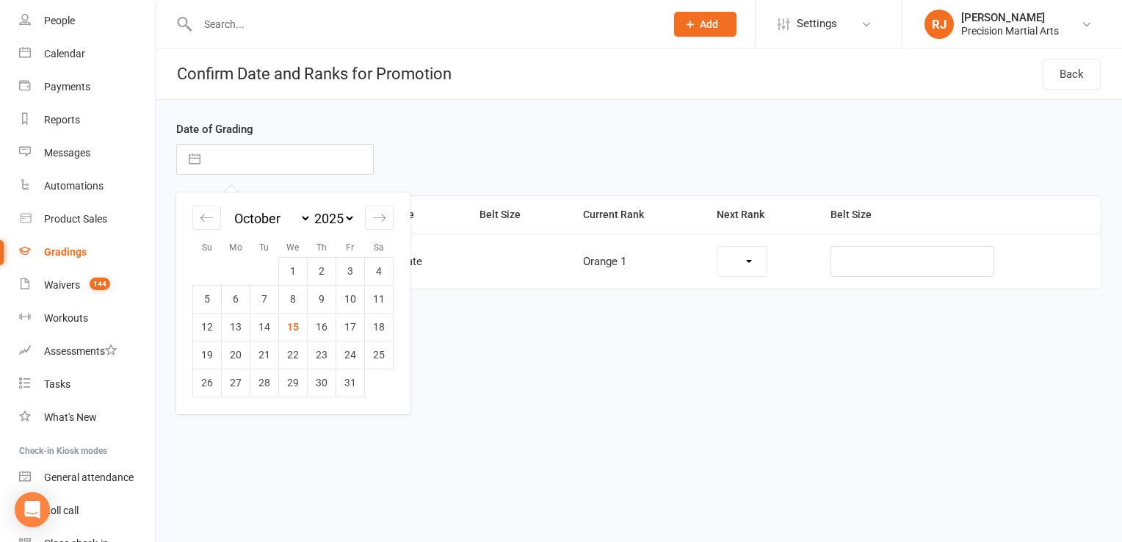
click at [296, 155] on input "text" at bounding box center [290, 159] width 165 height 29
select select "11563"
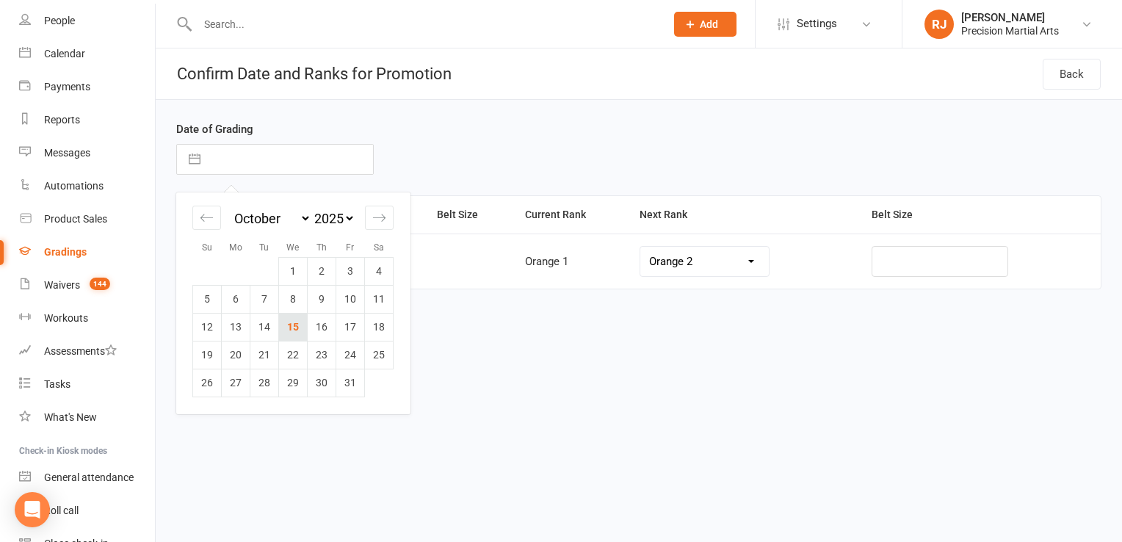
click at [296, 333] on td "15" at bounding box center [293, 327] width 29 height 28
type input "[DATE]"
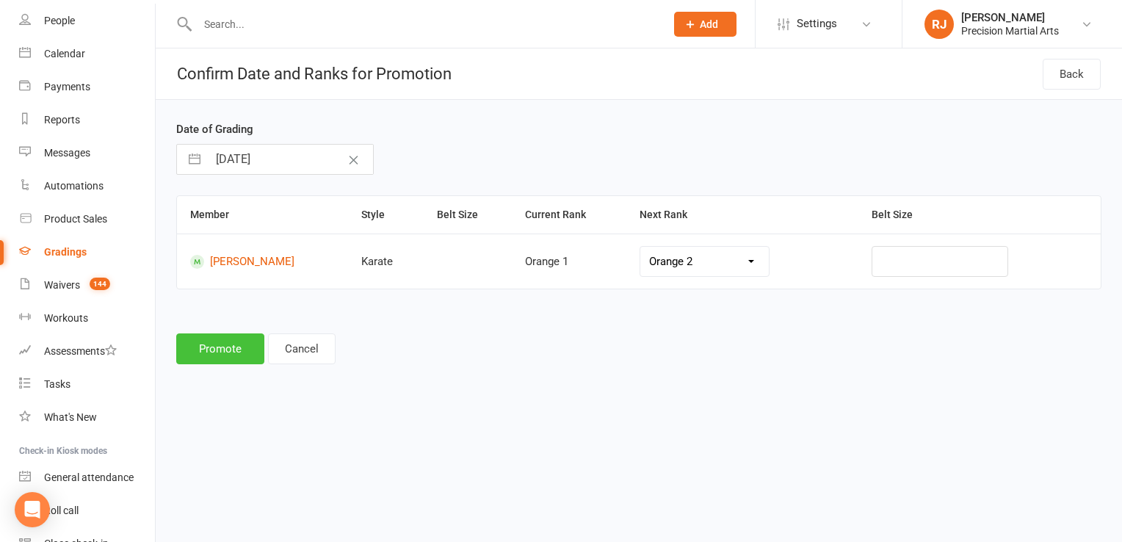
click at [217, 355] on button "Promote" at bounding box center [220, 348] width 88 height 31
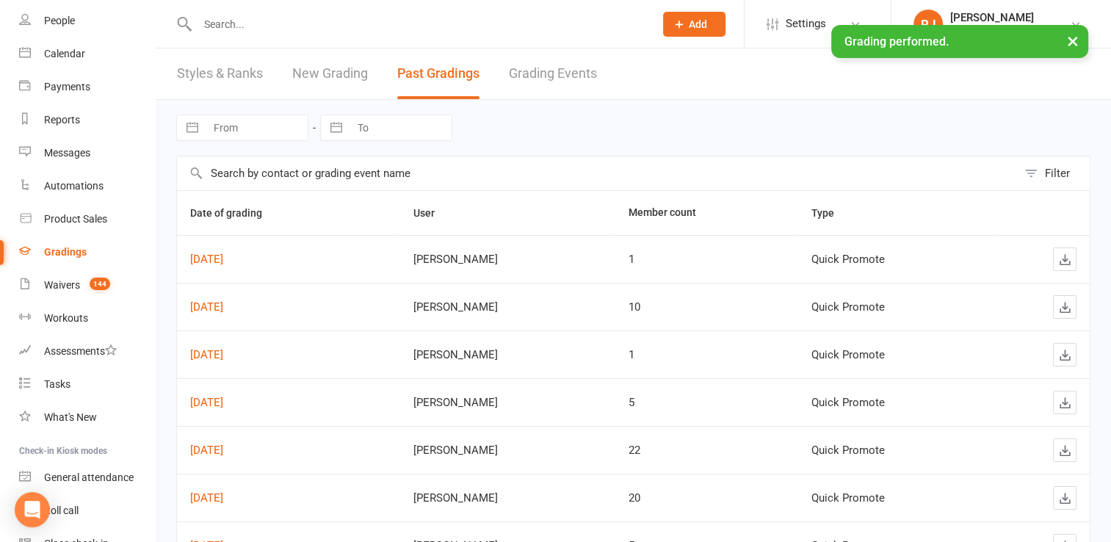
click at [236, 22] on input "text" at bounding box center [418, 24] width 451 height 21
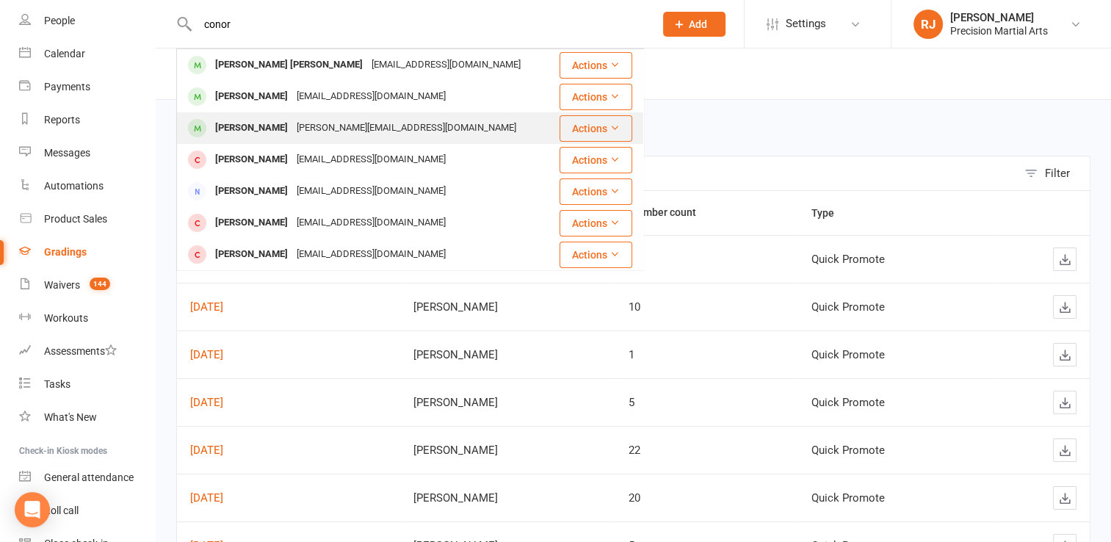
type input "conor"
click at [292, 131] on div "tanisha.lestrange123@gmail.com" at bounding box center [406, 127] width 228 height 21
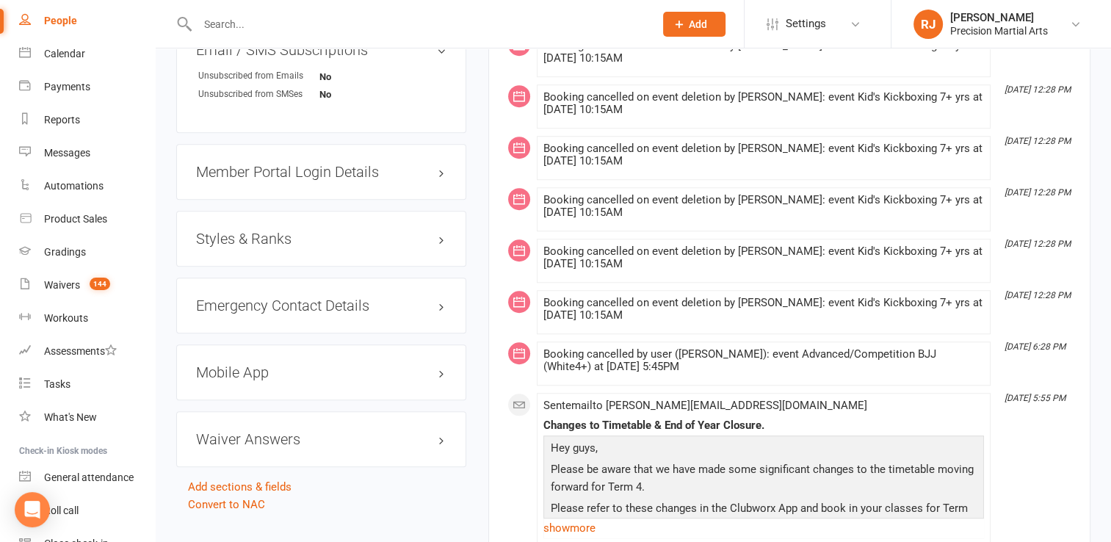
scroll to position [1087, 0]
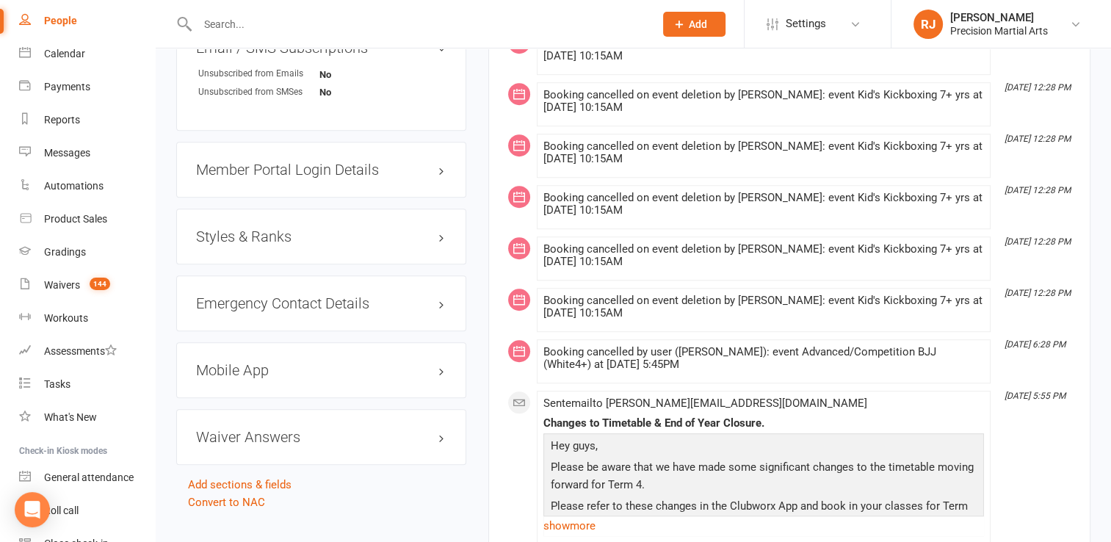
click at [304, 228] on h3 "Styles & Ranks" at bounding box center [321, 236] width 250 height 16
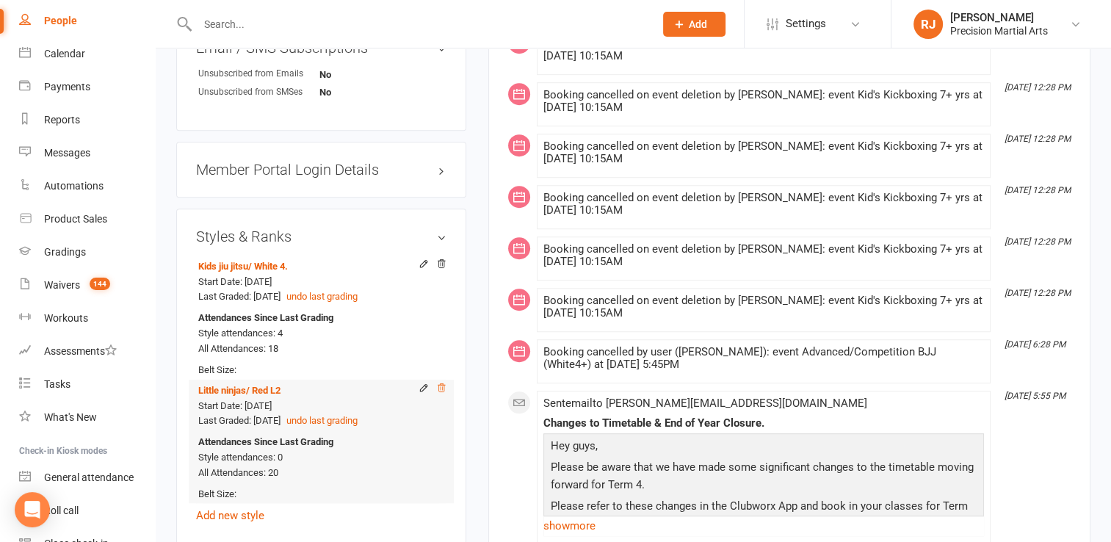
click at [440, 382] on icon at bounding box center [441, 387] width 10 height 10
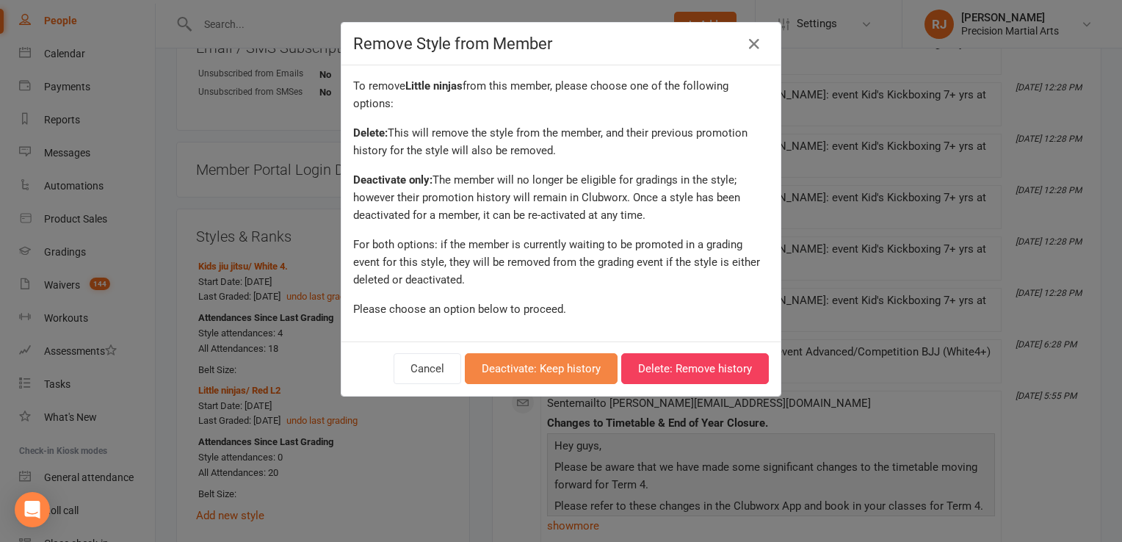
click at [590, 361] on button "Deactivate: Keep history" at bounding box center [541, 368] width 153 height 31
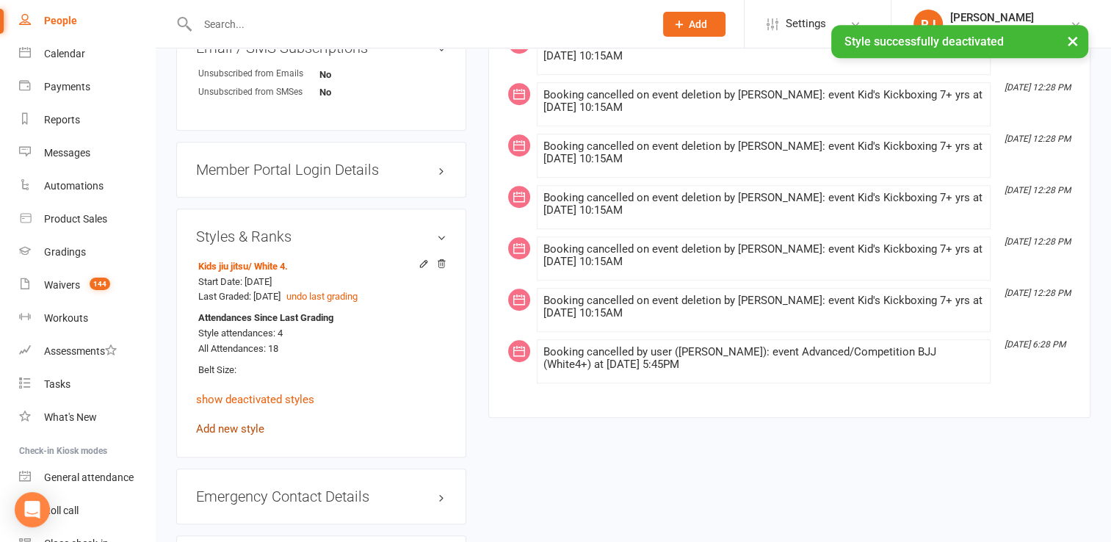
click at [232, 422] on link "Add new style" at bounding box center [230, 428] width 68 height 13
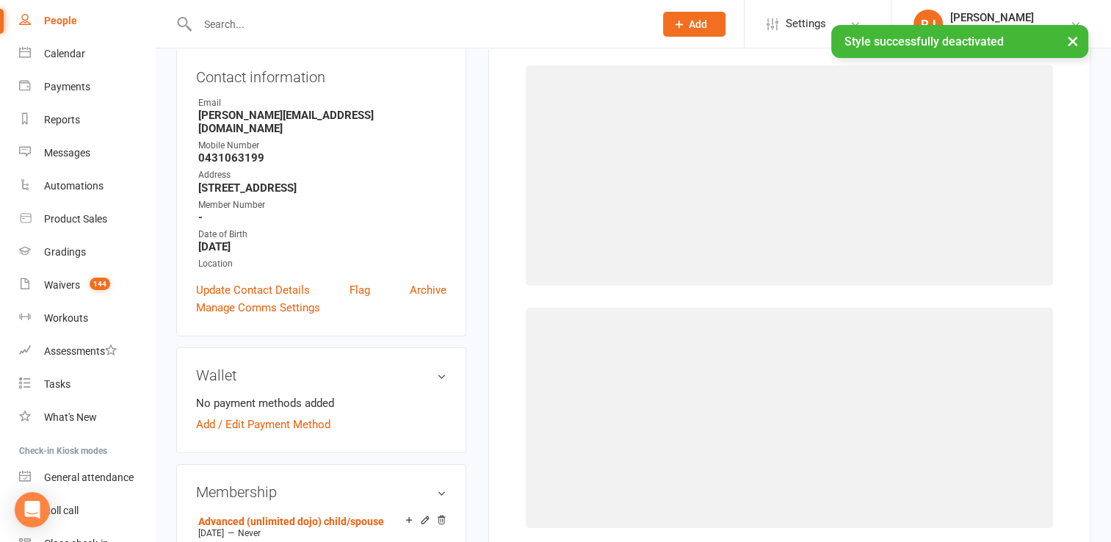
scroll to position [126, 0]
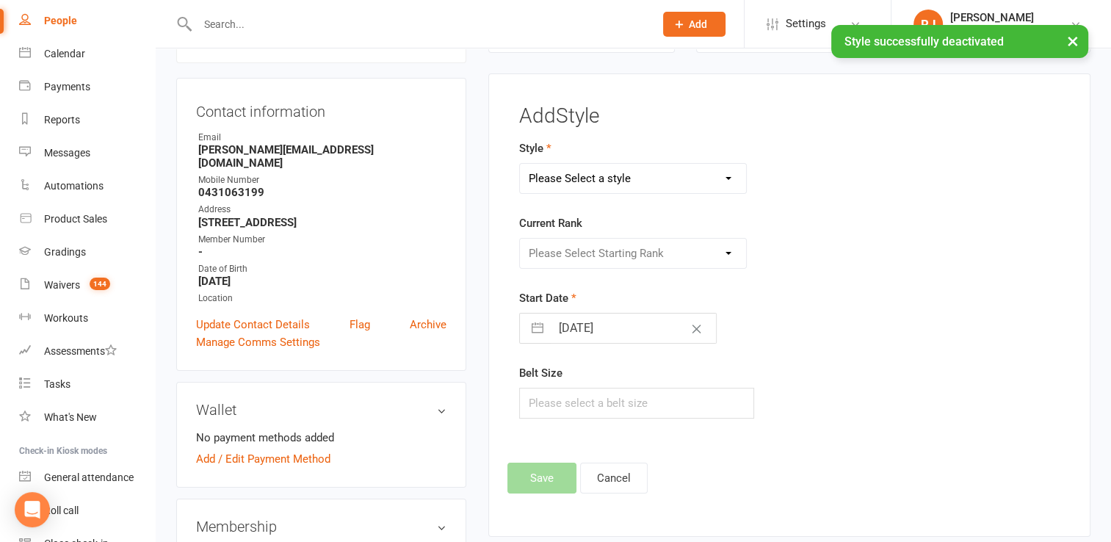
click at [625, 172] on select "Please Select a style Adults kickboxing BJJ Black belt Karate Kids jiu jitsu Ki…" at bounding box center [633, 178] width 226 height 29
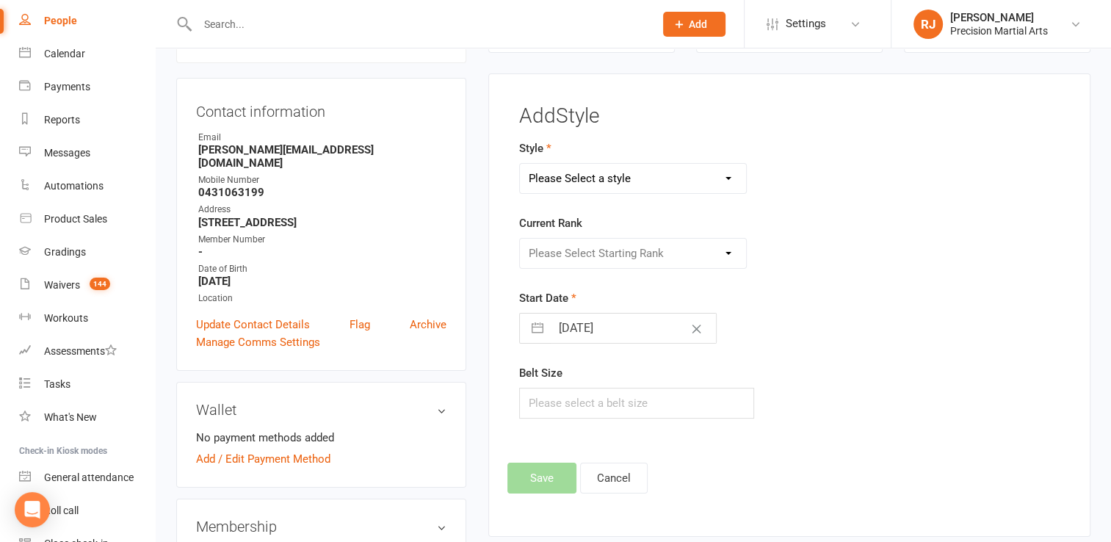
select select "1208"
click at [520, 164] on select "Please Select a style Adults kickboxing BJJ Black belt Karate Kids jiu jitsu Ki…" at bounding box center [633, 178] width 226 height 29
click at [584, 251] on select "Please Select Starting Rank White Yellow 1 Yellow 2 Green 1 Green 2 Blue 1 Blue…" at bounding box center [633, 253] width 226 height 29
select select "11536"
click at [520, 239] on select "Please Select Starting Rank White Yellow 1 Yellow 2 Green 1 Green 2 Blue 1 Blue…" at bounding box center [633, 253] width 226 height 29
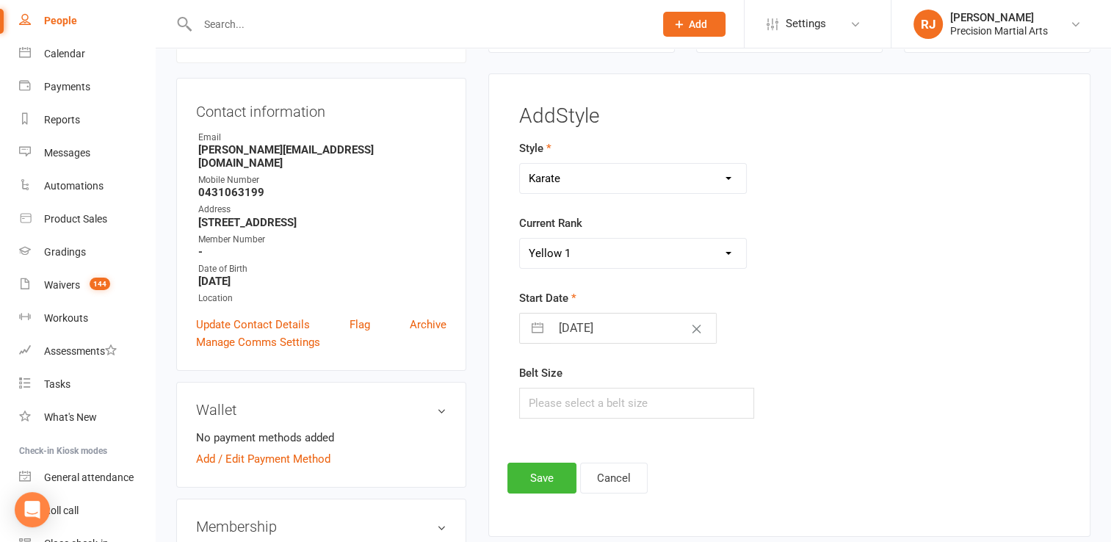
select select "8"
select select "2025"
select select "9"
select select "2025"
select select "10"
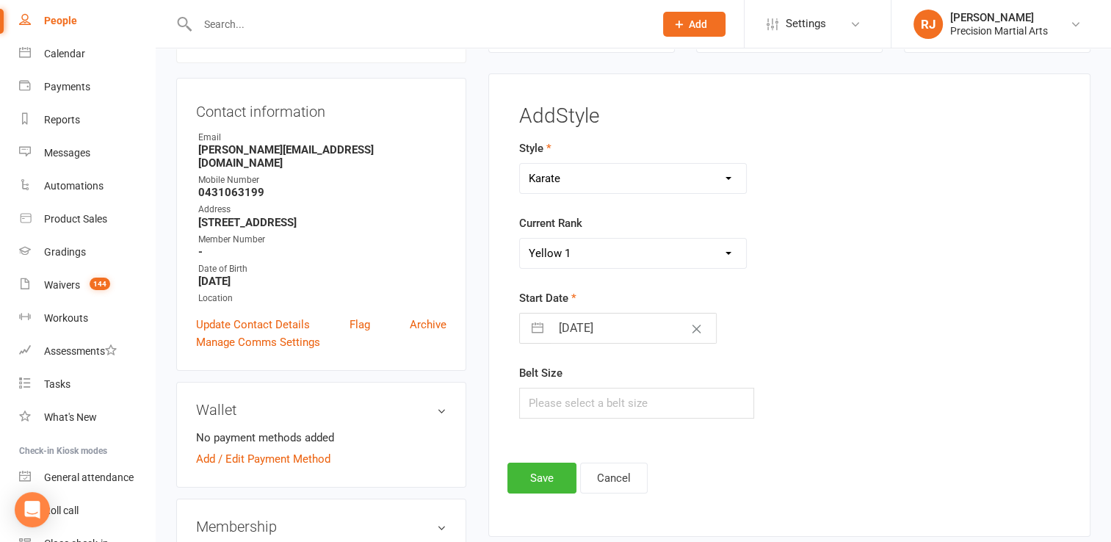
select select "2025"
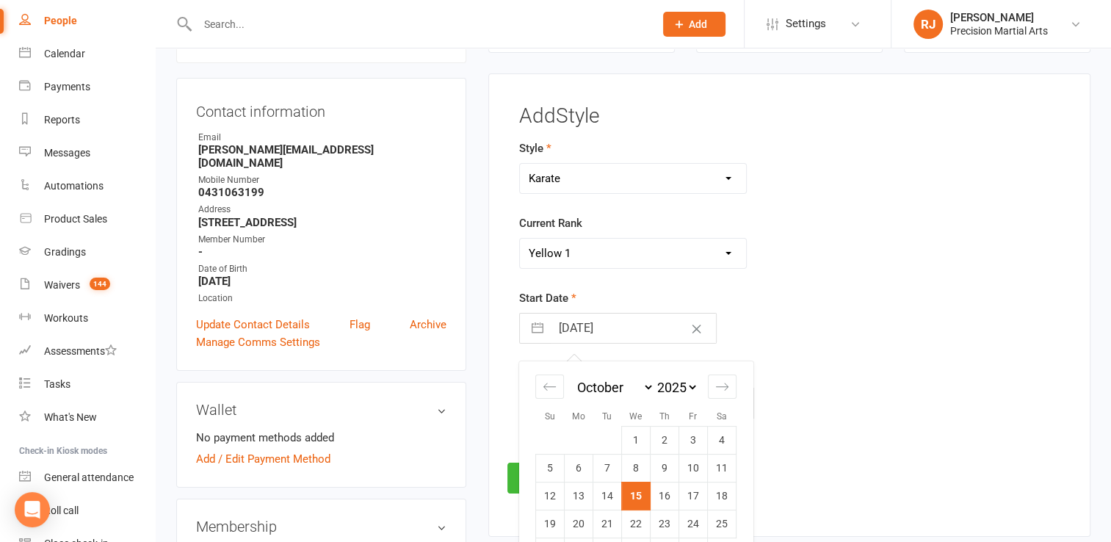
click at [596, 320] on input "[DATE]" at bounding box center [633, 327] width 165 height 29
click at [667, 472] on td "9" at bounding box center [664, 468] width 29 height 28
type input "09 Oct 2025"
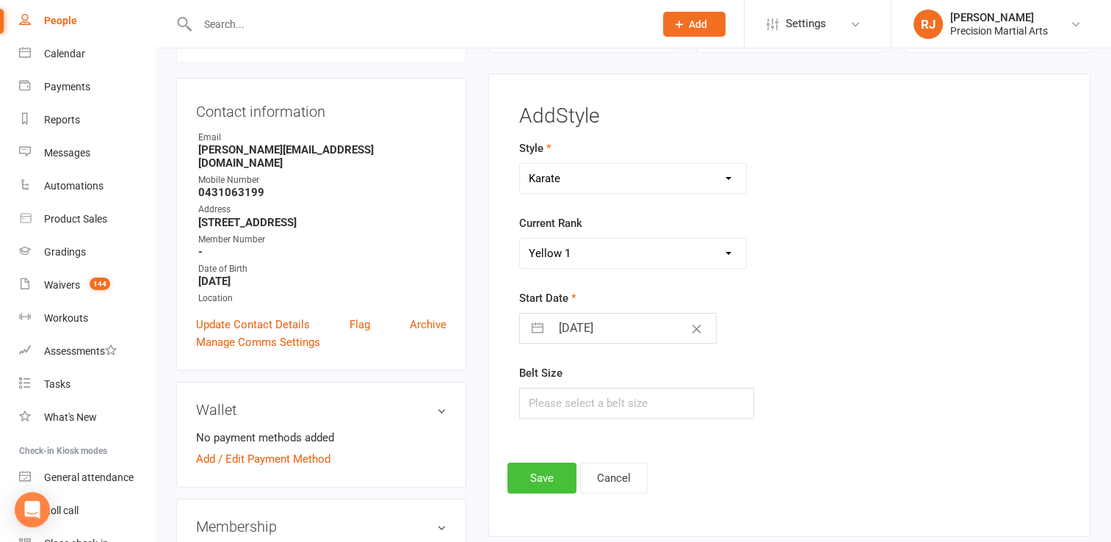
click at [571, 469] on button "Save" at bounding box center [541, 478] width 69 height 31
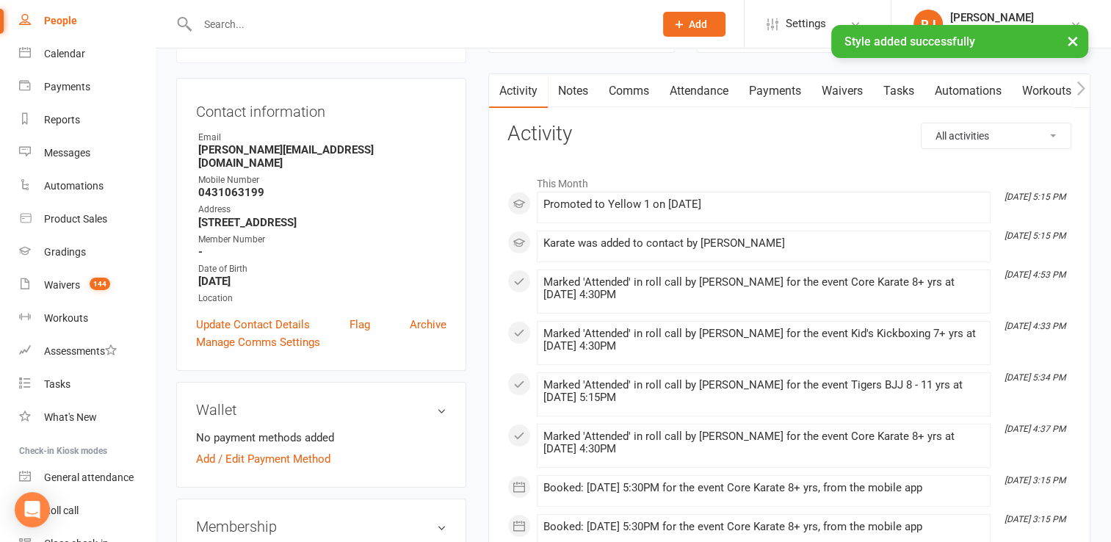
click at [245, 25] on div "× Style added successfully" at bounding box center [546, 25] width 1092 height 0
click at [233, 24] on input "text" at bounding box center [418, 24] width 451 height 21
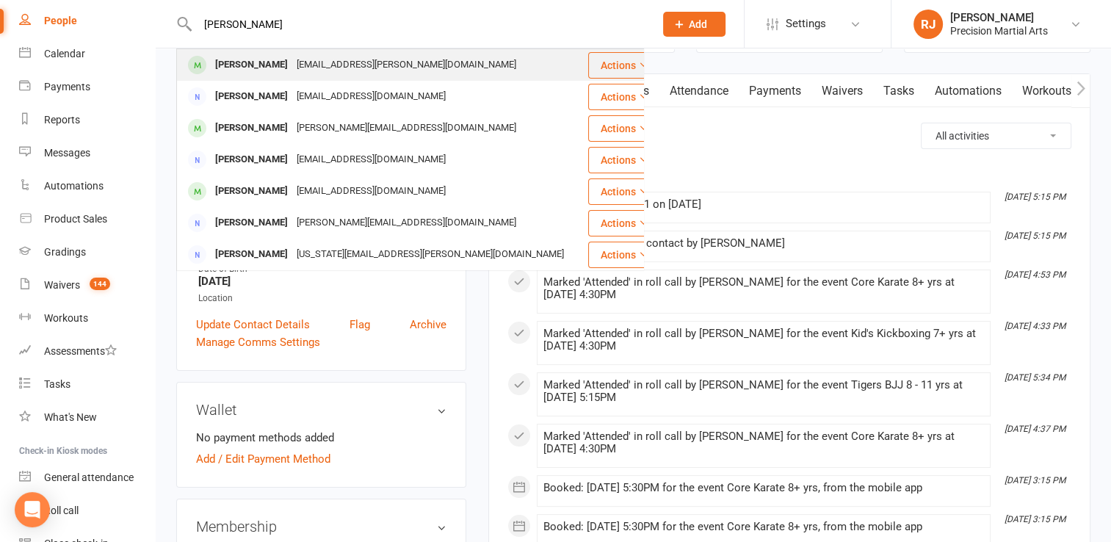
type input "leo mav"
click at [323, 69] on div "kerstin.boersma@gmail.com" at bounding box center [406, 64] width 228 height 21
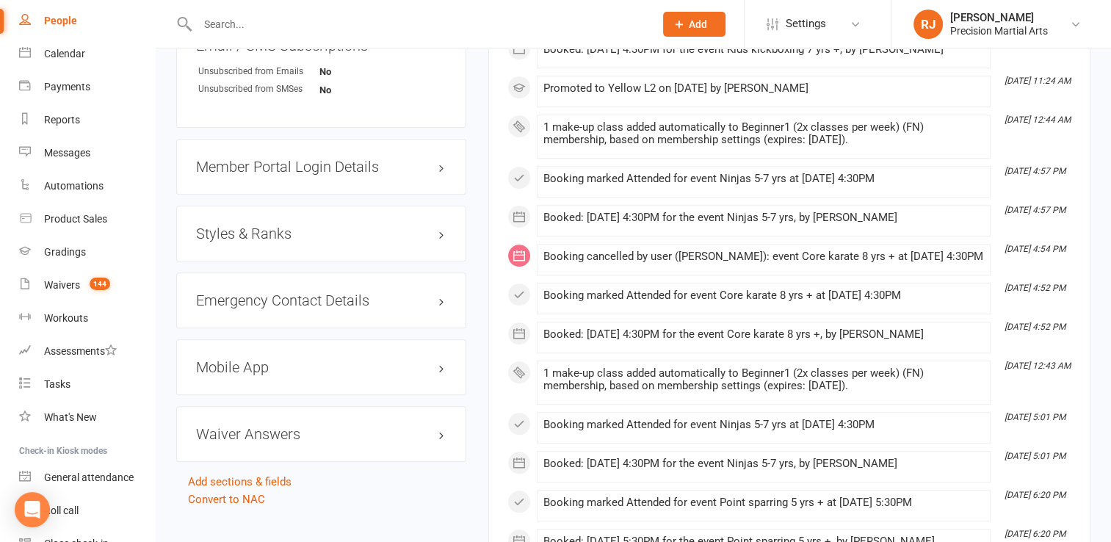
scroll to position [1145, 0]
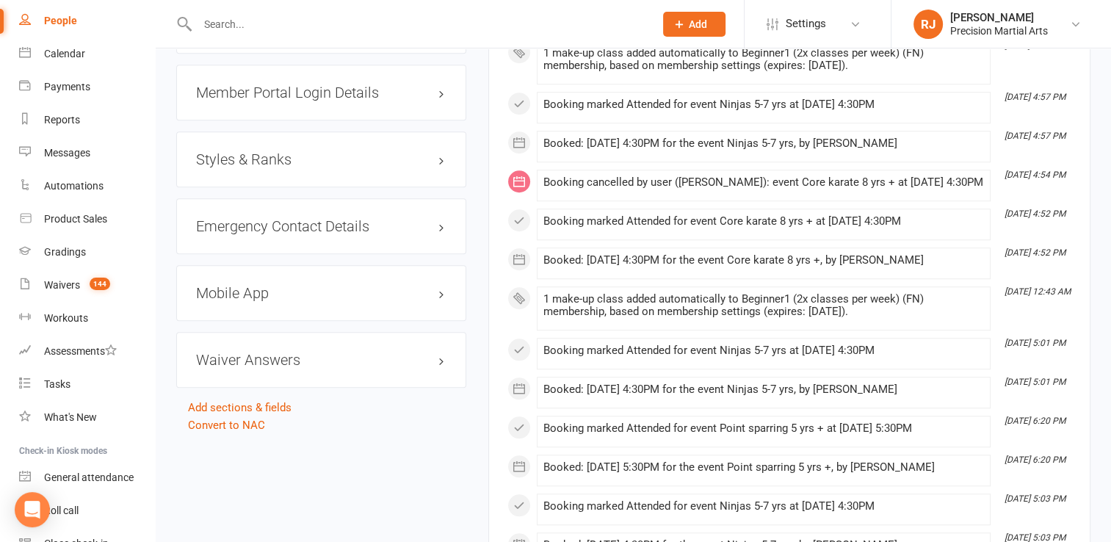
click at [258, 151] on h3 "Styles & Ranks" at bounding box center [321, 159] width 250 height 16
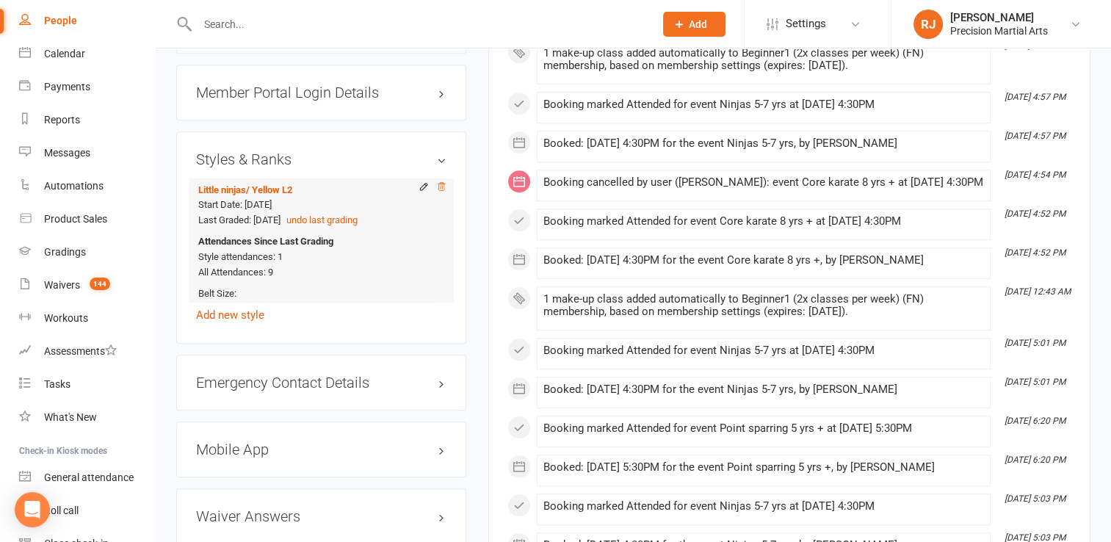
click at [440, 181] on icon at bounding box center [441, 186] width 10 height 10
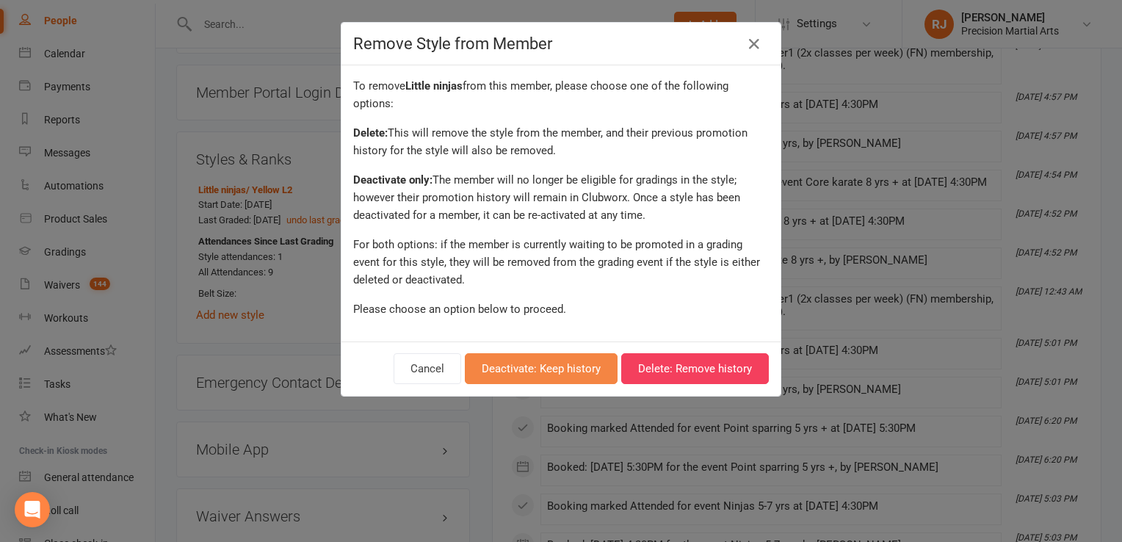
click at [523, 362] on button "Deactivate: Keep history" at bounding box center [541, 368] width 153 height 31
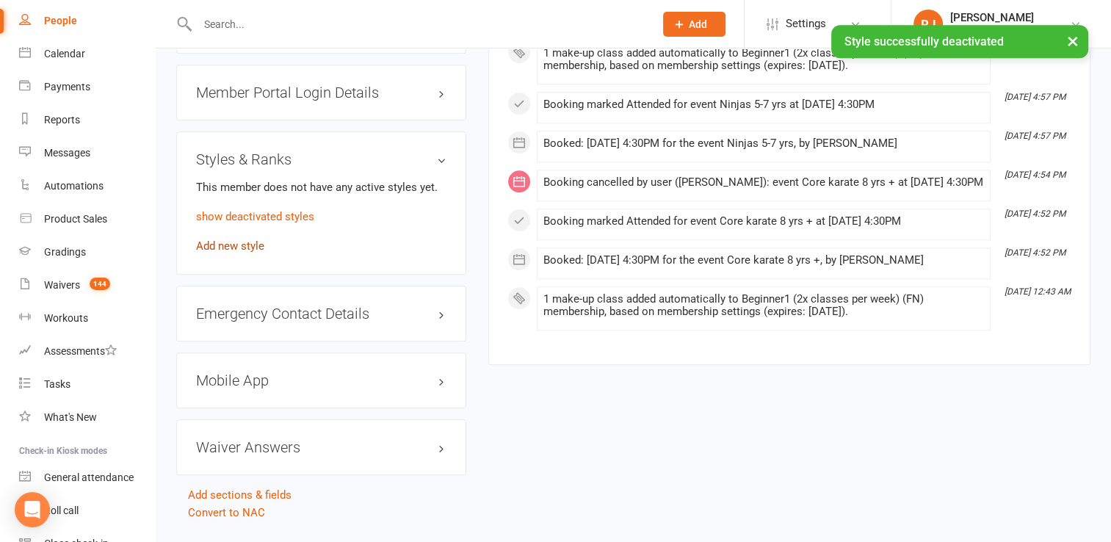
click at [239, 239] on link "Add new style" at bounding box center [230, 245] width 68 height 13
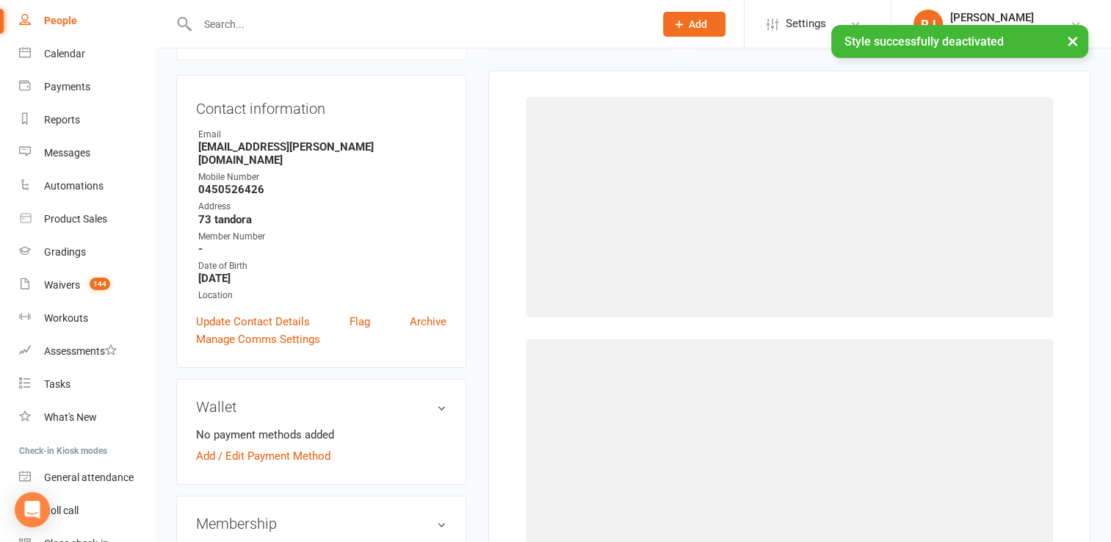
scroll to position [126, 0]
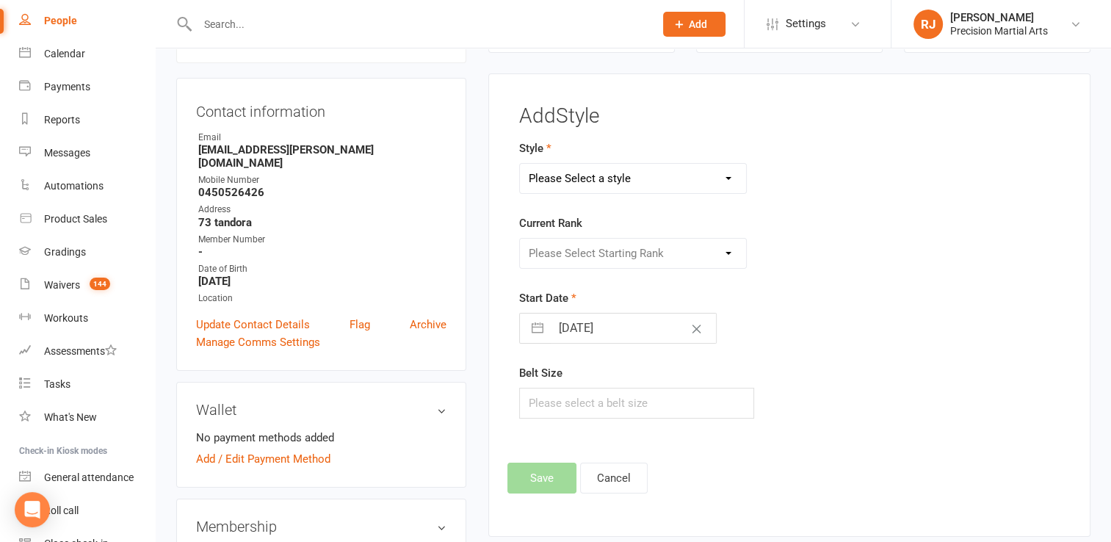
click at [637, 184] on select "Please Select a style Adults kickboxing BJJ Black belt Karate Kids jiu jitsu Ki…" at bounding box center [633, 178] width 226 height 29
select select "1208"
click at [520, 164] on select "Please Select a style Adults kickboxing BJJ Black belt Karate Kids jiu jitsu Ki…" at bounding box center [633, 178] width 226 height 29
click at [560, 233] on div "Current Rank Please Select Starting Rank White Yellow 1 Yellow 2 Green 1 Green …" at bounding box center [695, 241] width 353 height 54
click at [561, 250] on select "Please Select Starting Rank White Yellow 1 Yellow 2 Green 1 Green 2 Blue 1 Blue…" at bounding box center [633, 253] width 226 height 29
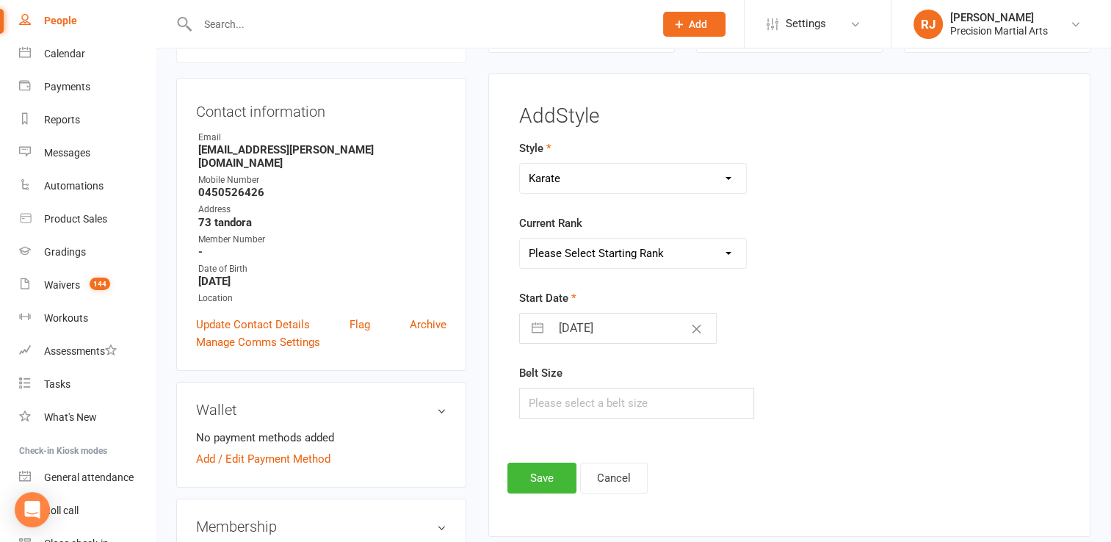
select select "11536"
click at [520, 239] on select "Please Select Starting Rank White Yellow 1 Yellow 2 Green 1 Green 2 Blue 1 Blue…" at bounding box center [633, 253] width 226 height 29
click at [590, 330] on input "[DATE]" at bounding box center [633, 327] width 165 height 29
select select "8"
select select "2025"
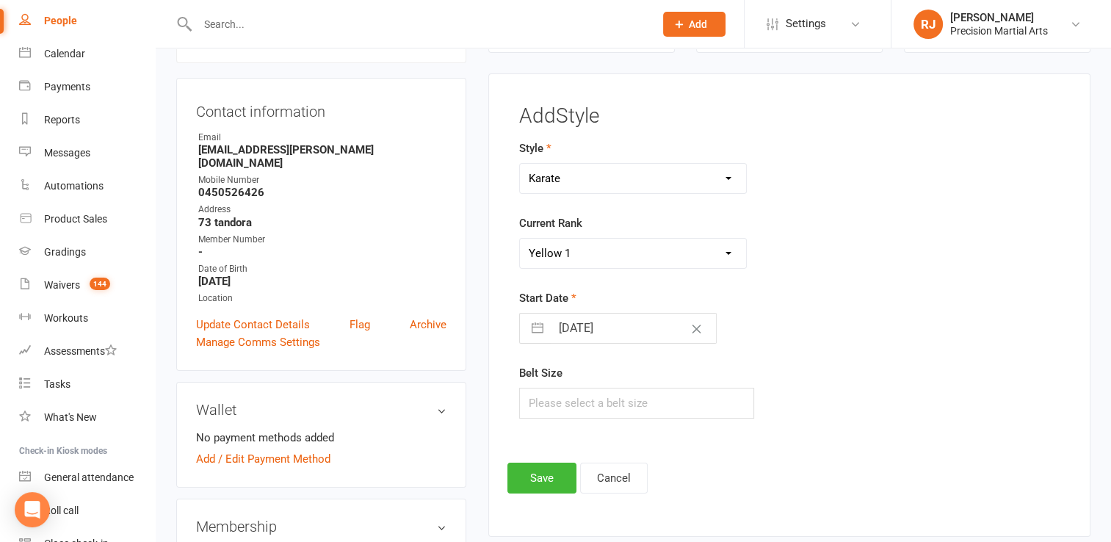
select select "9"
select select "2025"
select select "10"
select select "2025"
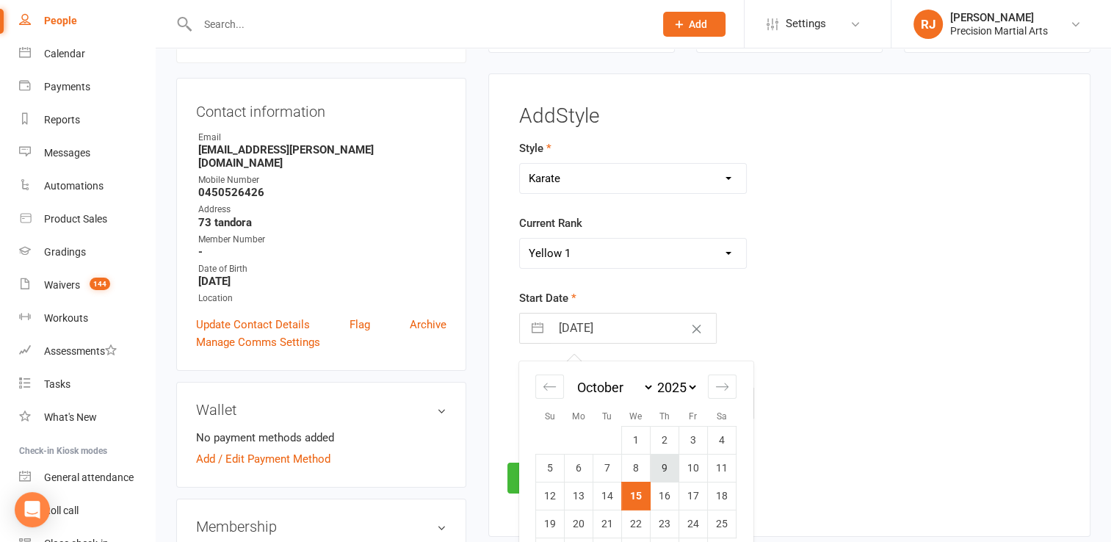
click at [666, 471] on td "9" at bounding box center [664, 468] width 29 height 28
type input "09 Oct 2025"
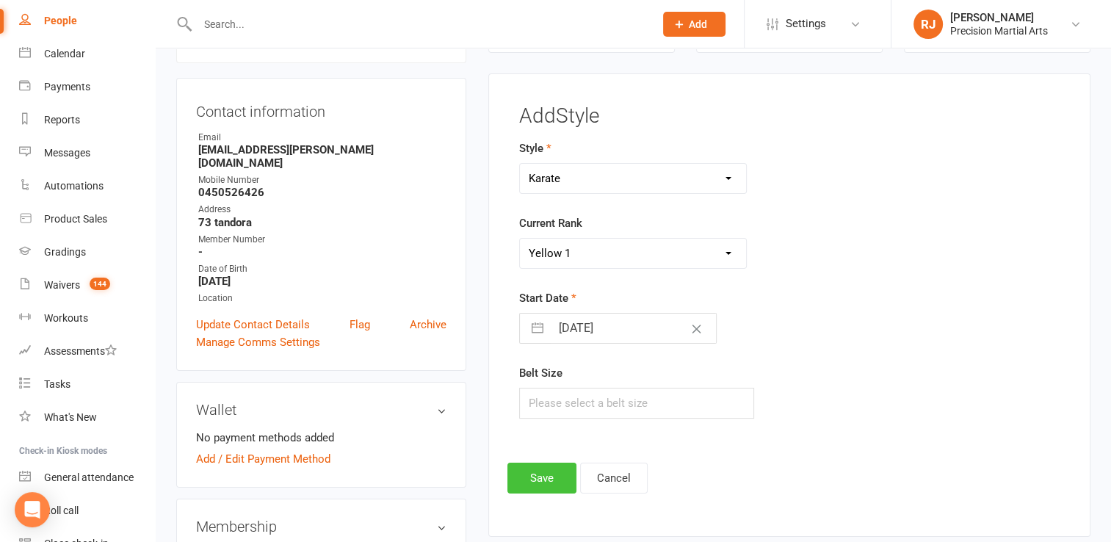
click at [545, 466] on button "Save" at bounding box center [541, 478] width 69 height 31
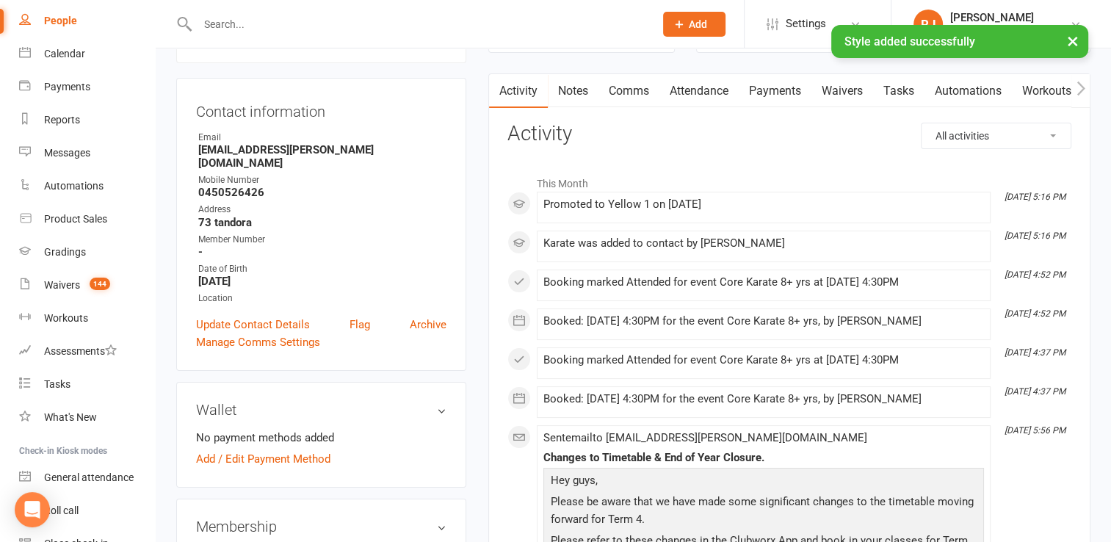
click at [150, 25] on div "× Style added successfully" at bounding box center [546, 25] width 1092 height 0
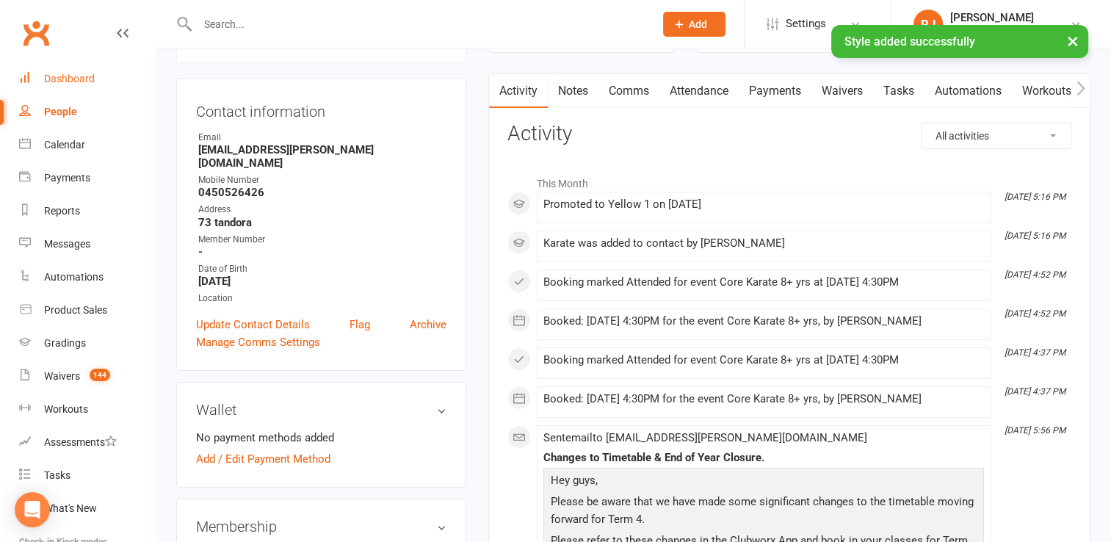
click at [68, 73] on div "Dashboard" at bounding box center [69, 79] width 51 height 12
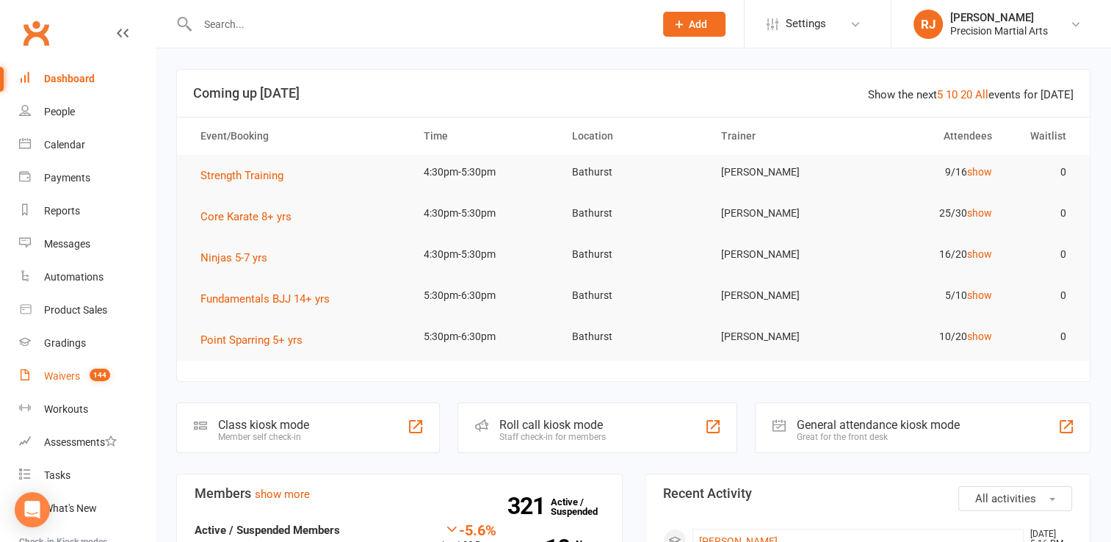
click at [90, 360] on link "Waivers 144" at bounding box center [87, 376] width 136 height 33
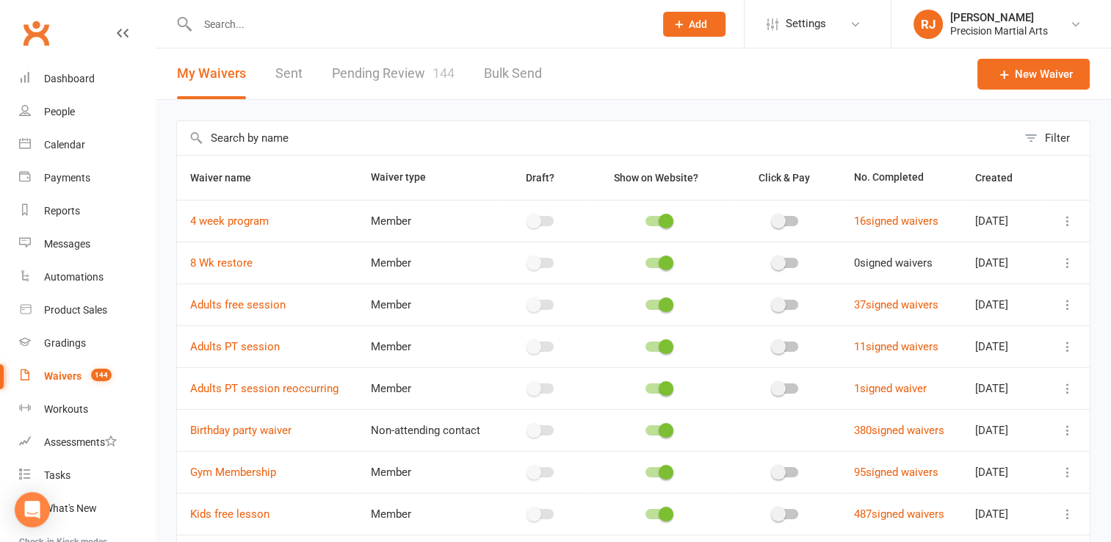
click at [382, 64] on link "Pending Review 144" at bounding box center [393, 73] width 123 height 51
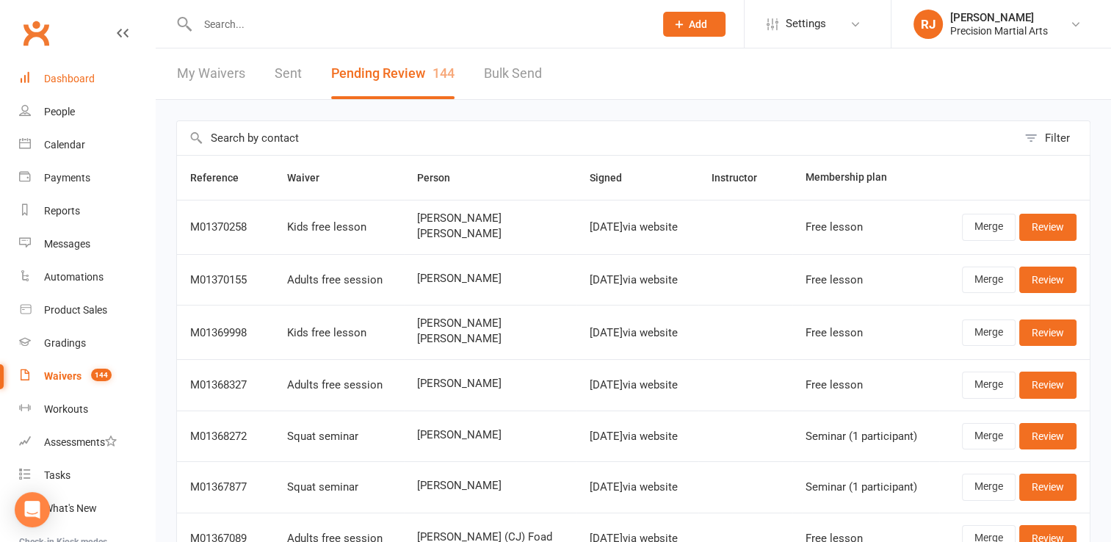
click at [85, 79] on div "Dashboard" at bounding box center [69, 79] width 51 height 12
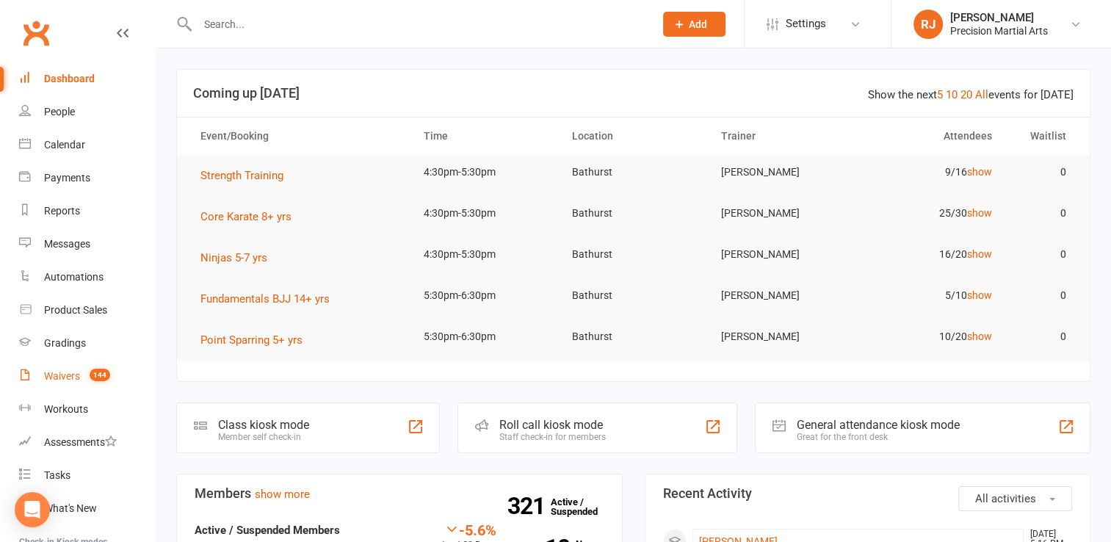
click at [60, 373] on div "Waivers" at bounding box center [62, 376] width 36 height 12
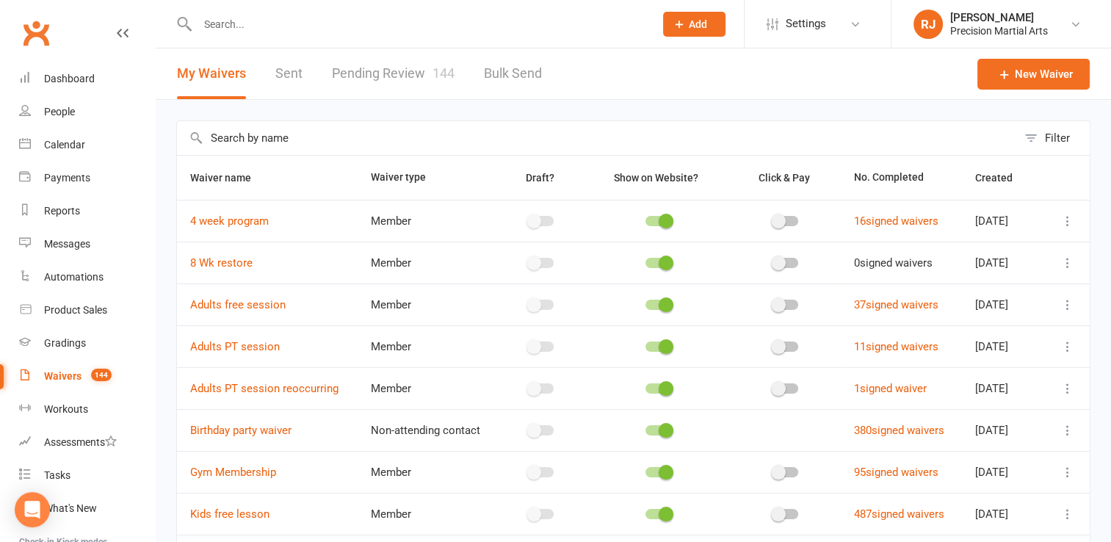
click at [385, 75] on link "Pending Review 144" at bounding box center [393, 73] width 123 height 51
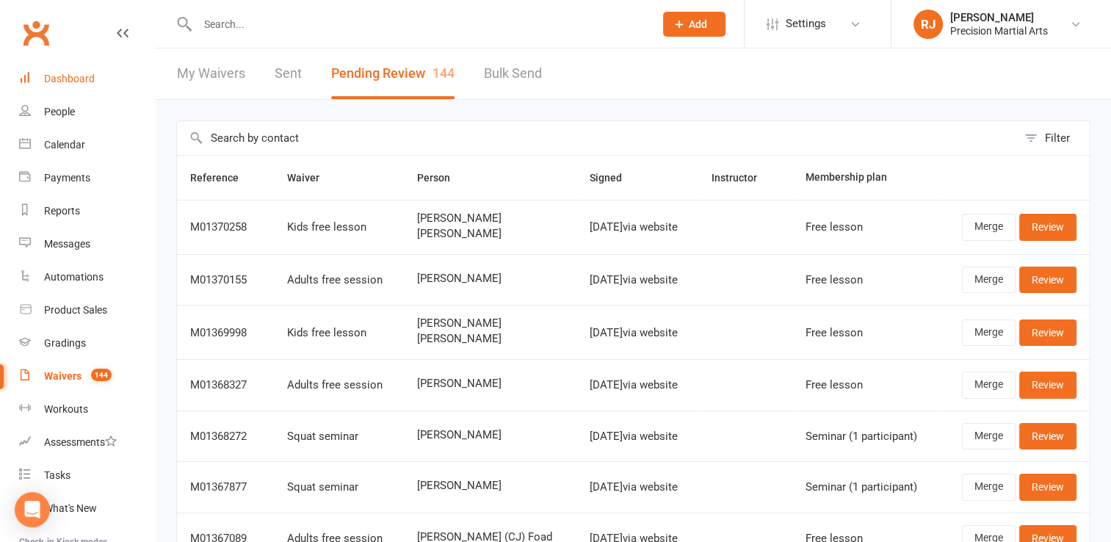
click at [66, 75] on div "Dashboard" at bounding box center [69, 79] width 51 height 12
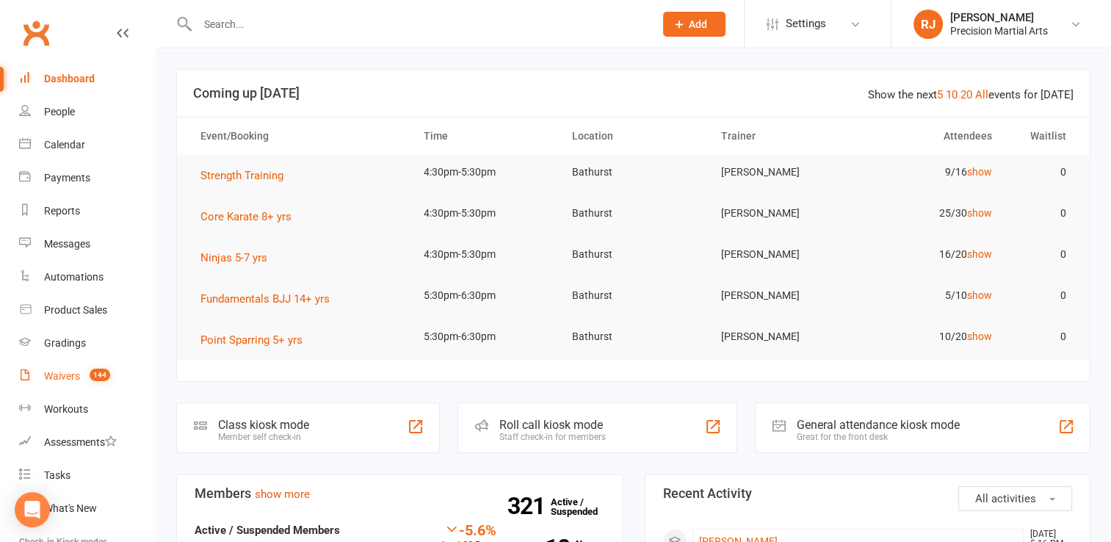
click at [75, 369] on link "Waivers 144" at bounding box center [87, 376] width 136 height 33
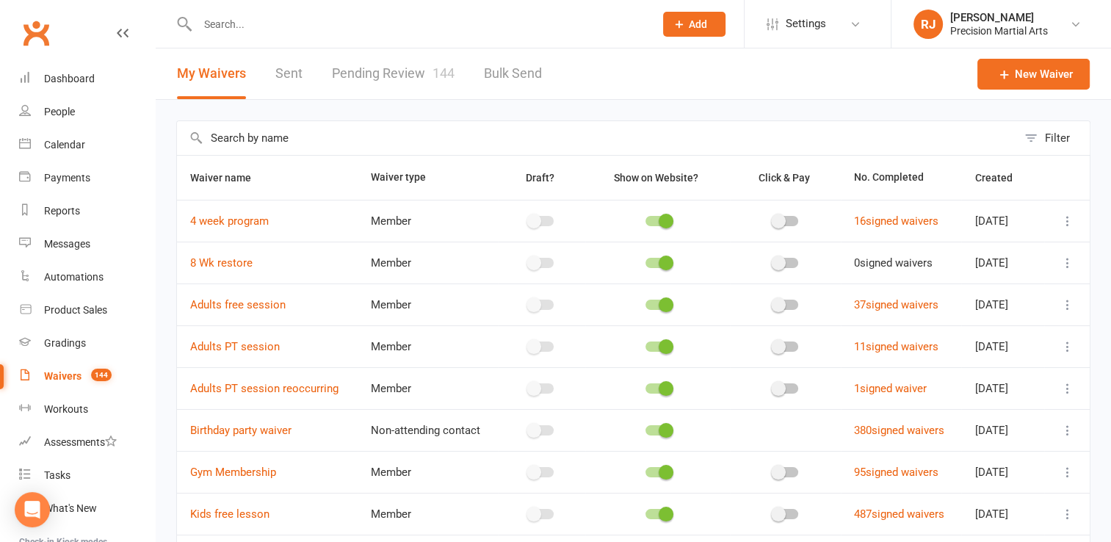
click at [352, 64] on link "Pending Review 144" at bounding box center [393, 73] width 123 height 51
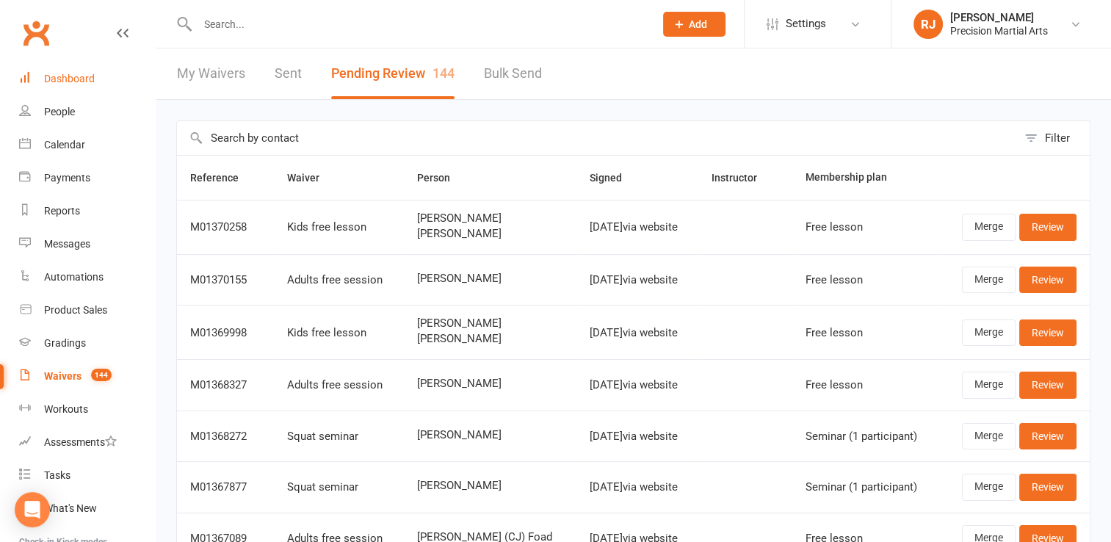
click at [57, 74] on div "Dashboard" at bounding box center [69, 79] width 51 height 12
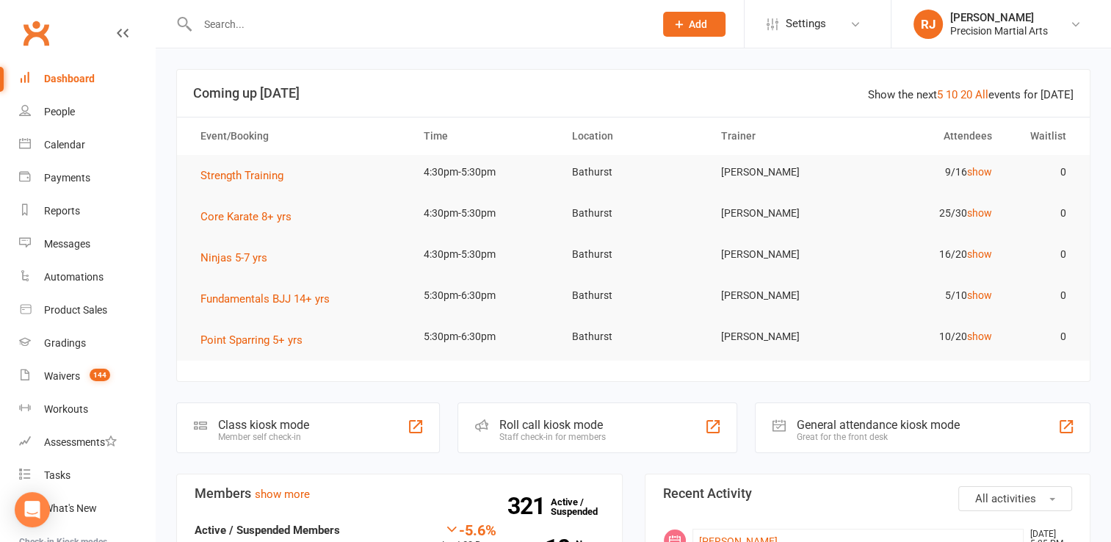
click at [19, 62] on link "Dashboard" at bounding box center [87, 78] width 136 height 33
click at [93, 377] on span "144" at bounding box center [100, 375] width 21 height 12
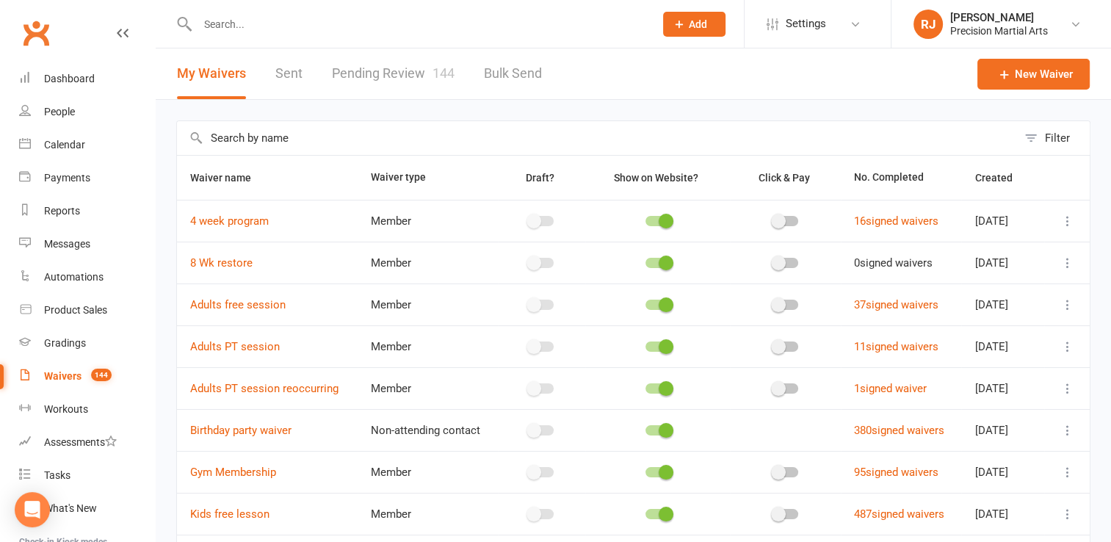
click at [404, 63] on link "Pending Review 144" at bounding box center [393, 73] width 123 height 51
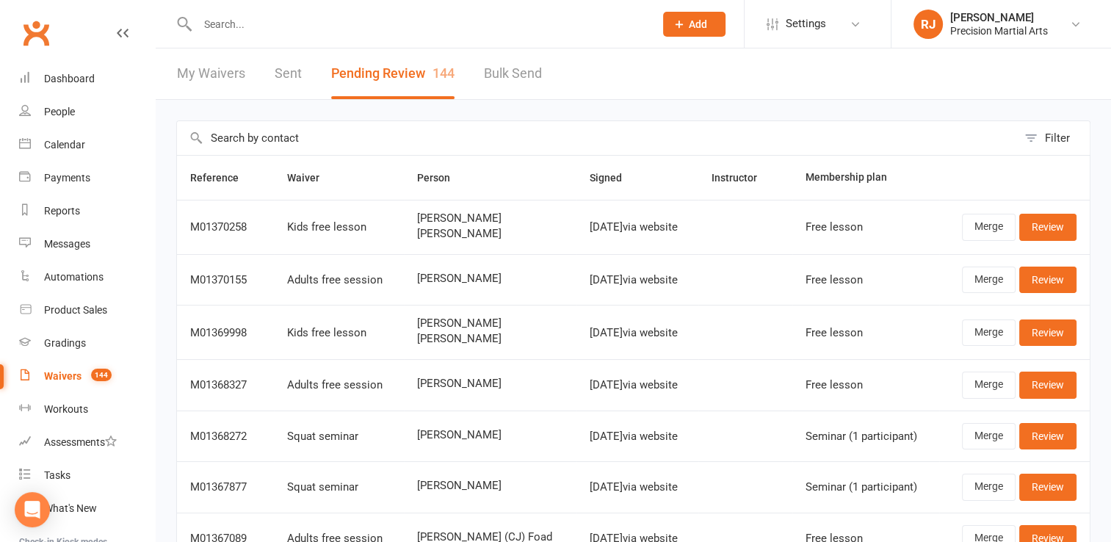
click at [224, 76] on link "My Waivers" at bounding box center [211, 73] width 68 height 51
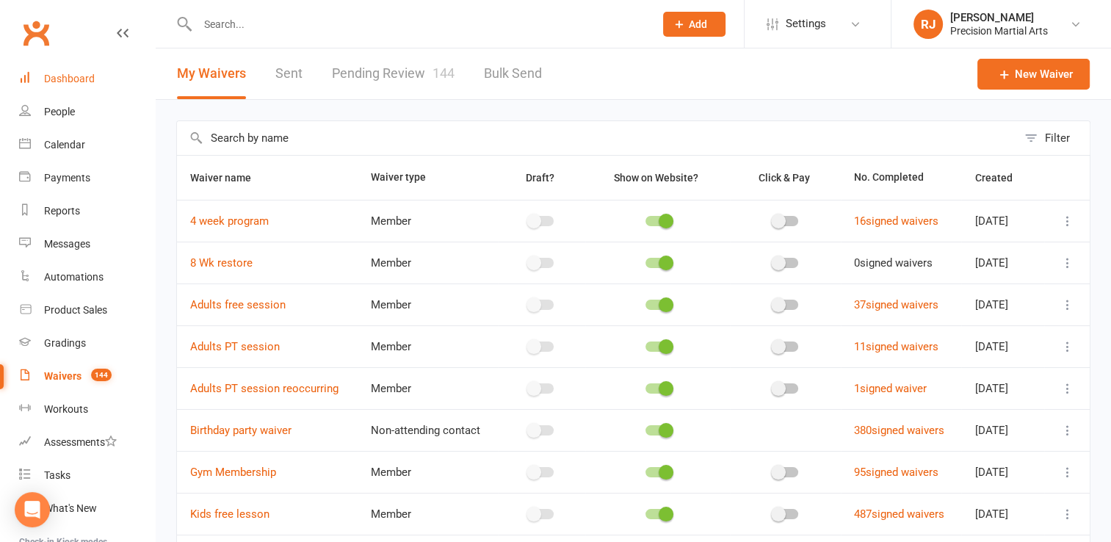
click at [97, 78] on link "Dashboard" at bounding box center [87, 78] width 136 height 33
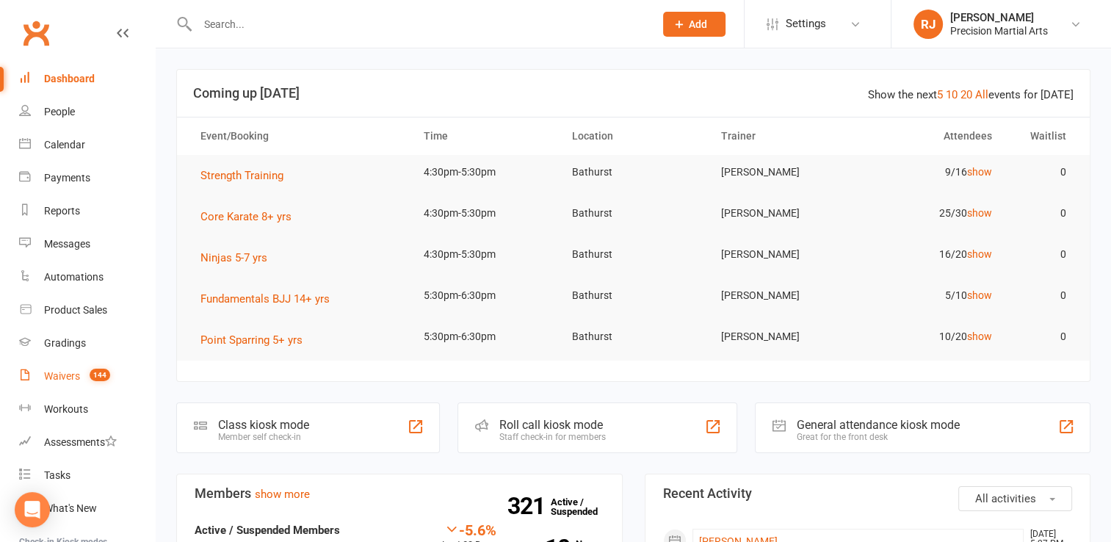
click at [65, 381] on div "Waivers" at bounding box center [62, 376] width 36 height 12
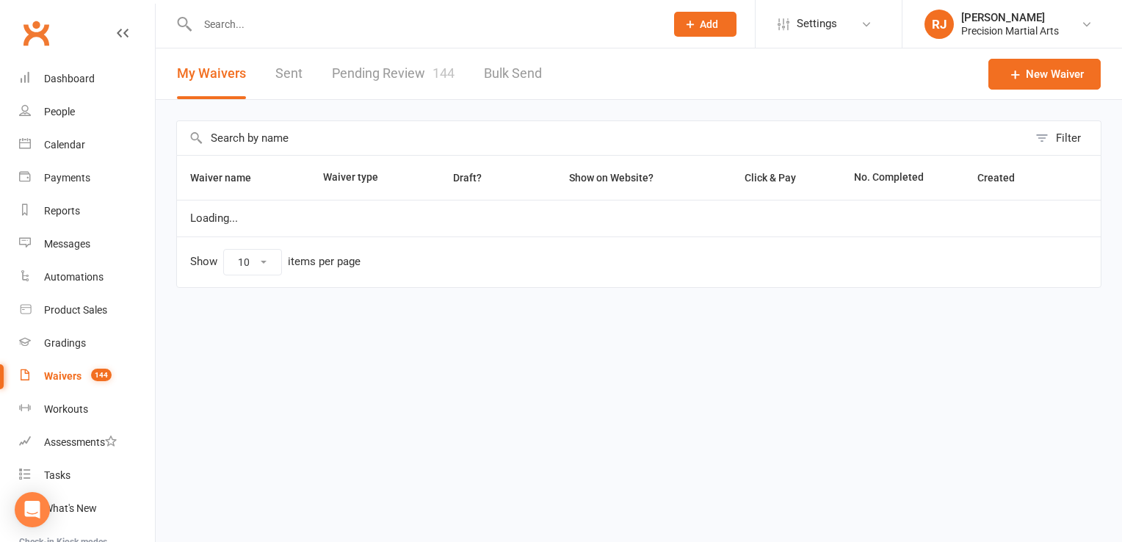
click at [398, 69] on link "Pending Review 144" at bounding box center [393, 73] width 123 height 51
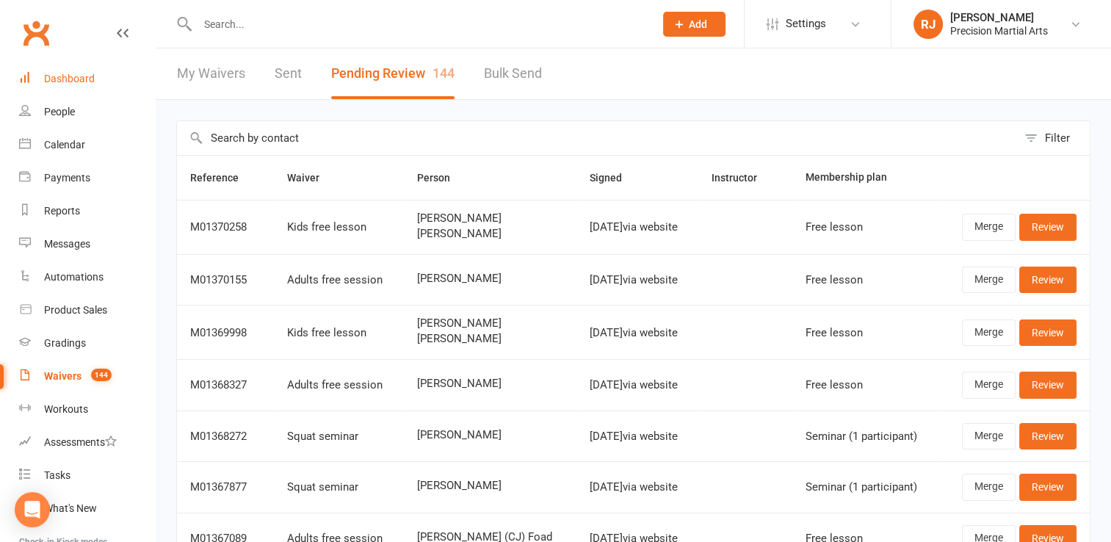
click at [84, 81] on div "Dashboard" at bounding box center [69, 79] width 51 height 12
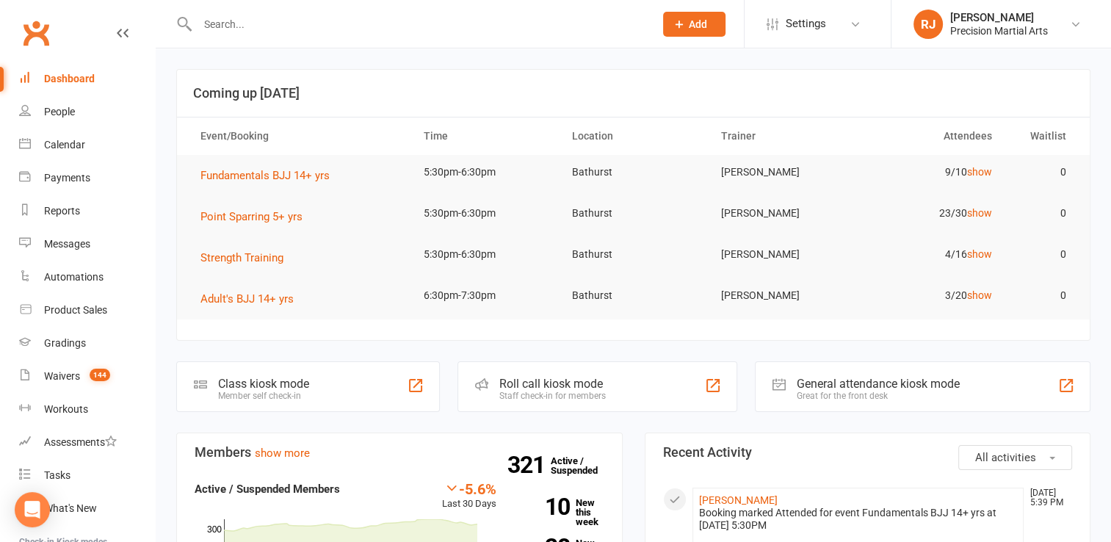
click at [512, 35] on div at bounding box center [410, 24] width 468 height 48
click at [208, 29] on input "text" at bounding box center [418, 24] width 451 height 21
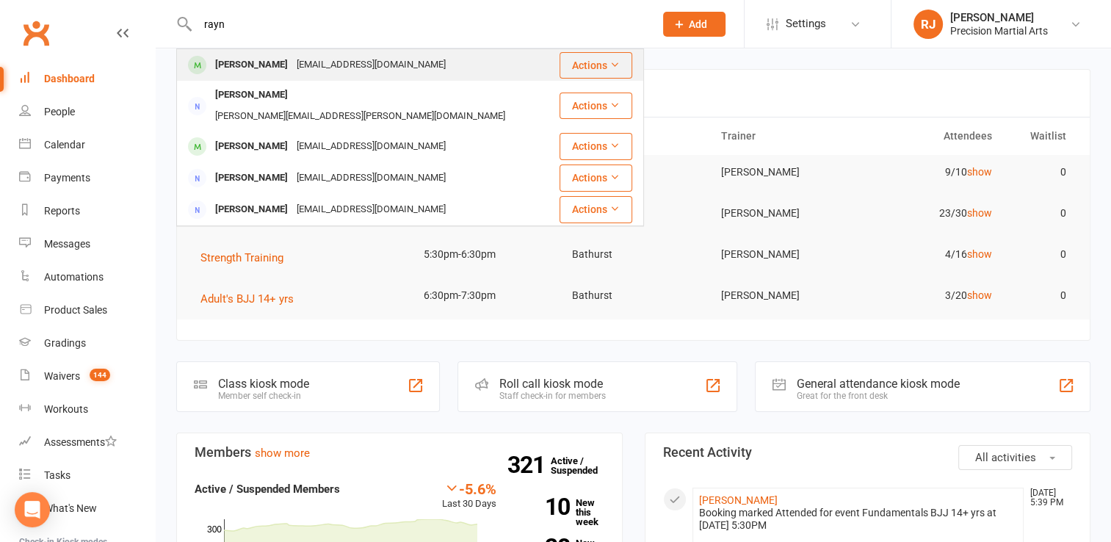
type input "rayn"
click at [239, 68] on div "Rayn Woods" at bounding box center [251, 64] width 81 height 21
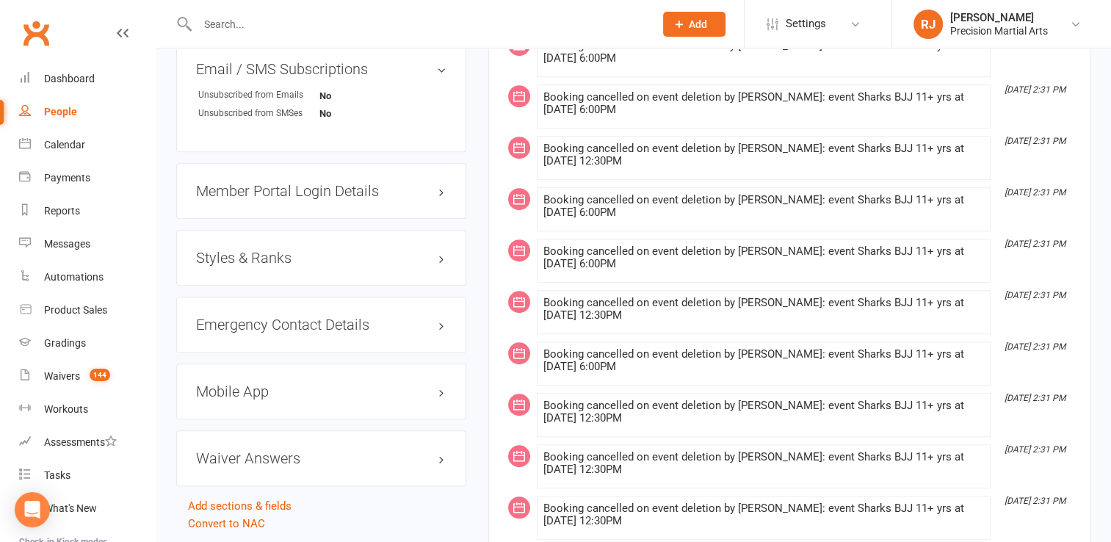
scroll to position [998, 0]
click at [275, 319] on h3 "Emergency Contact Details edit" at bounding box center [321, 324] width 250 height 16
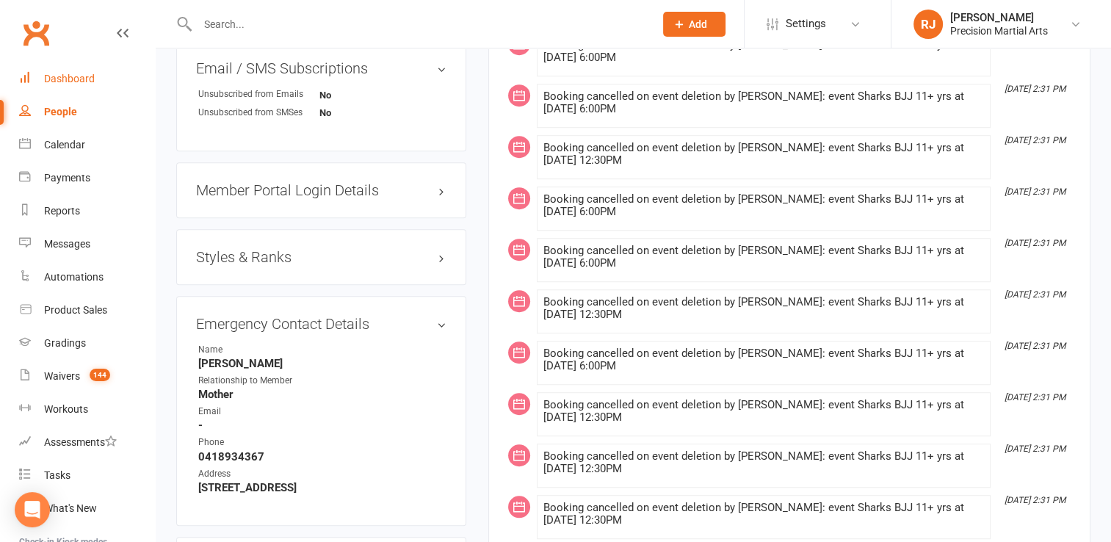
click at [78, 73] on div "Dashboard" at bounding box center [69, 79] width 51 height 12
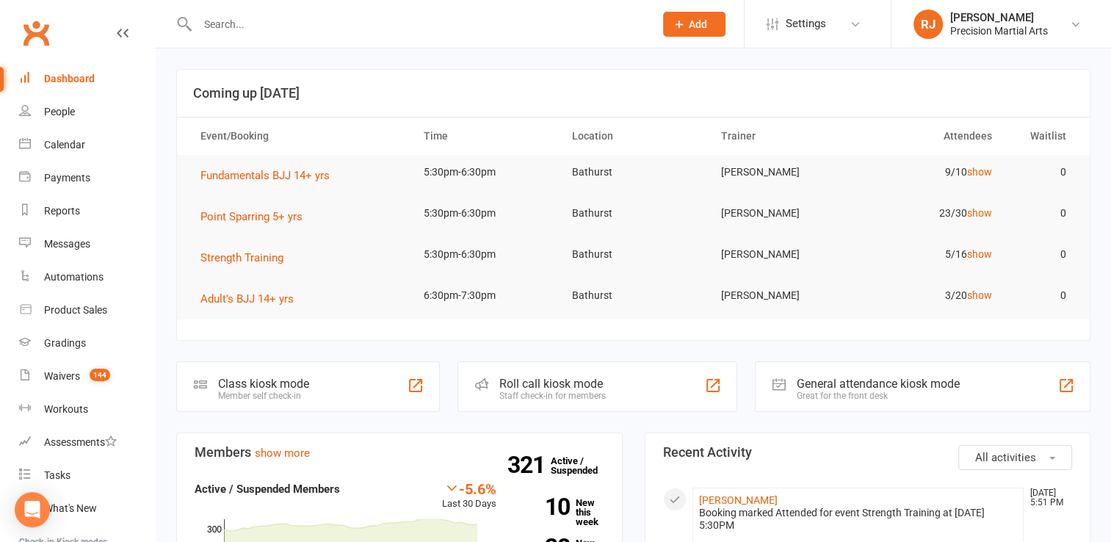
click at [249, 10] on div at bounding box center [410, 24] width 468 height 48
click at [231, 19] on input "text" at bounding box center [418, 24] width 451 height 21
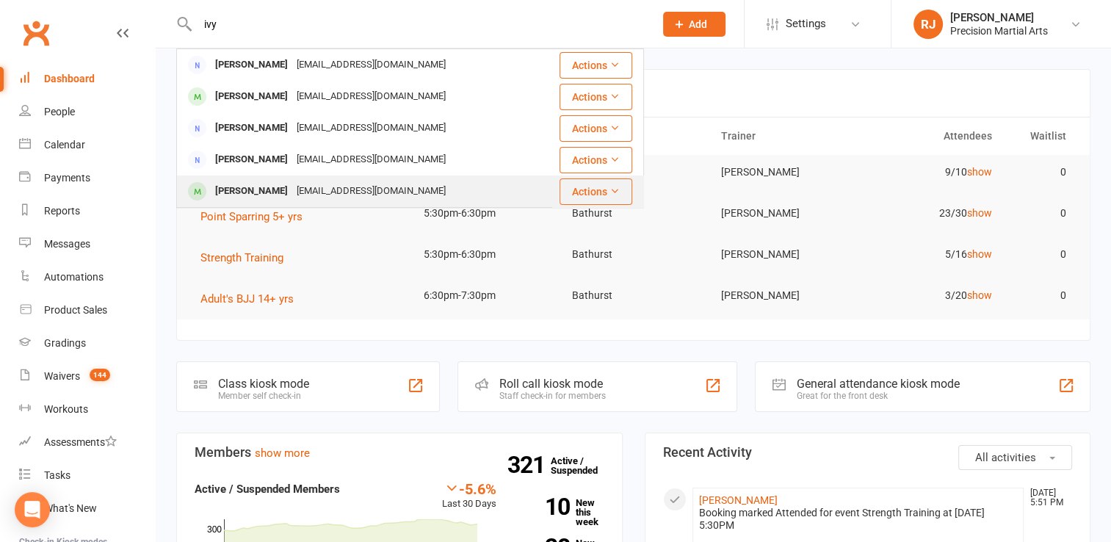
type input "ivy"
click at [252, 189] on div "Ivy Arnold" at bounding box center [251, 191] width 81 height 21
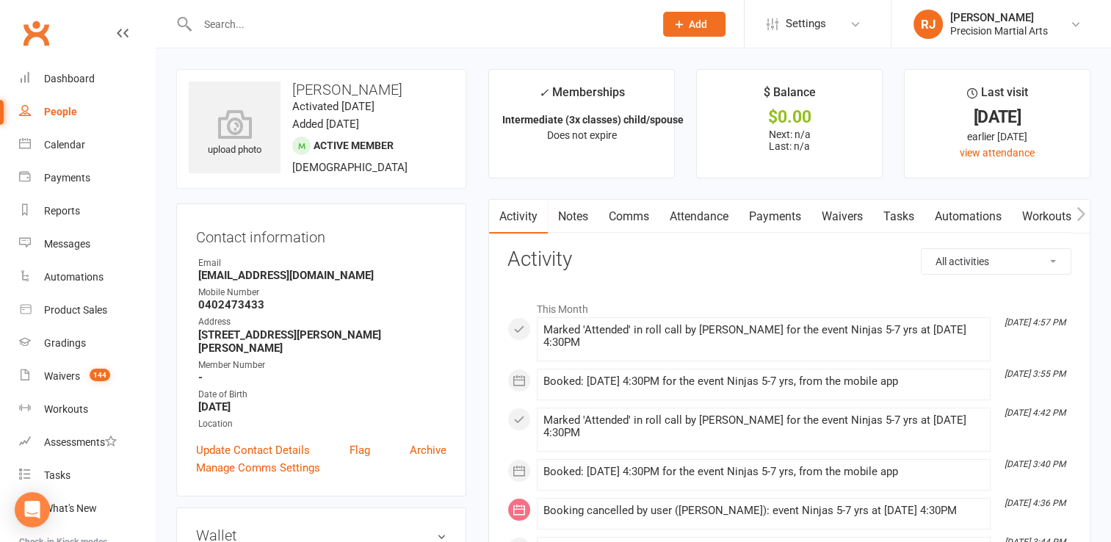
click at [705, 218] on link "Attendance" at bounding box center [698, 217] width 79 height 34
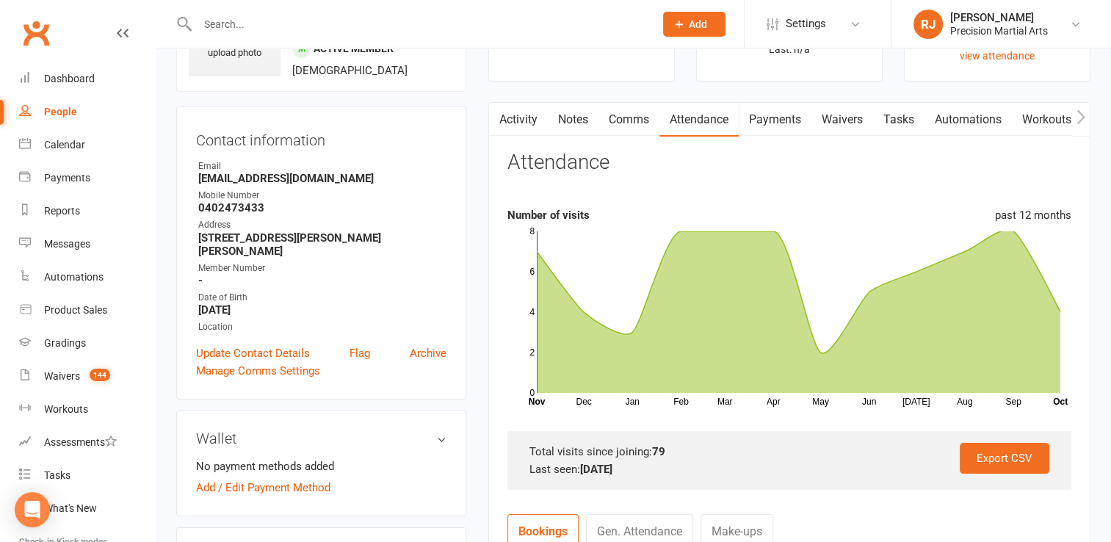
scroll to position [99, 0]
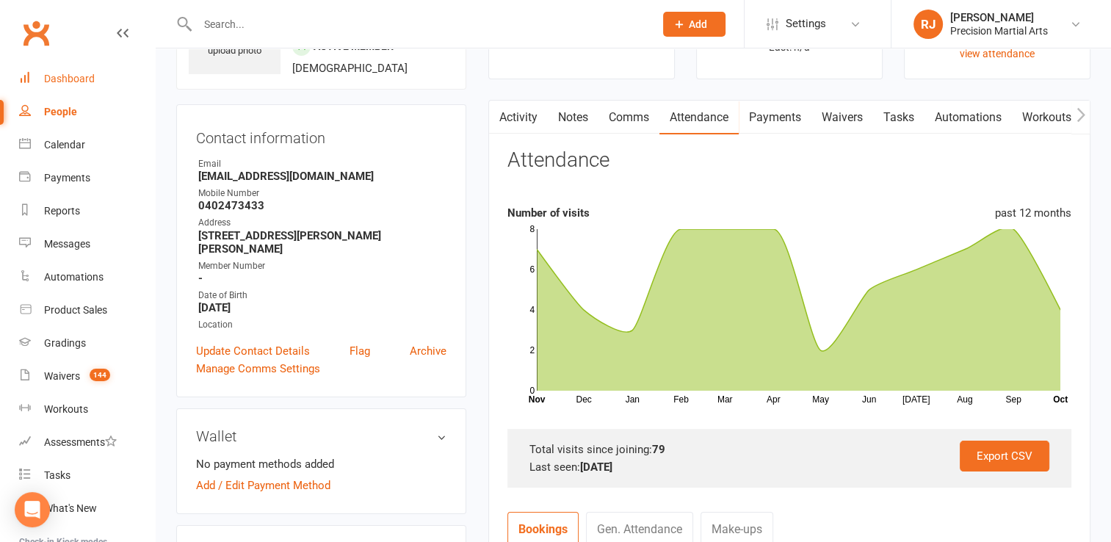
click at [62, 82] on div "Dashboard" at bounding box center [69, 79] width 51 height 12
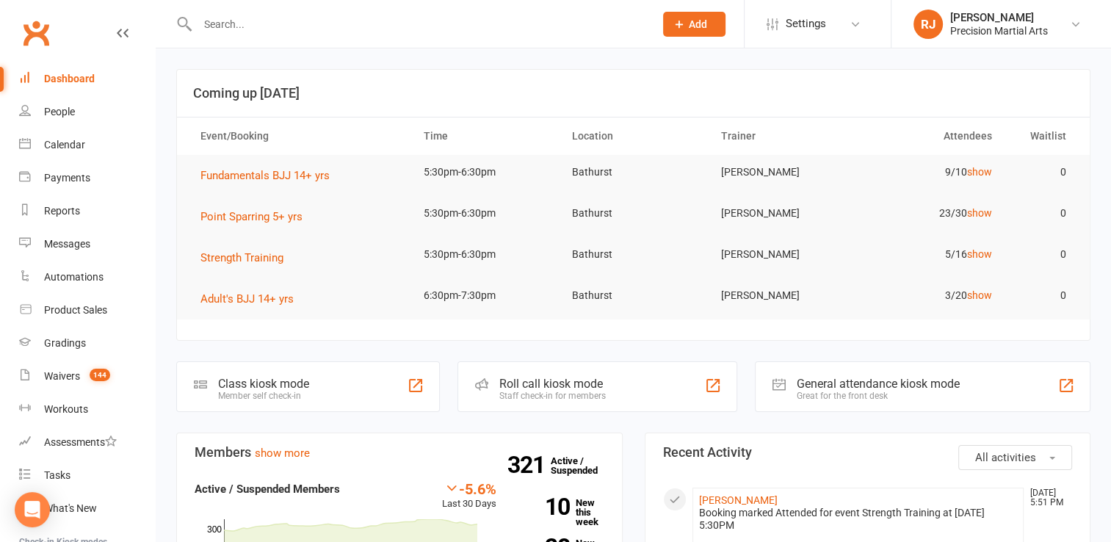
click at [62, 79] on div "Dashboard" at bounding box center [69, 79] width 51 height 12
click at [72, 391] on link "Waivers 144" at bounding box center [87, 376] width 136 height 33
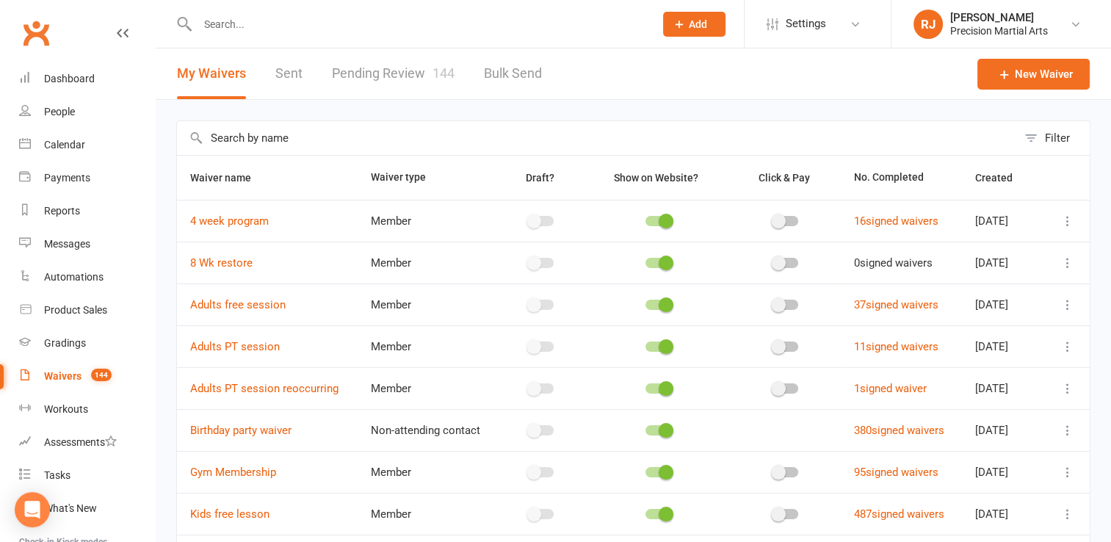
click at [408, 66] on link "Pending Review 144" at bounding box center [393, 73] width 123 height 51
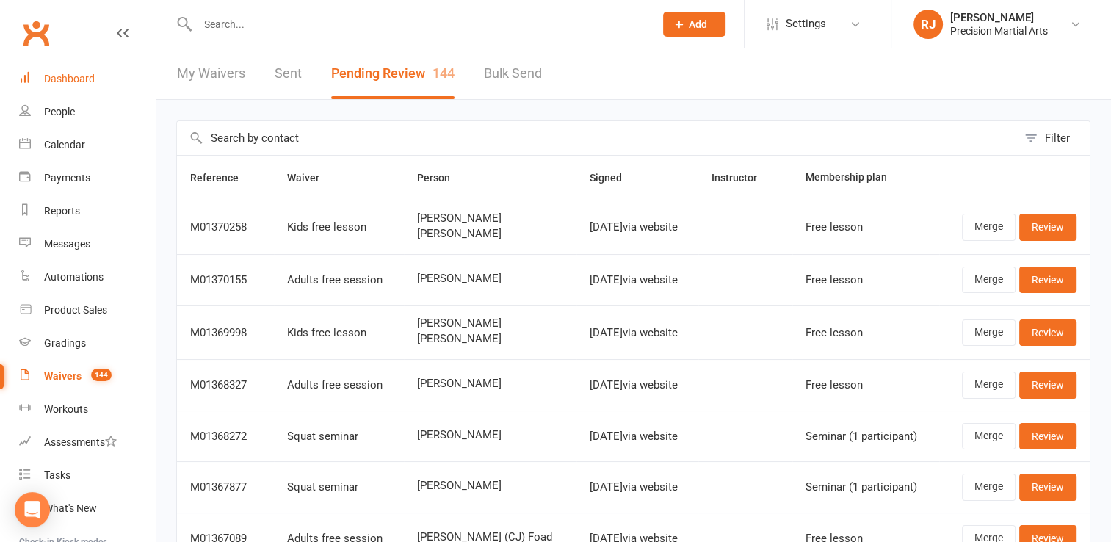
click at [75, 79] on div "Dashboard" at bounding box center [69, 79] width 51 height 12
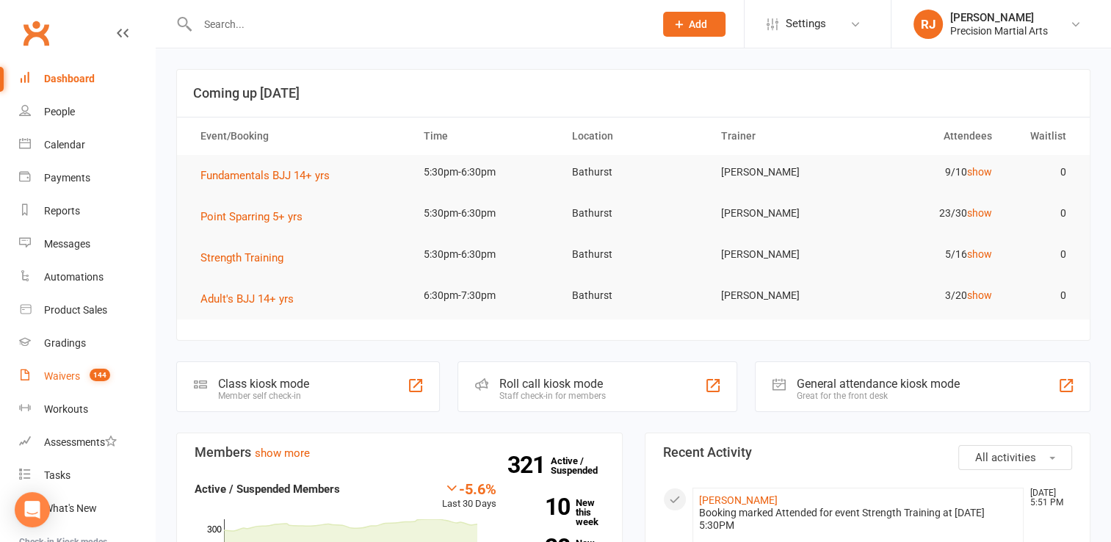
click at [67, 371] on div "Waivers" at bounding box center [62, 376] width 36 height 12
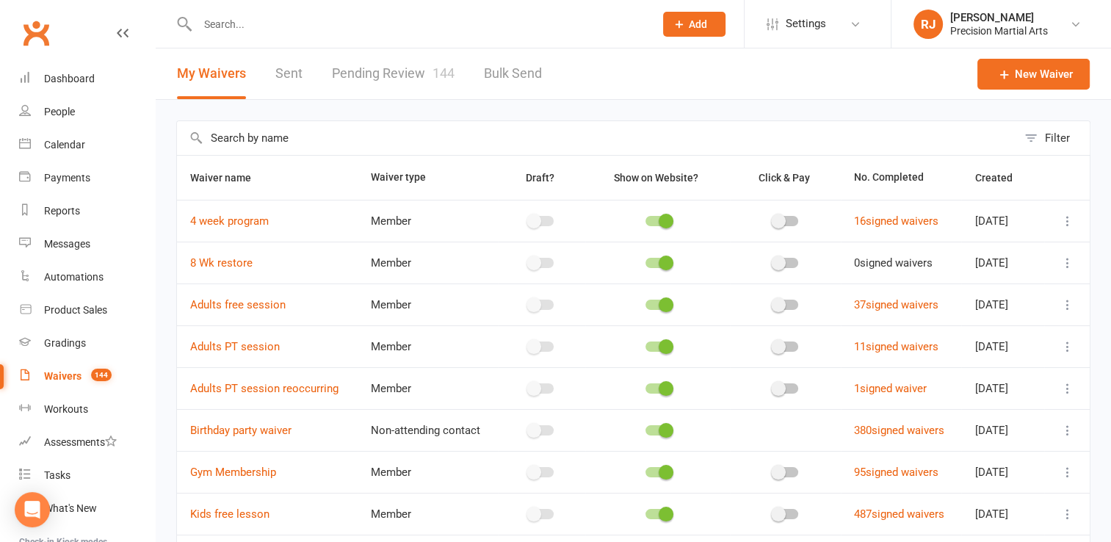
click at [374, 81] on link "Pending Review 144" at bounding box center [393, 73] width 123 height 51
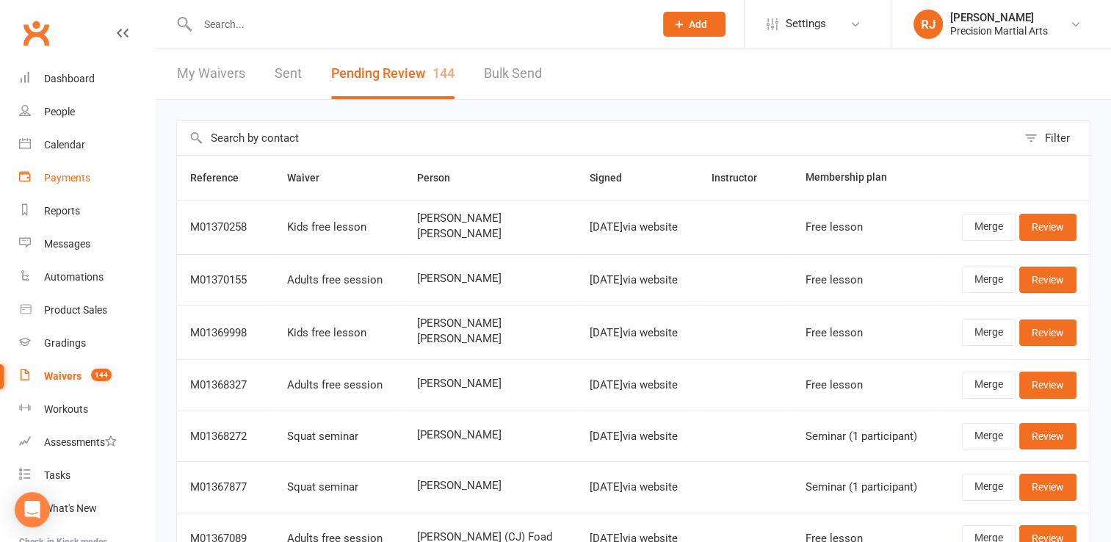
click at [73, 175] on div "Payments" at bounding box center [67, 178] width 46 height 12
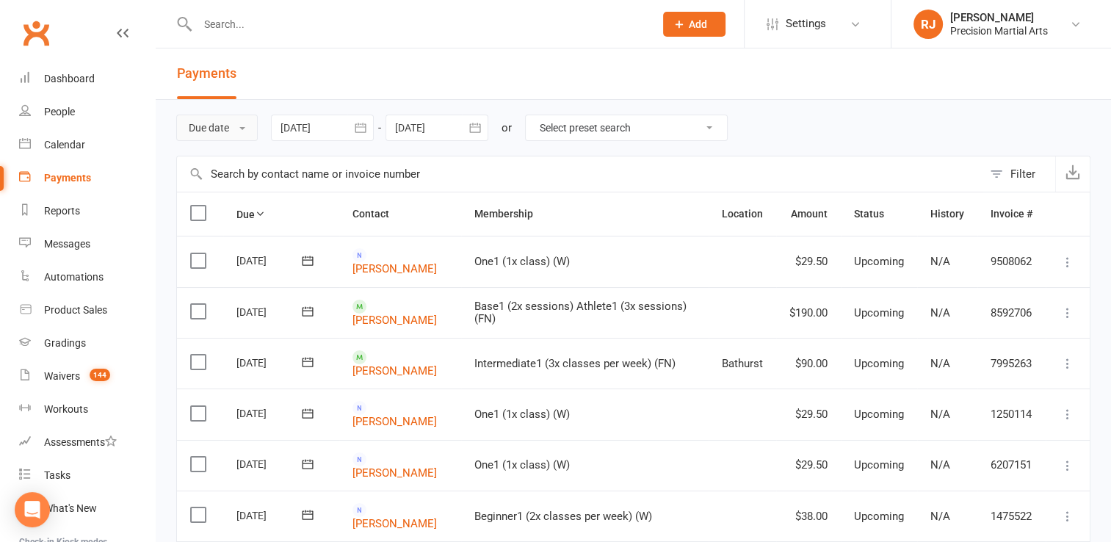
click at [228, 128] on button "Due date" at bounding box center [216, 128] width 81 height 26
click at [220, 230] on link "Date failed" at bounding box center [249, 219] width 145 height 29
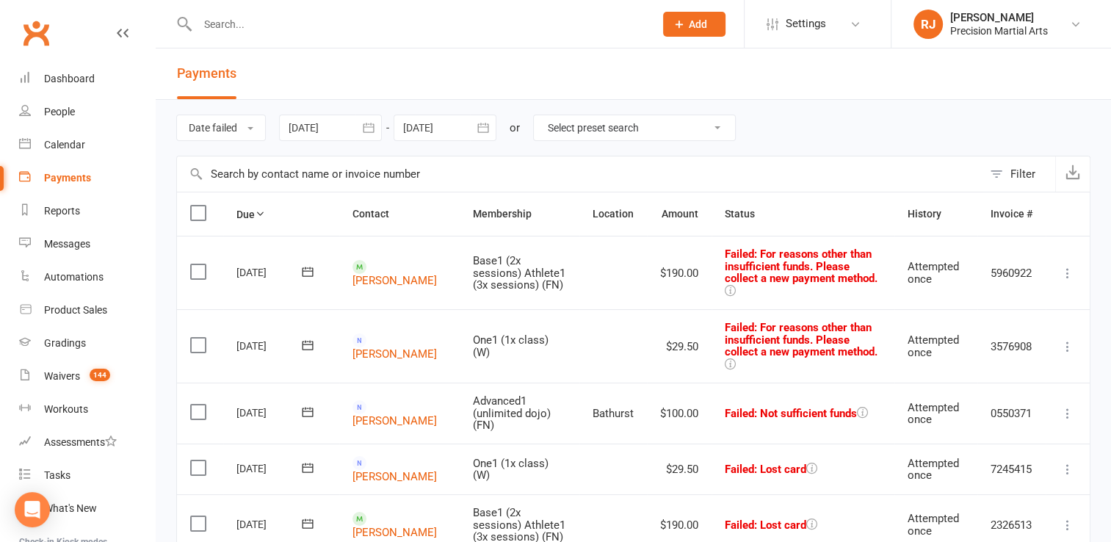
click at [768, 139] on div "Date failed Due date Date paid Date failed Date settled [DATE] [DATE] Sun Mon T…" at bounding box center [633, 128] width 914 height 56
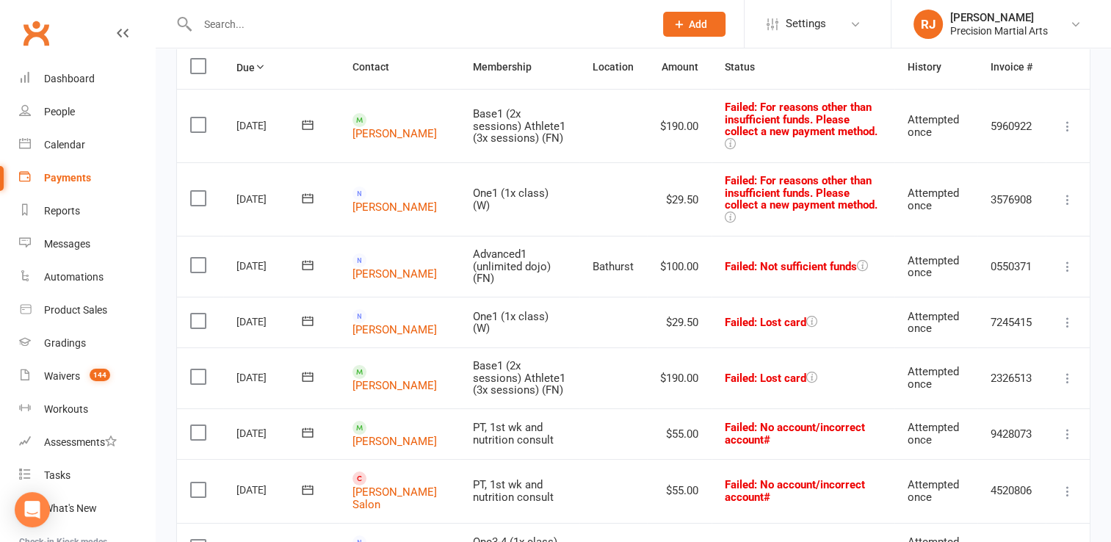
scroll to position [117, 0]
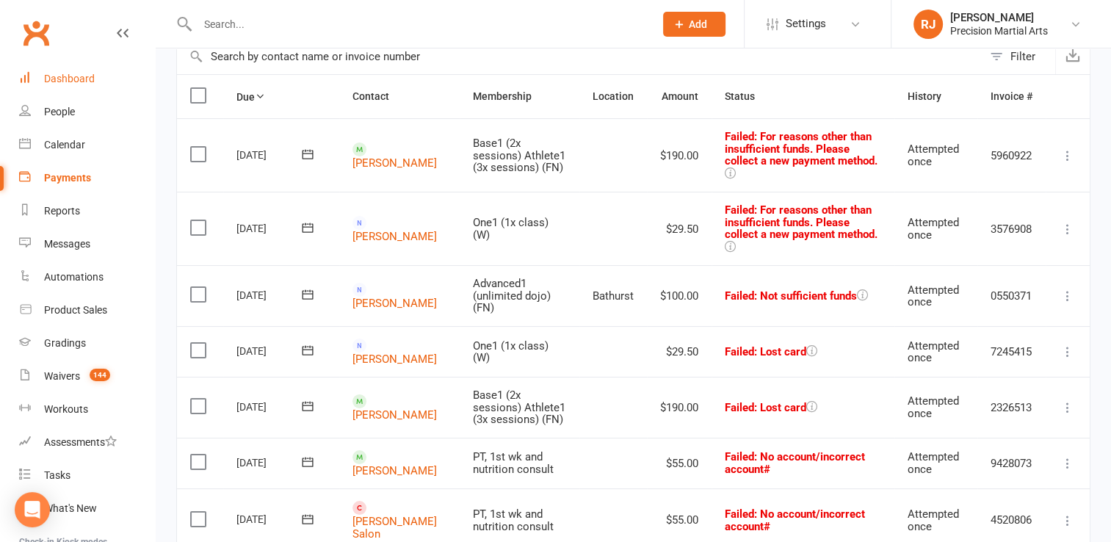
click at [78, 78] on div "Dashboard" at bounding box center [69, 79] width 51 height 12
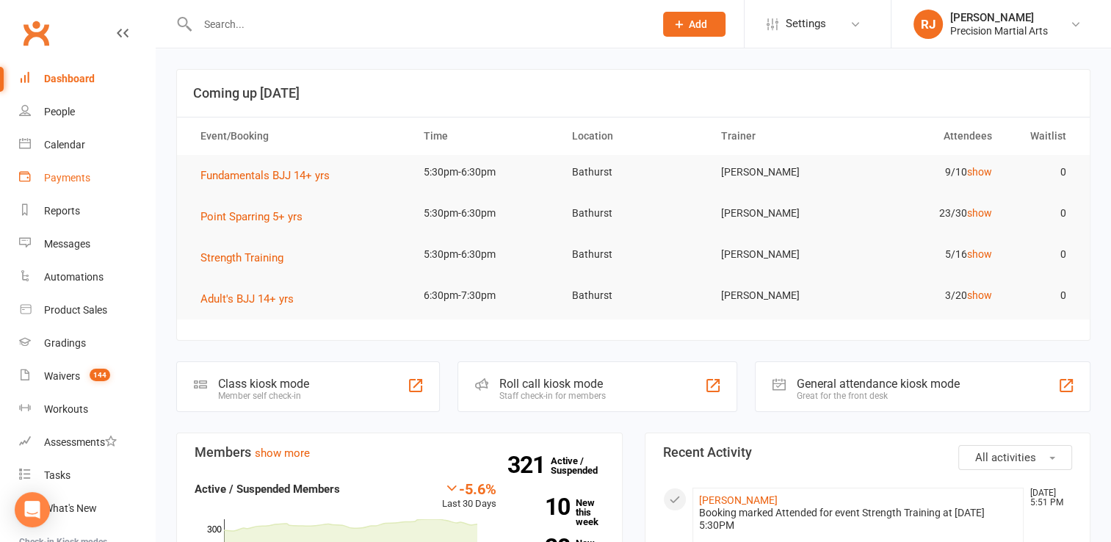
click at [82, 173] on div "Payments" at bounding box center [67, 178] width 46 height 12
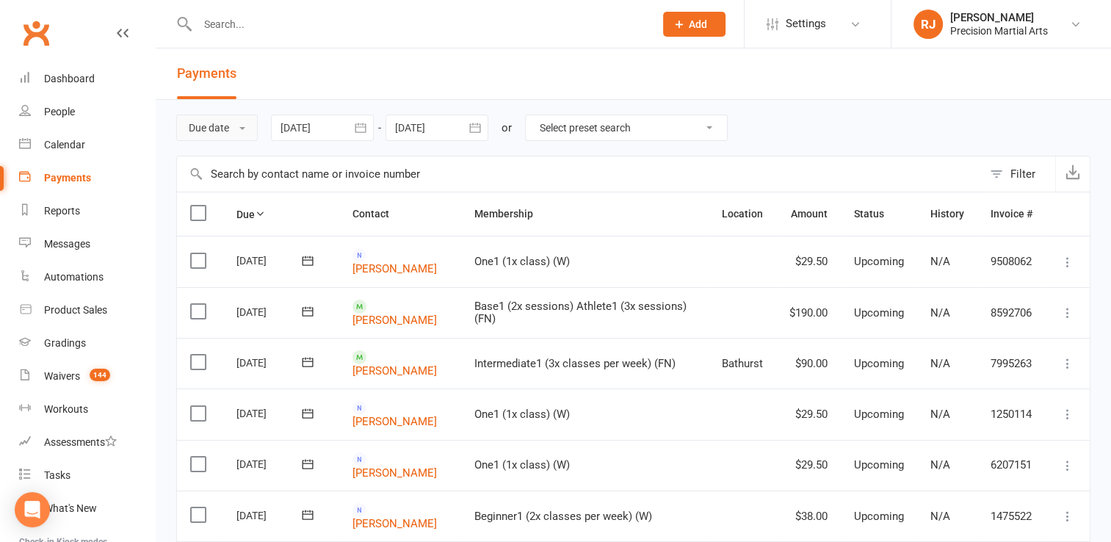
click at [247, 136] on button "Due date" at bounding box center [216, 128] width 81 height 26
click at [255, 222] on link "Date failed" at bounding box center [249, 219] width 145 height 29
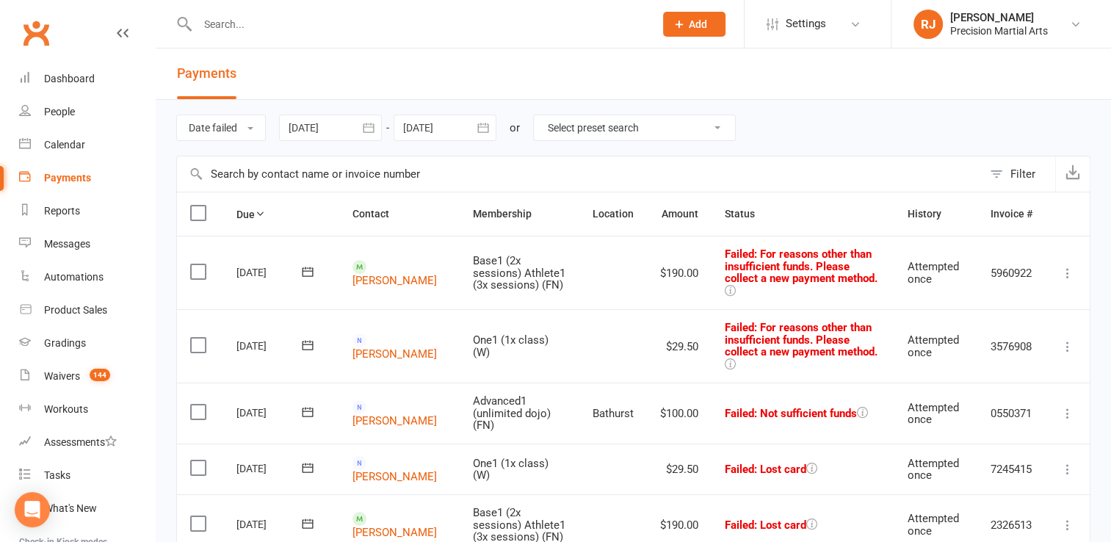
click at [200, 405] on label at bounding box center [200, 412] width 20 height 15
click at [200, 405] on input "checkbox" at bounding box center [195, 405] width 10 height 0
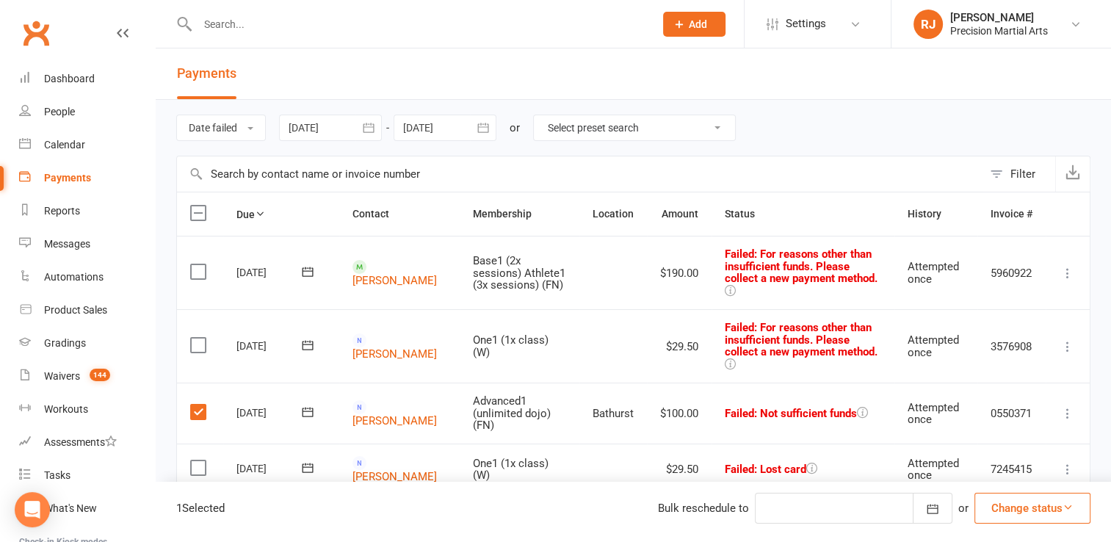
drag, startPoint x: 924, startPoint y: 509, endPoint x: 835, endPoint y: 509, distance: 88.8
click at [835, 509] on div at bounding box center [853, 508] width 197 height 31
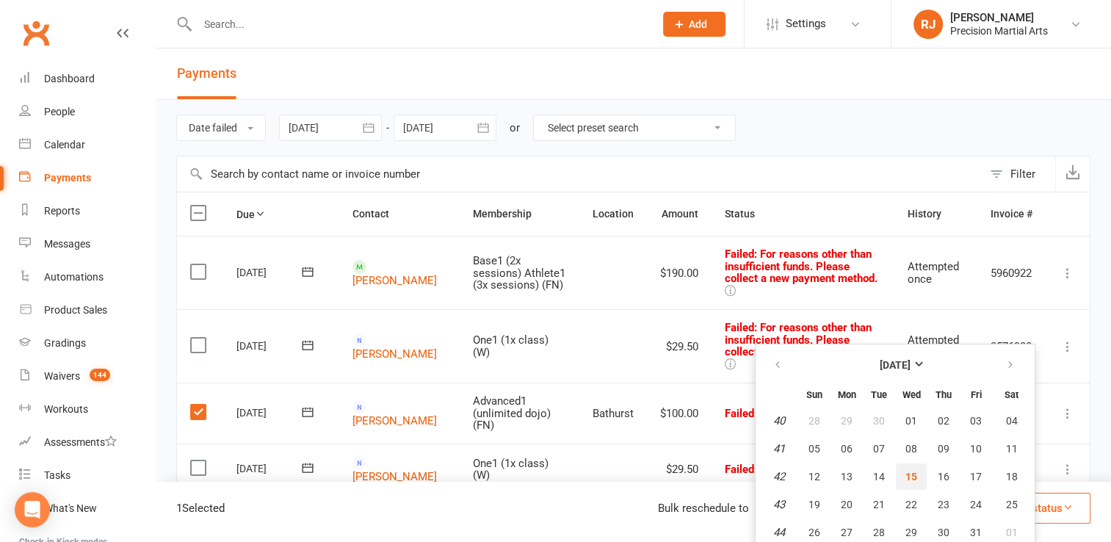
click at [926, 472] on button "15" at bounding box center [911, 476] width 31 height 26
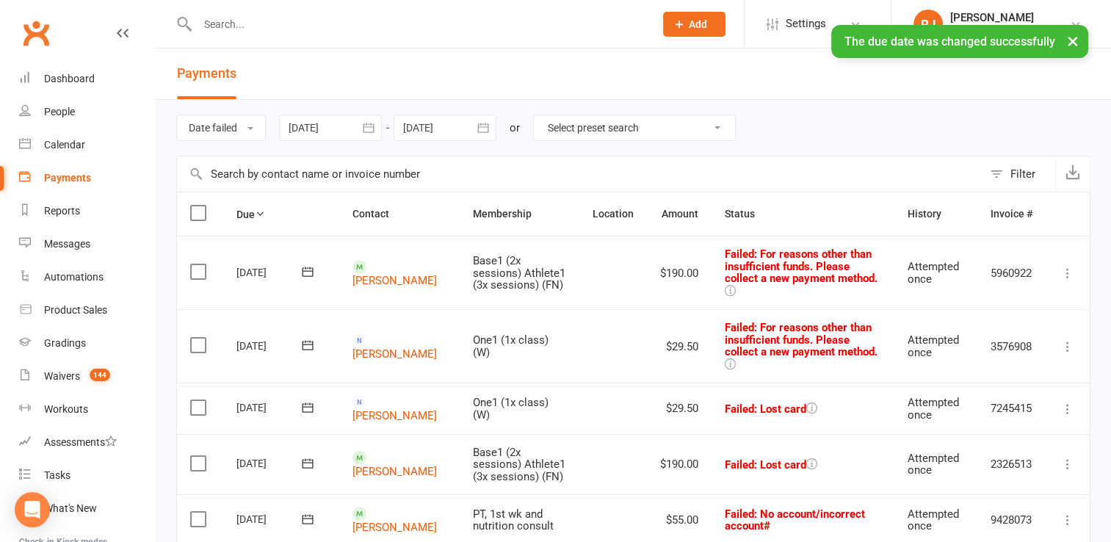
click at [202, 25] on div "× The due date was changed successfully" at bounding box center [546, 25] width 1092 height 0
click at [211, 25] on div "× The due date was changed successfully" at bounding box center [546, 25] width 1092 height 0
click at [224, 21] on input "text" at bounding box center [418, 24] width 451 height 21
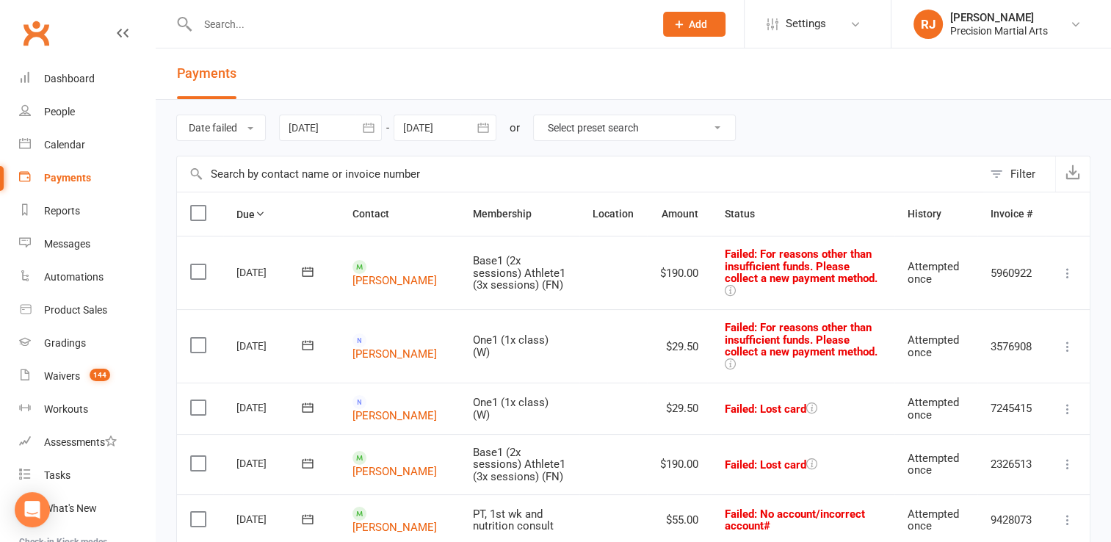
click at [238, 10] on div at bounding box center [410, 24] width 468 height 48
click at [244, 35] on div at bounding box center [410, 24] width 468 height 48
click at [232, 29] on input "text" at bounding box center [418, 24] width 451 height 21
type input "o"
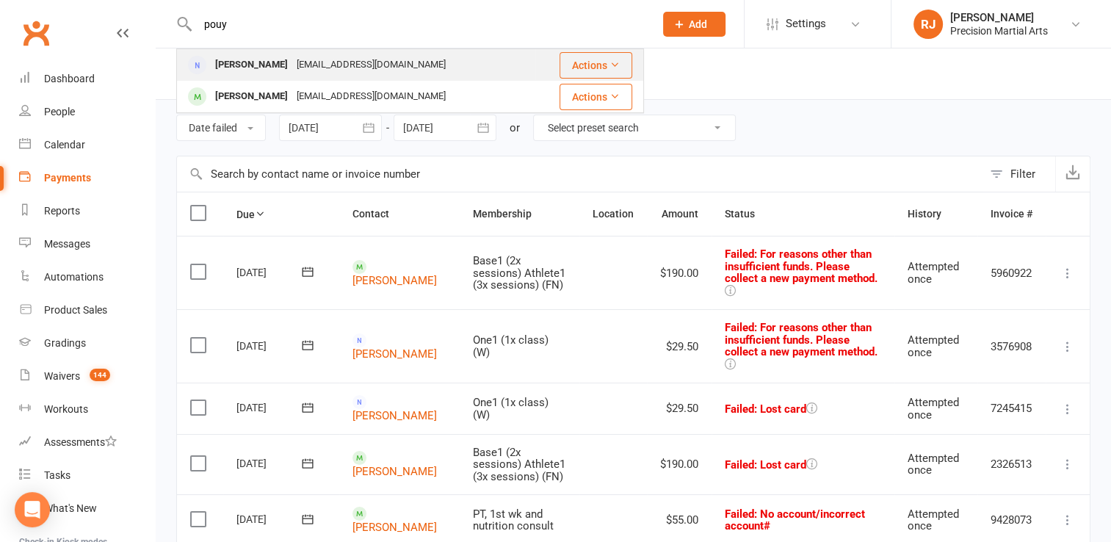
type input "pouy"
click at [263, 68] on div "[PERSON_NAME]" at bounding box center [251, 64] width 81 height 21
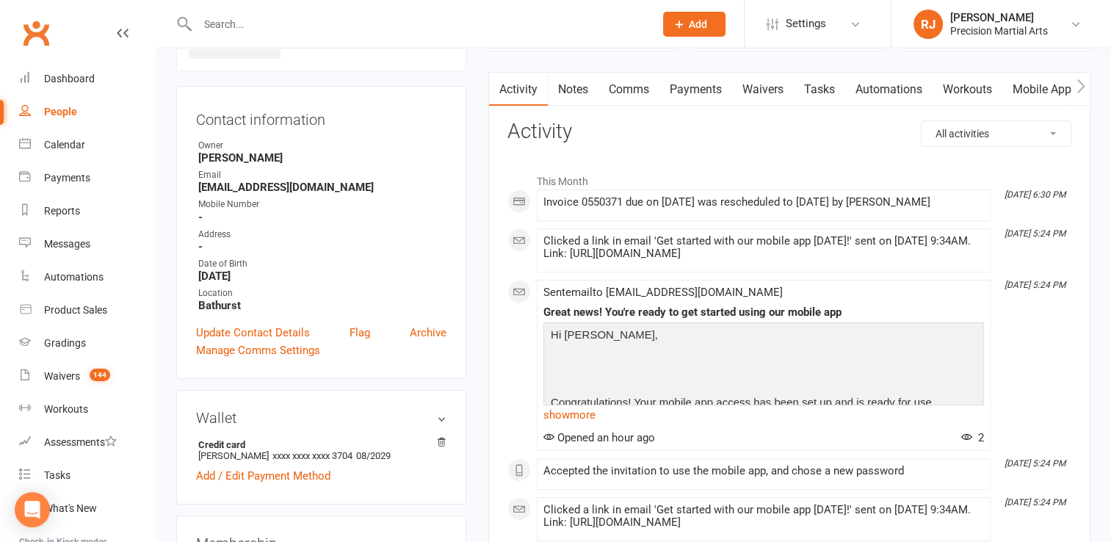
scroll to position [88, 0]
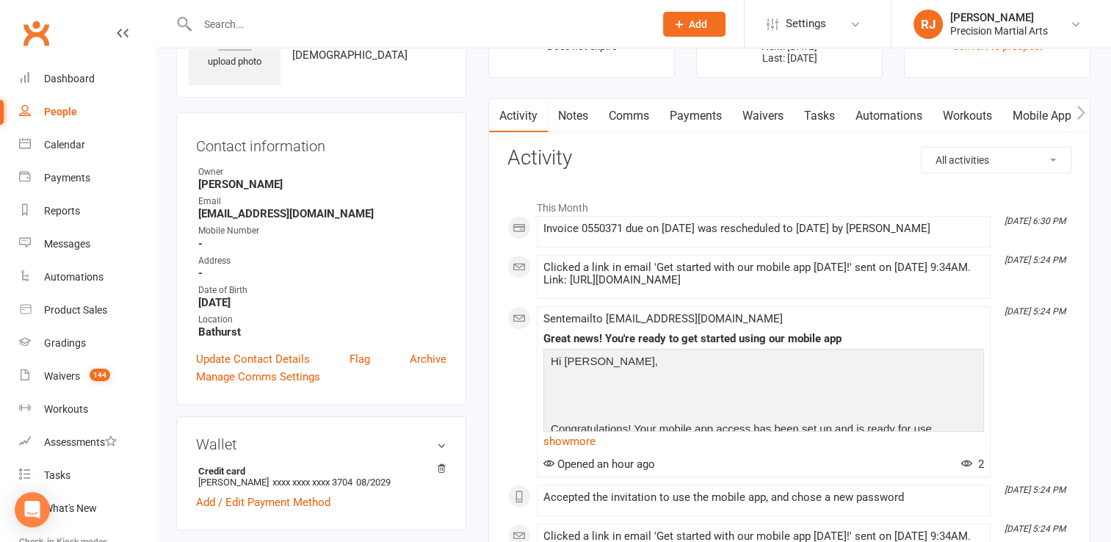
click at [698, 119] on link "Payments" at bounding box center [695, 116] width 73 height 34
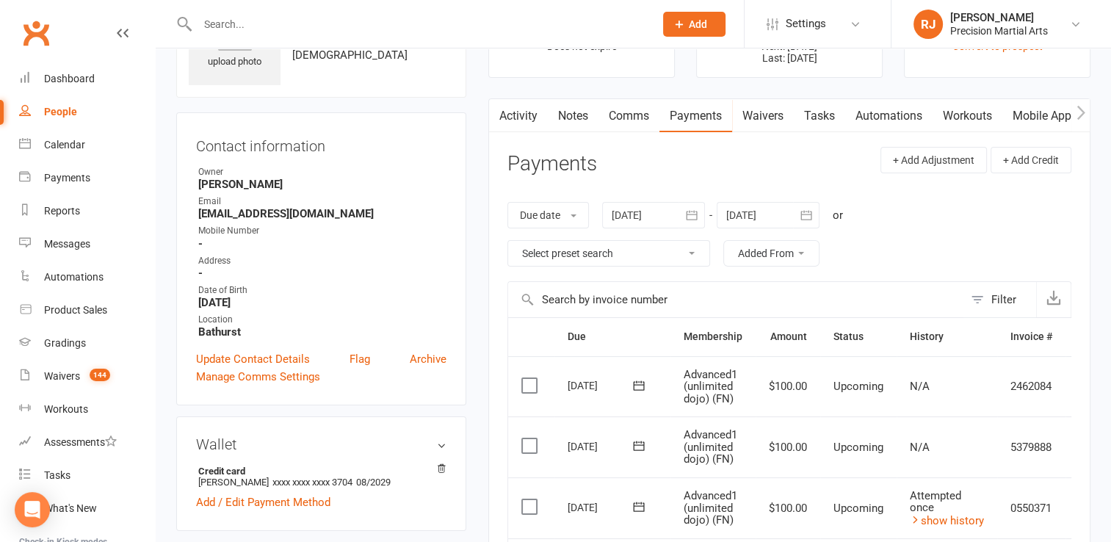
click at [683, 187] on div "Due date Due date Date paid Date failed Date settled [DATE] [DATE] Sun Mon Tue …" at bounding box center [789, 234] width 564 height 94
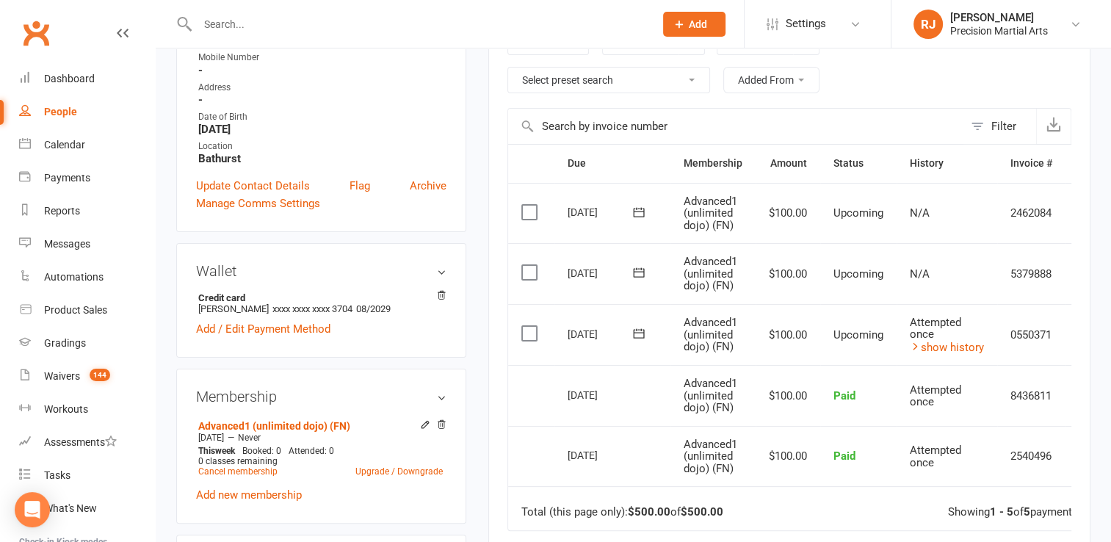
scroll to position [264, 0]
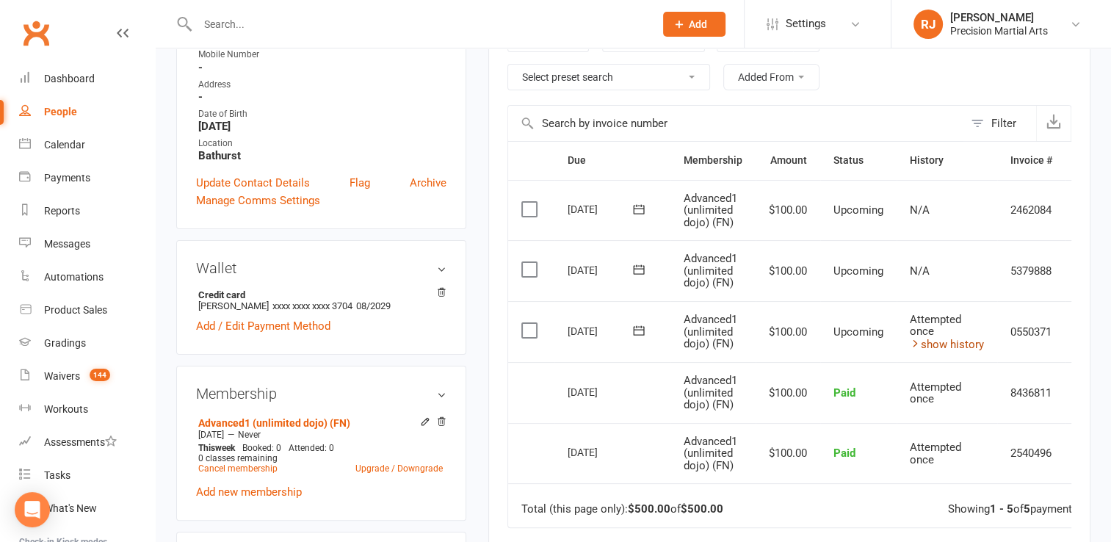
click at [951, 344] on link "show history" at bounding box center [947, 344] width 74 height 13
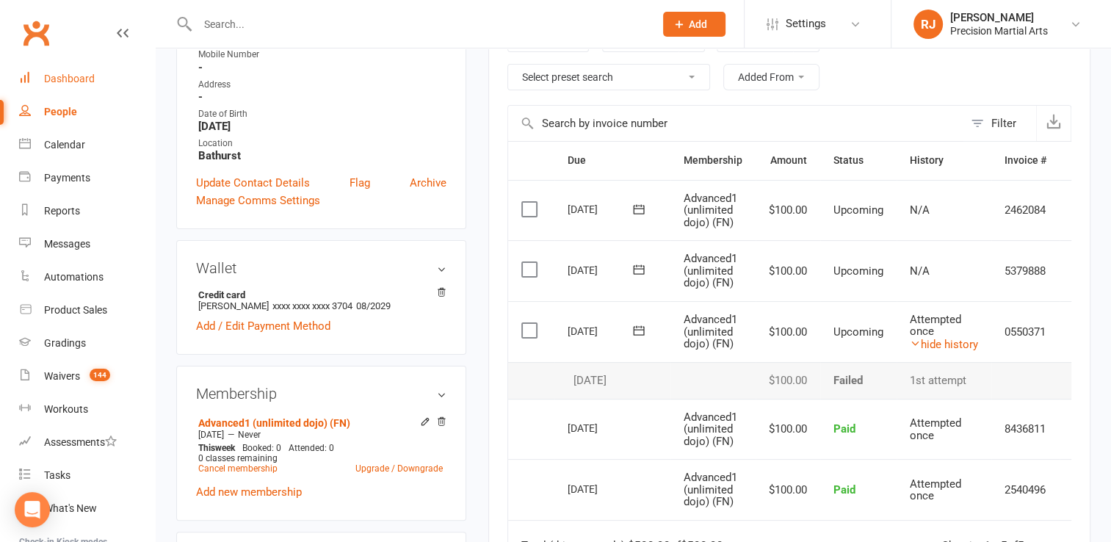
click at [73, 79] on div "Dashboard" at bounding box center [69, 79] width 51 height 12
